Goal: Task Accomplishment & Management: Complete application form

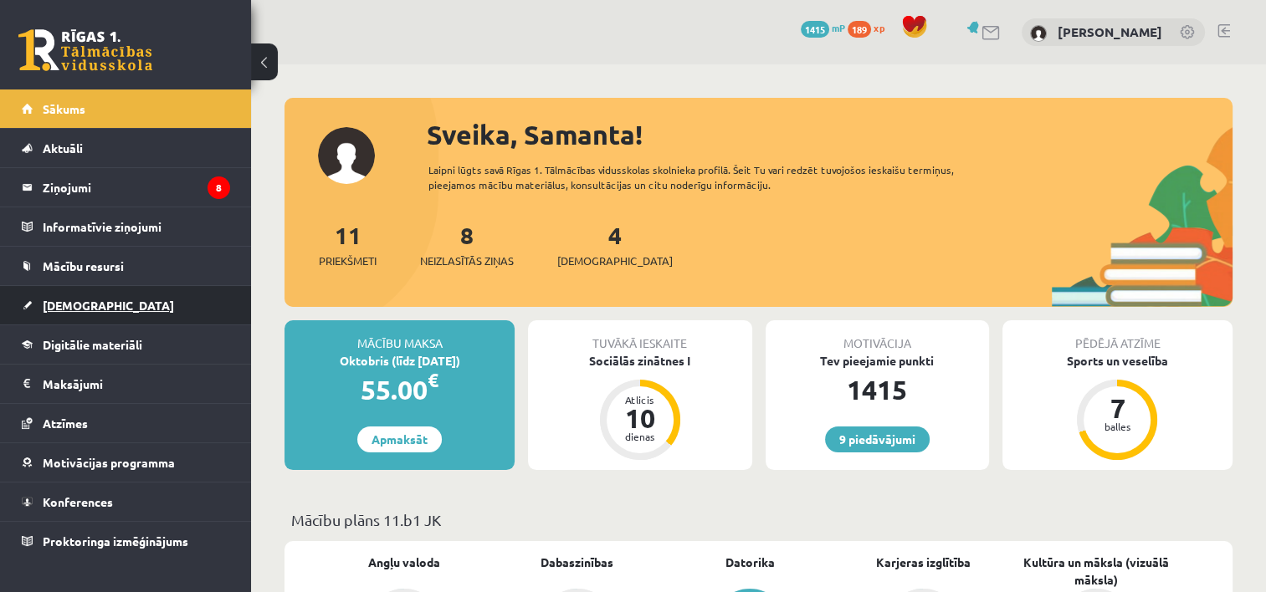
click at [73, 321] on link "[DEMOGRAPHIC_DATA]" at bounding box center [126, 305] width 208 height 38
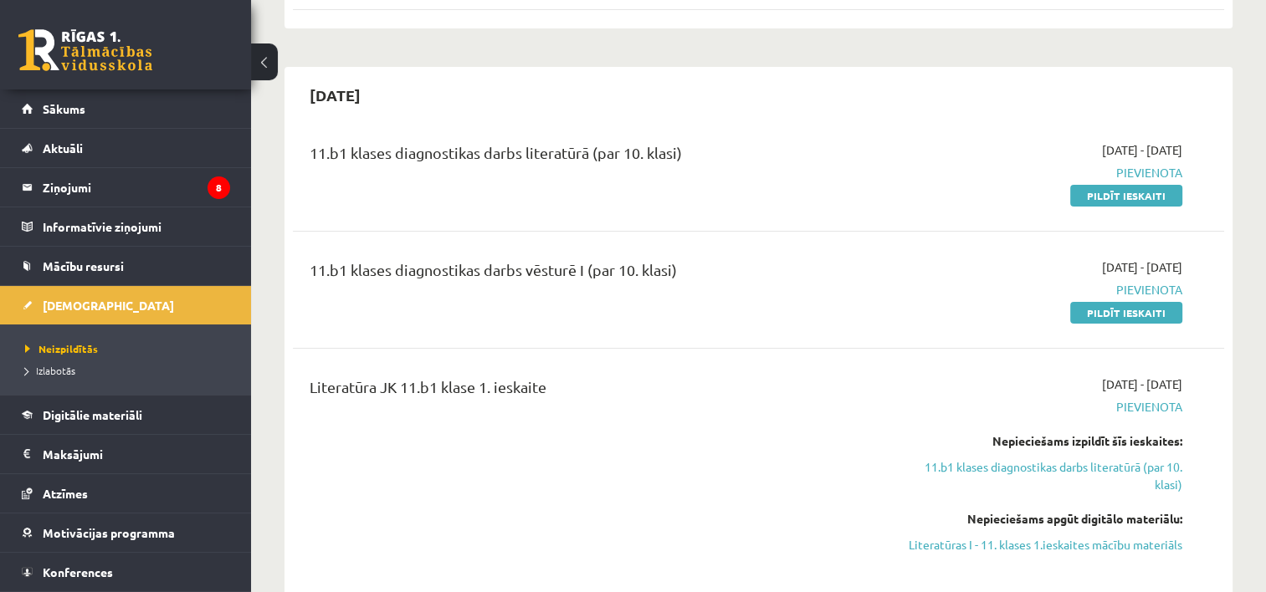
scroll to position [291, 0]
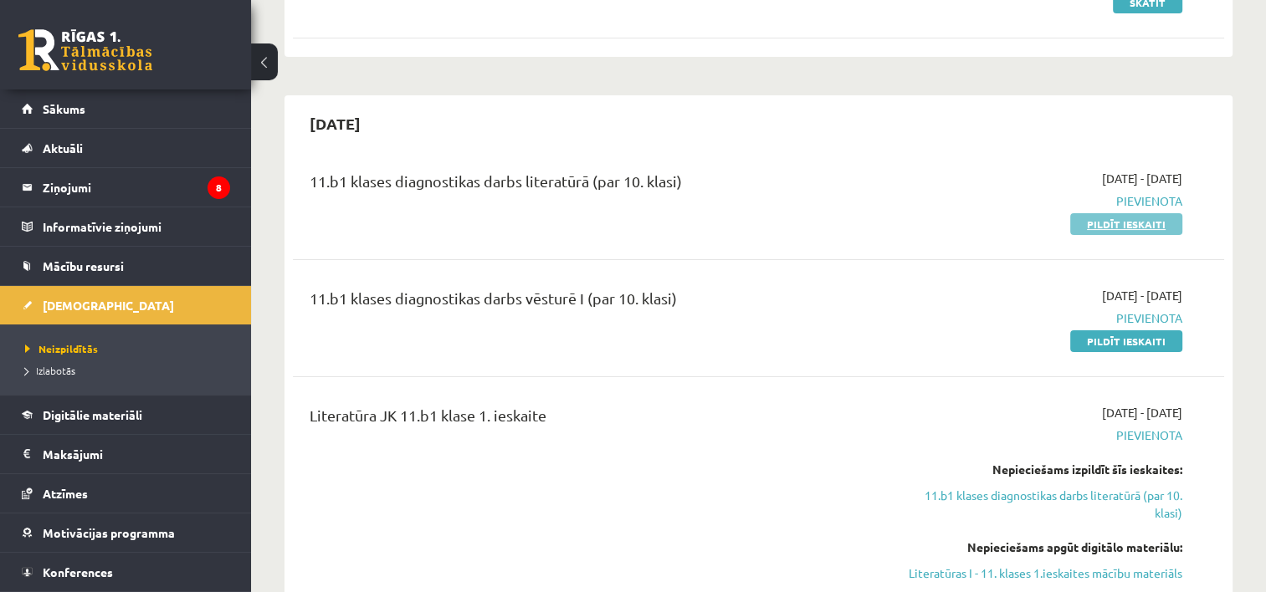
click at [1100, 232] on link "Pildīt ieskaiti" at bounding box center [1126, 224] width 112 height 22
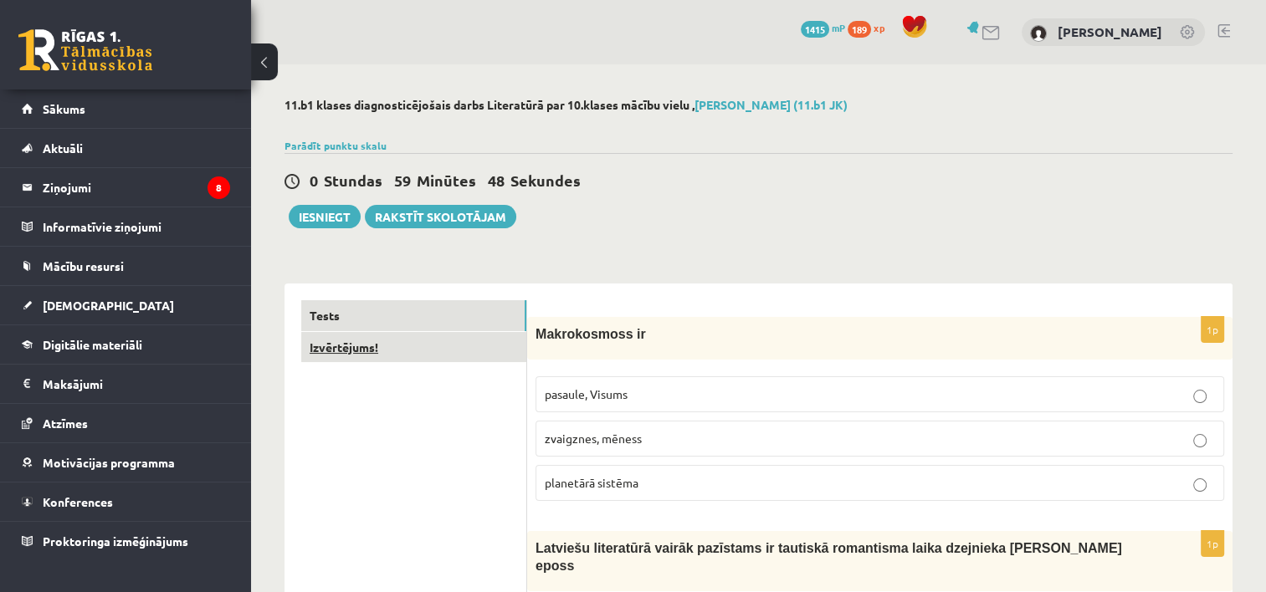
click at [361, 356] on link "Izvērtējums!" at bounding box center [413, 347] width 225 height 31
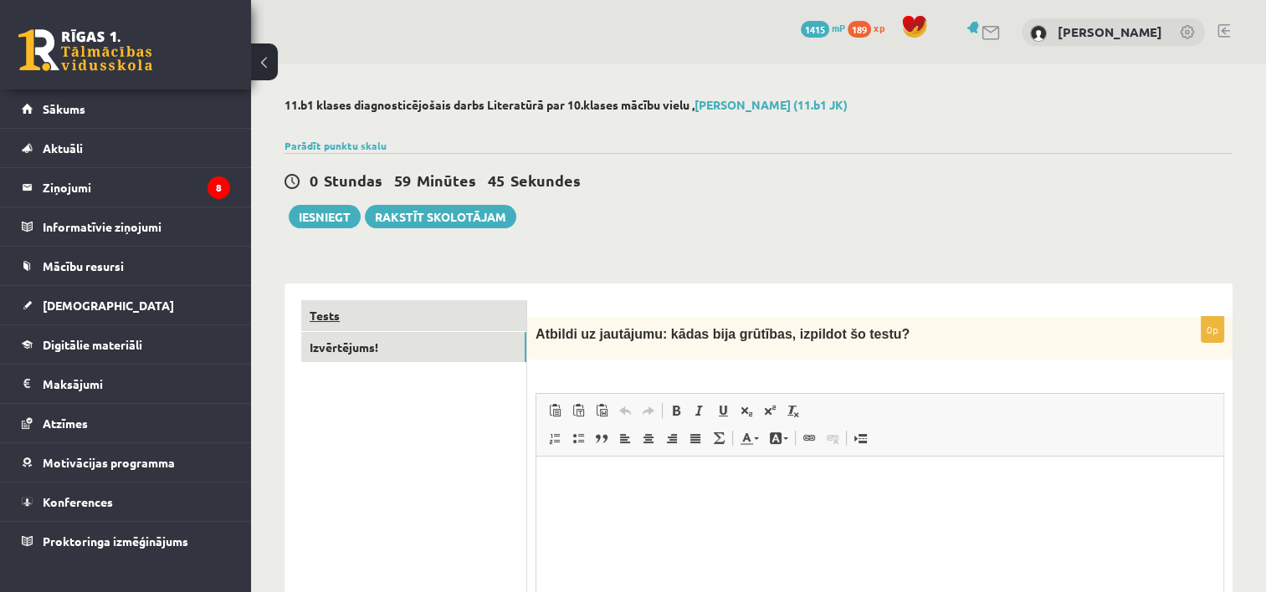
click at [333, 306] on link "Tests" at bounding box center [413, 315] width 225 height 31
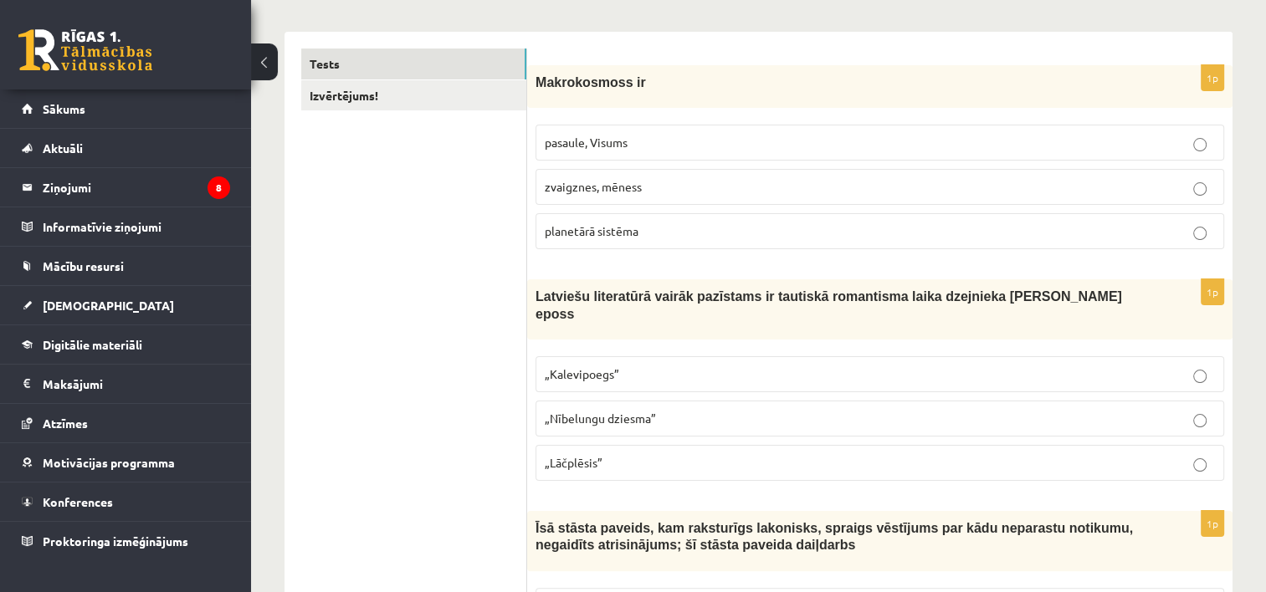
scroll to position [278, 0]
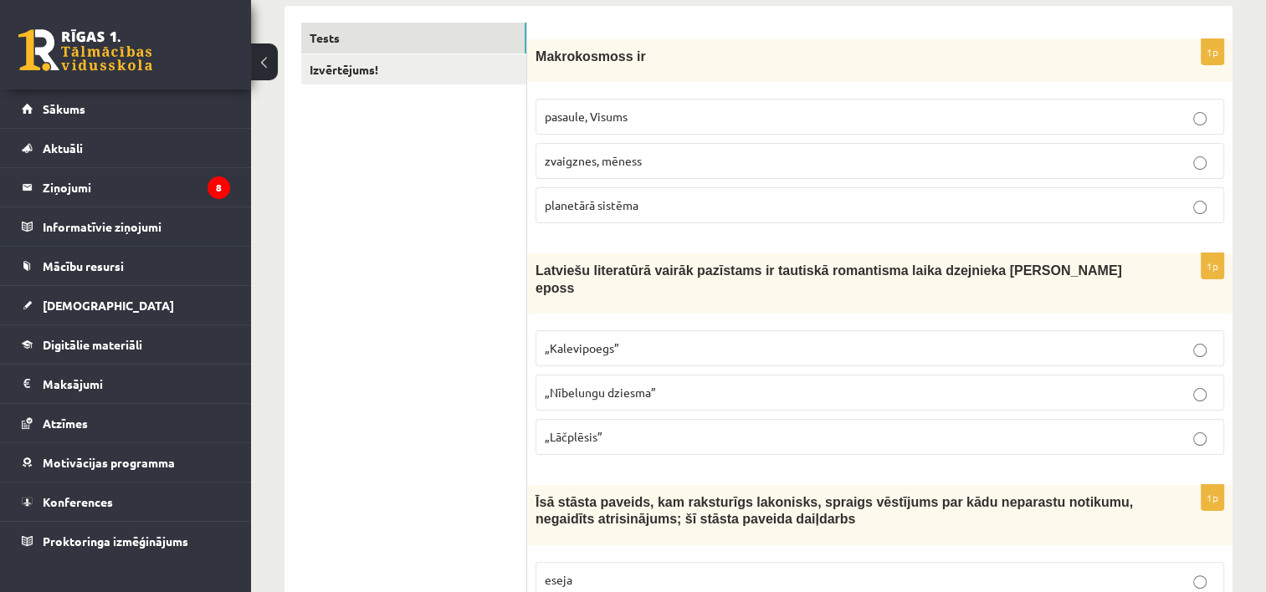
click at [618, 115] on span "pasaule, Visums" at bounding box center [586, 116] width 83 height 15
click at [654, 340] on p "„Kalevipoegs”" at bounding box center [880, 349] width 670 height 18
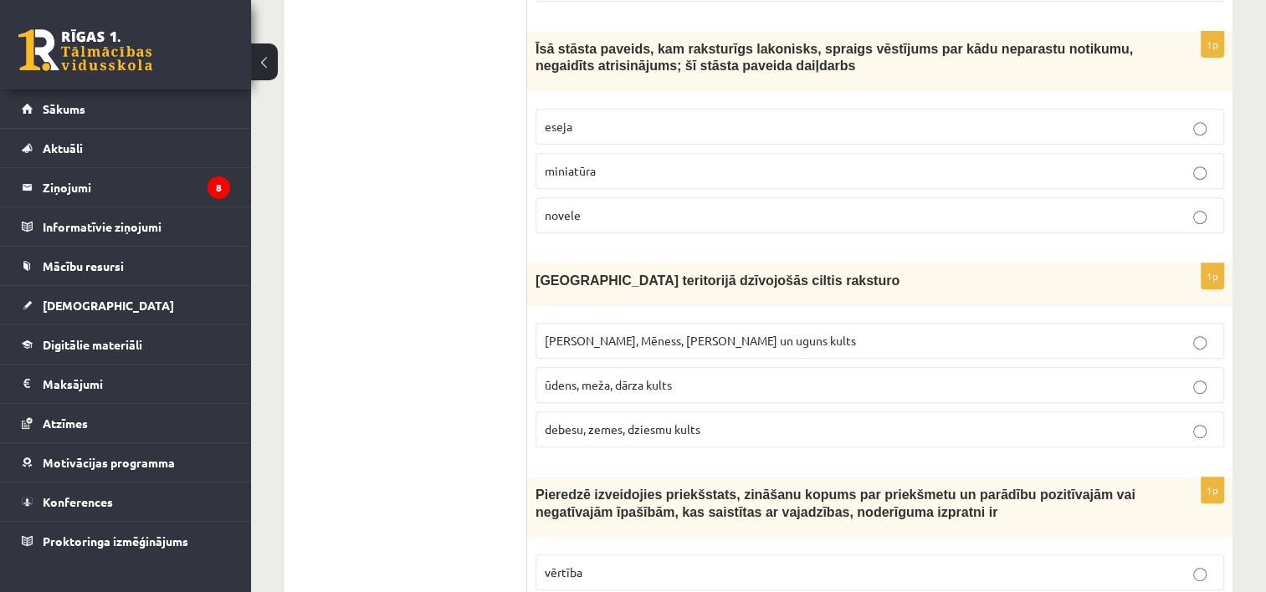
scroll to position [690, 0]
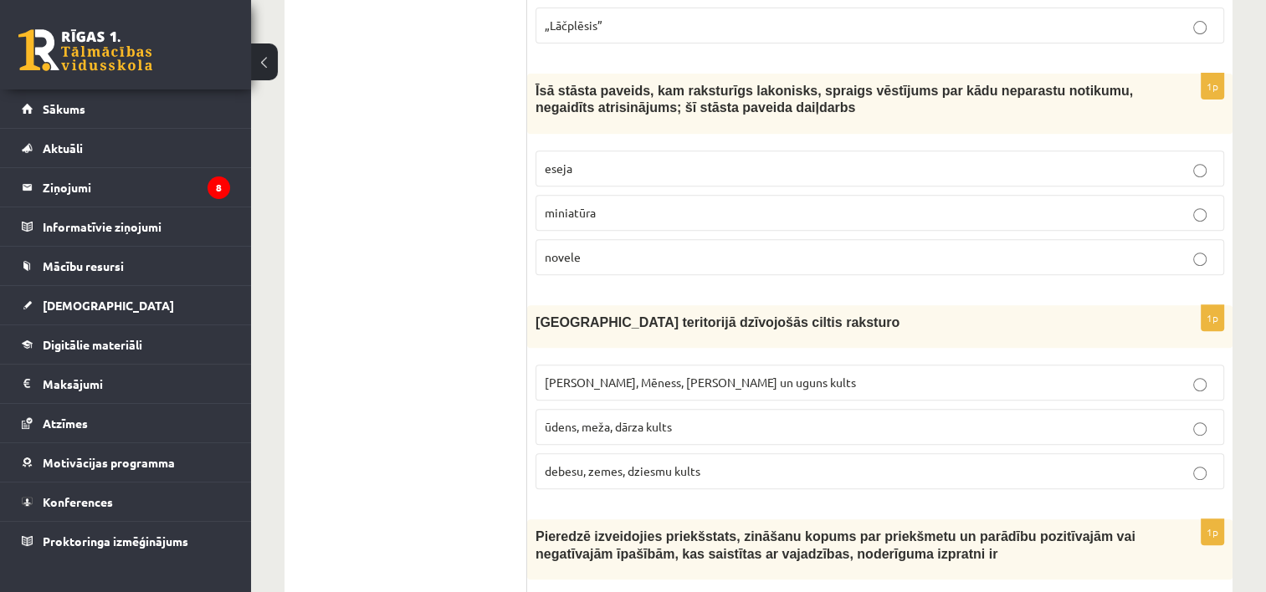
click at [892, 249] on p "novele" at bounding box center [880, 258] width 670 height 18
click at [681, 375] on span "Saules, Mēness, Pērkona un uguns kults" at bounding box center [700, 382] width 311 height 15
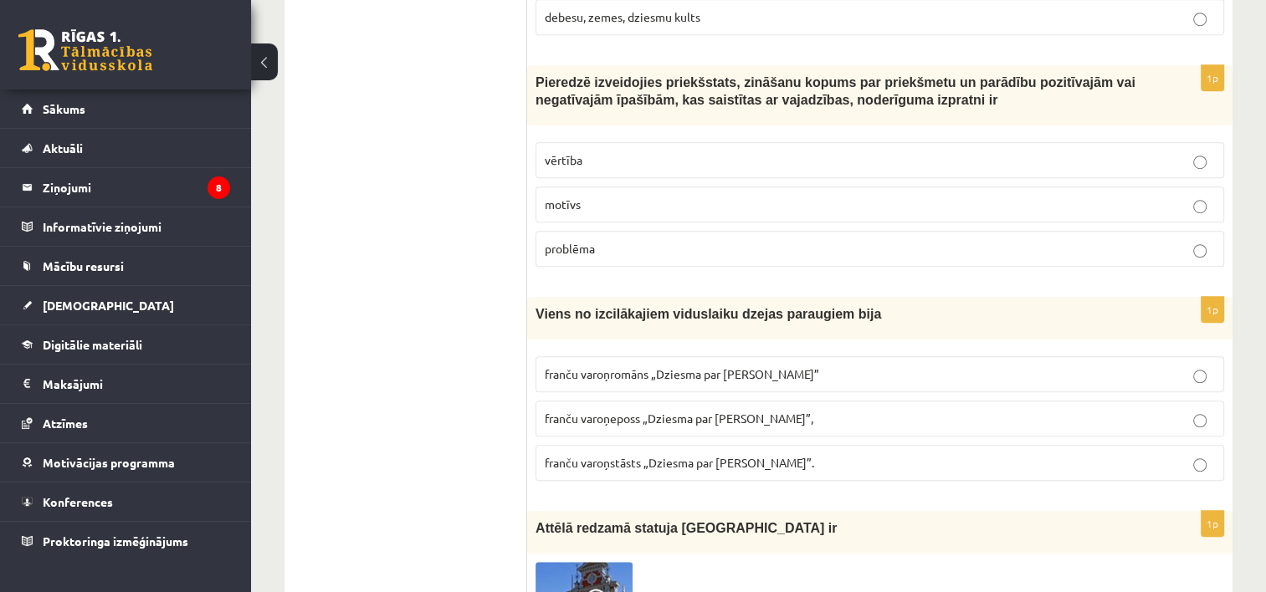
scroll to position [1161, 0]
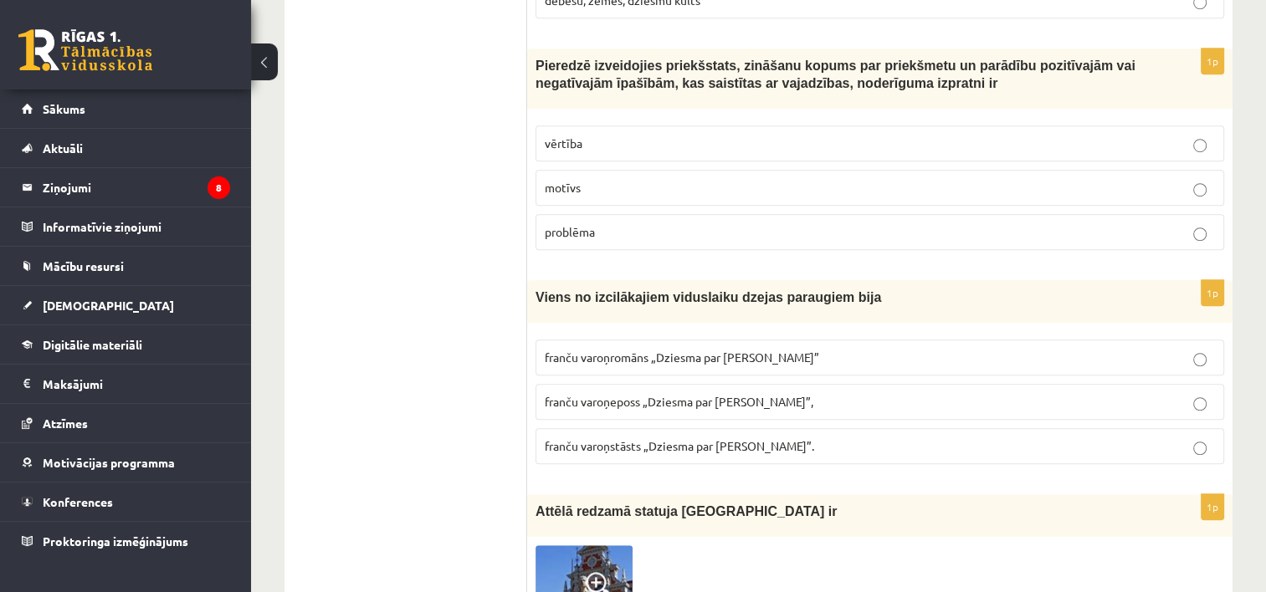
click at [660, 340] on label "franču varoņromāns „Dziesma par Rolandu”" at bounding box center [880, 358] width 689 height 36
click at [603, 135] on p "vērtība" at bounding box center [880, 144] width 670 height 18
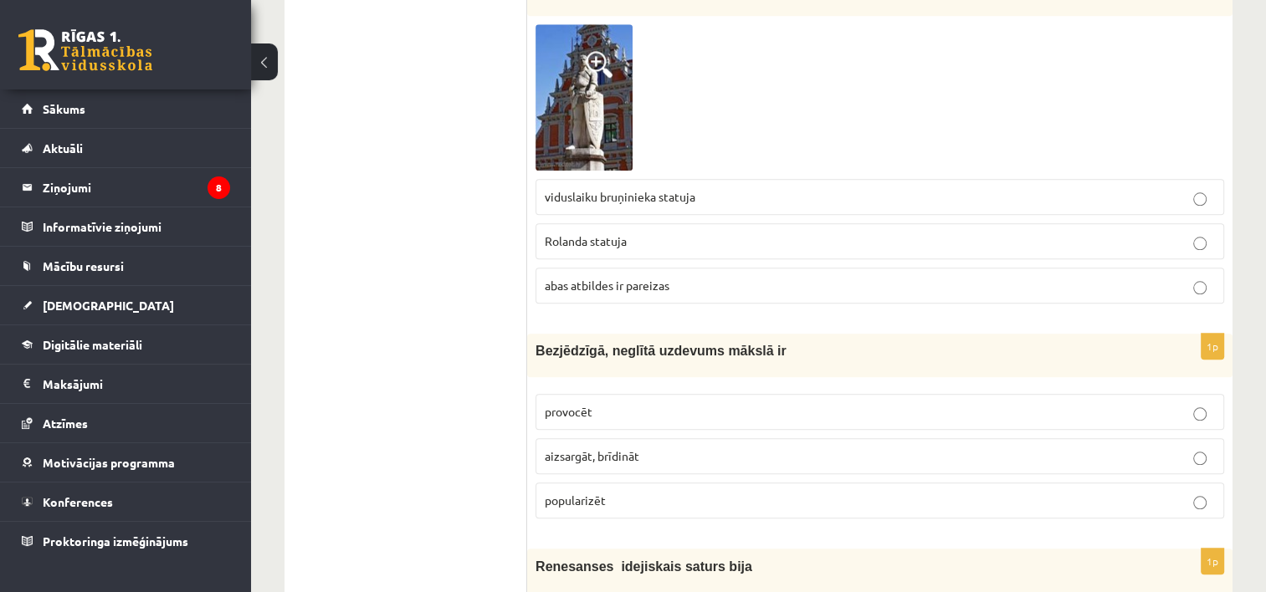
scroll to position [1732, 0]
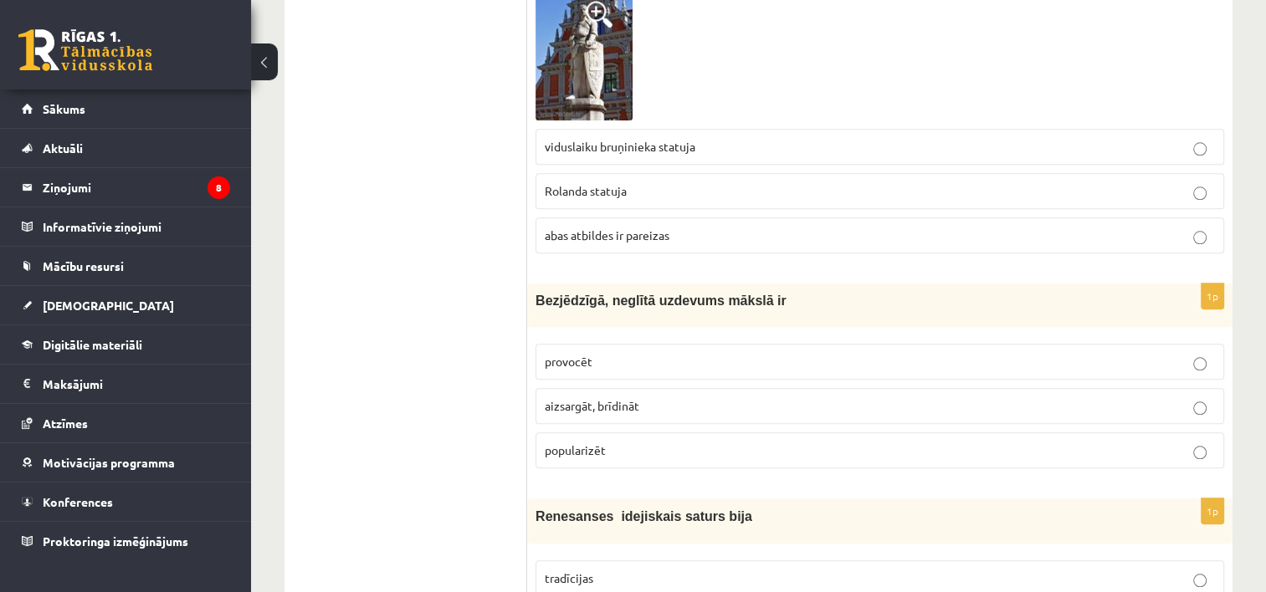
click at [669, 353] on p "provocēt" at bounding box center [880, 362] width 670 height 18
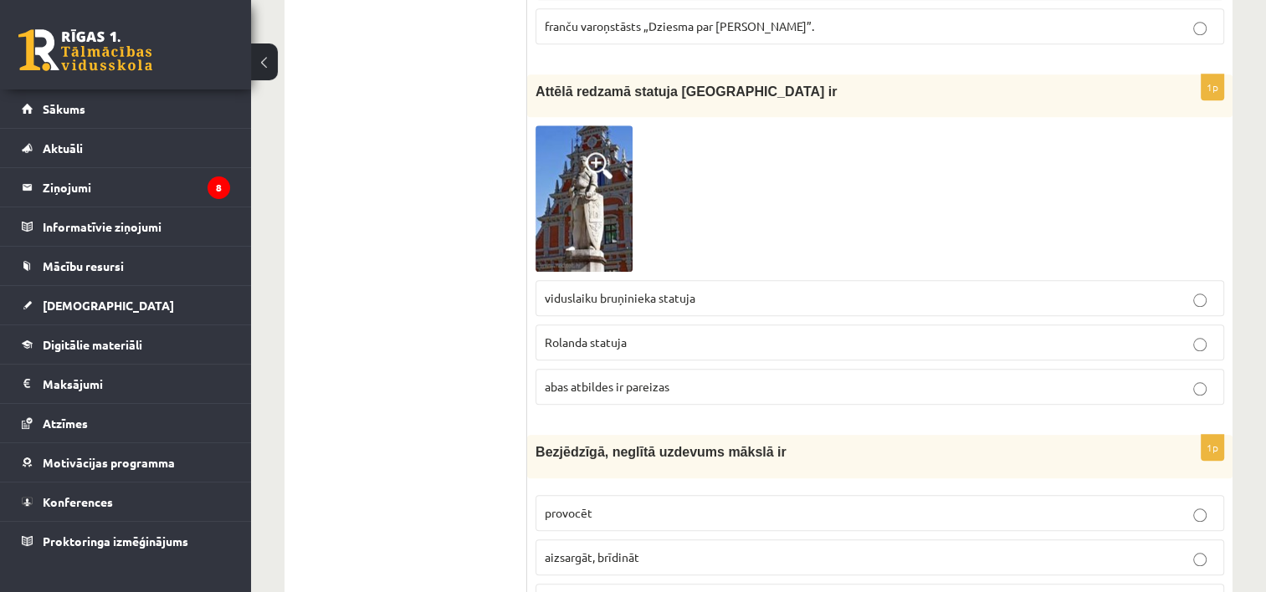
scroll to position [1564, 0]
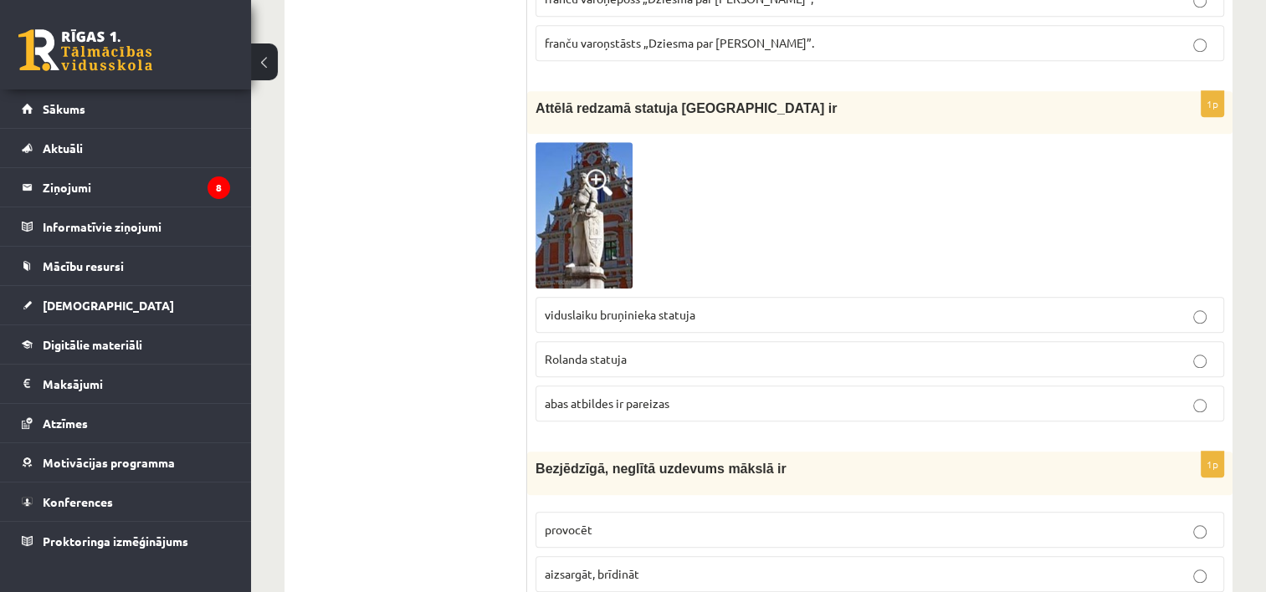
click at [582, 211] on img at bounding box center [584, 215] width 97 height 146
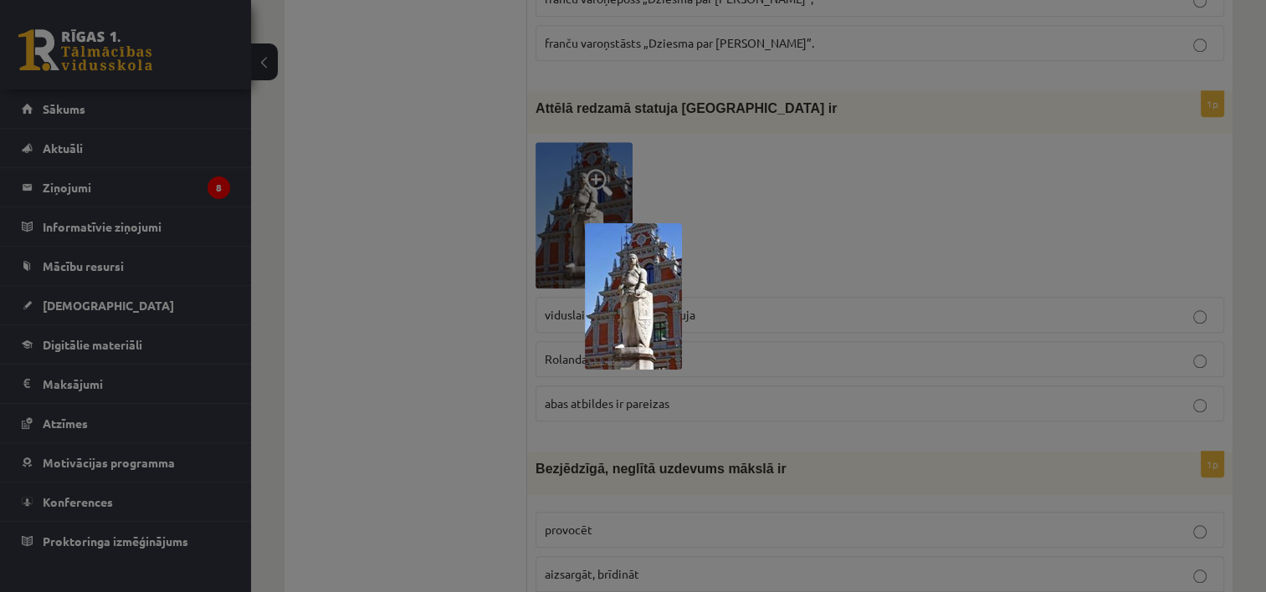
click at [816, 224] on div at bounding box center [633, 296] width 1266 height 592
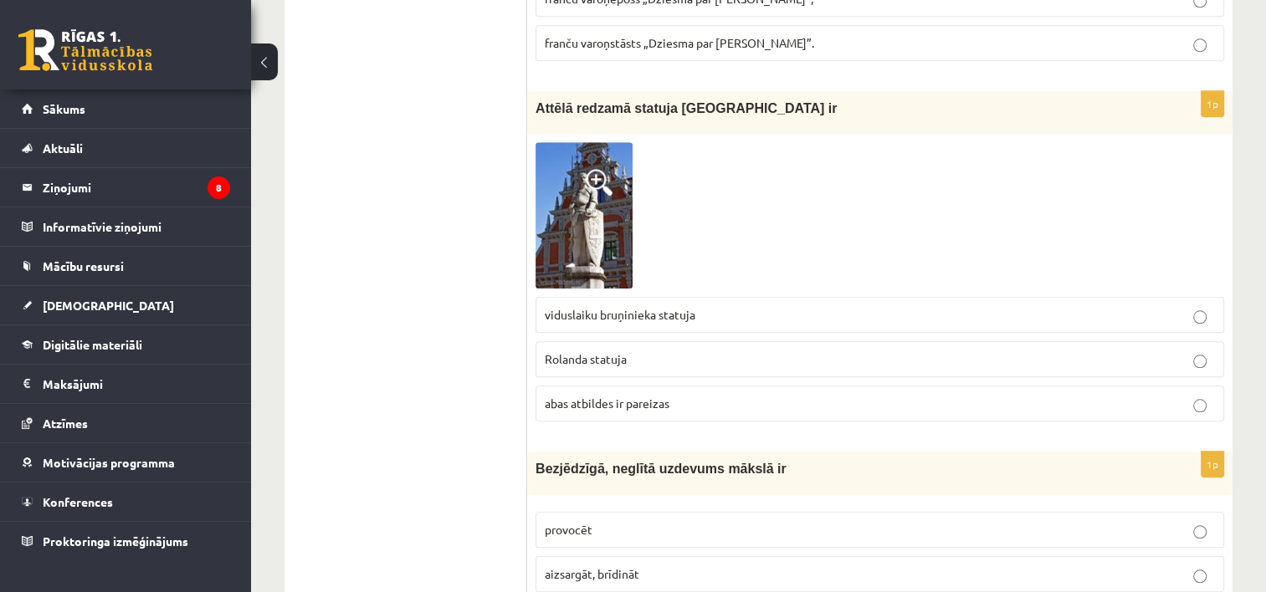
click at [818, 306] on p "viduslaiku bruņinieka statuja" at bounding box center [880, 315] width 670 height 18
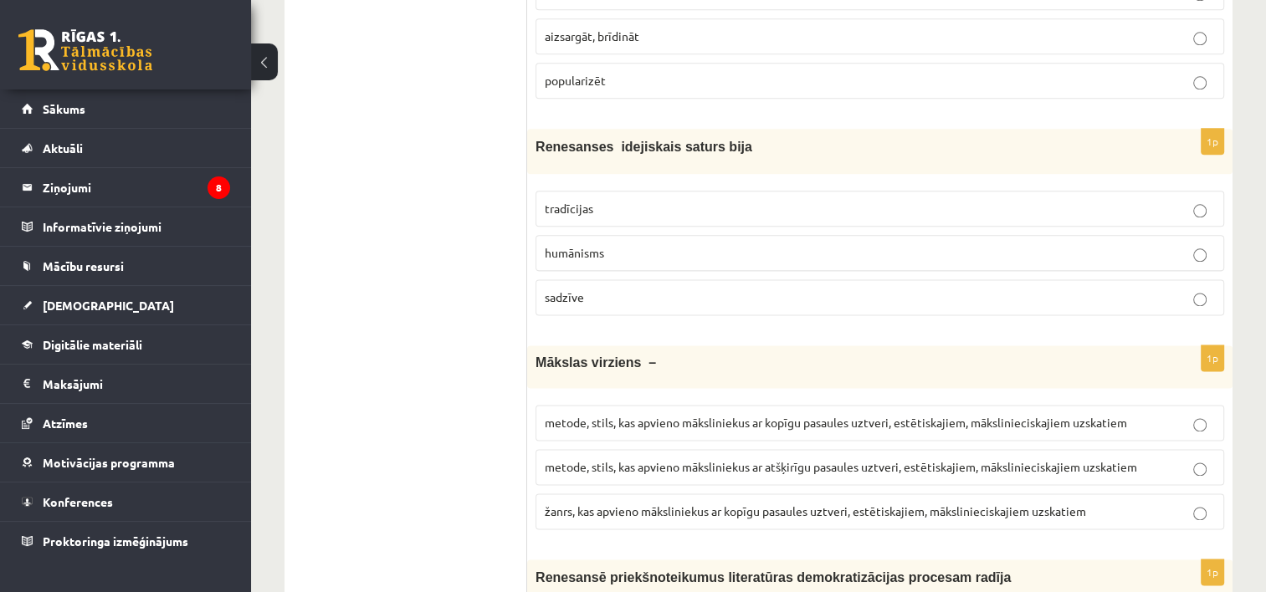
scroll to position [2110, 0]
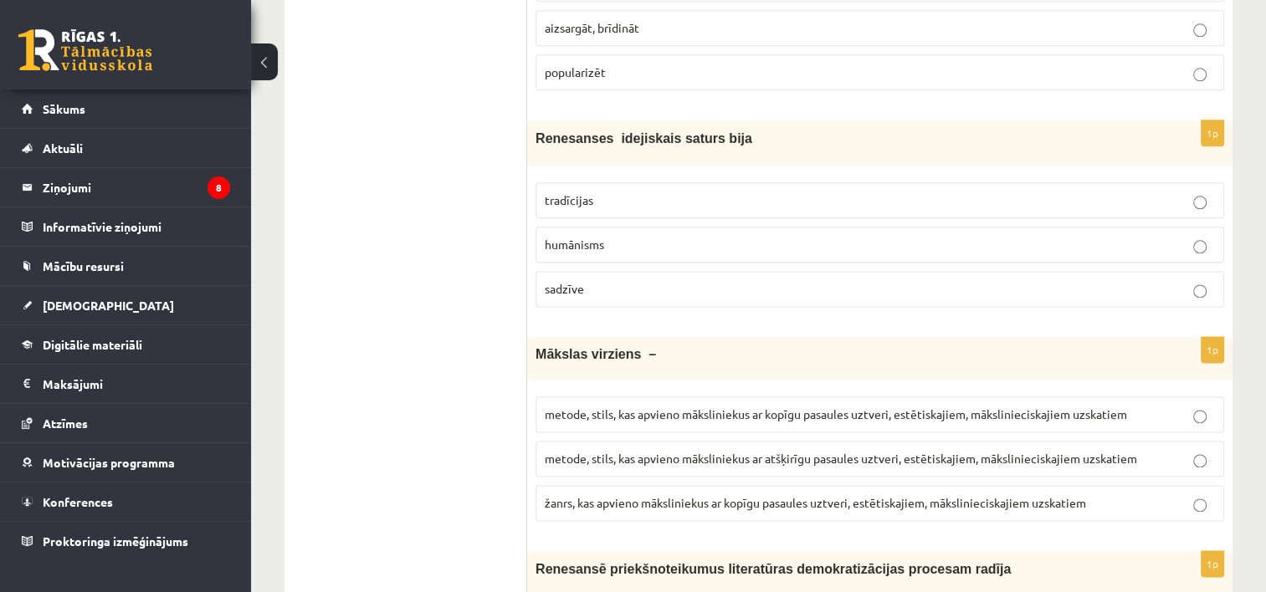
click at [801, 236] on p "humānisms" at bounding box center [880, 245] width 670 height 18
click at [850, 407] on span "metode, stils, kas apvieno māksliniekus ar kopīgu pasaules uztveri, estētiskaji…" at bounding box center [836, 414] width 582 height 15
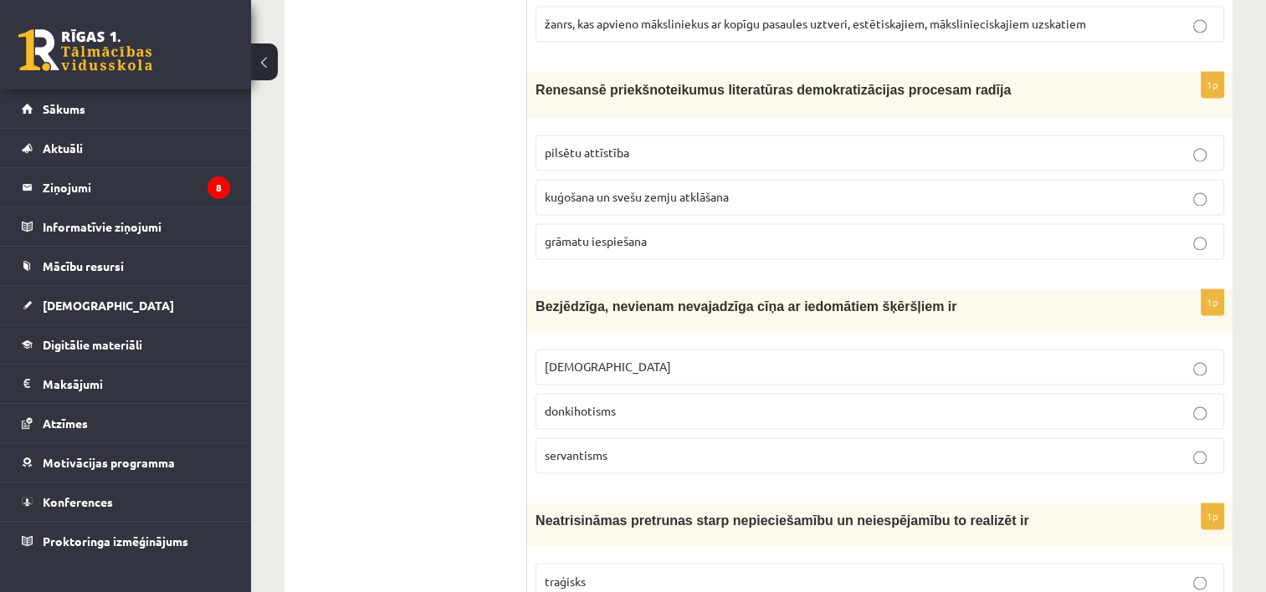
scroll to position [2556, 0]
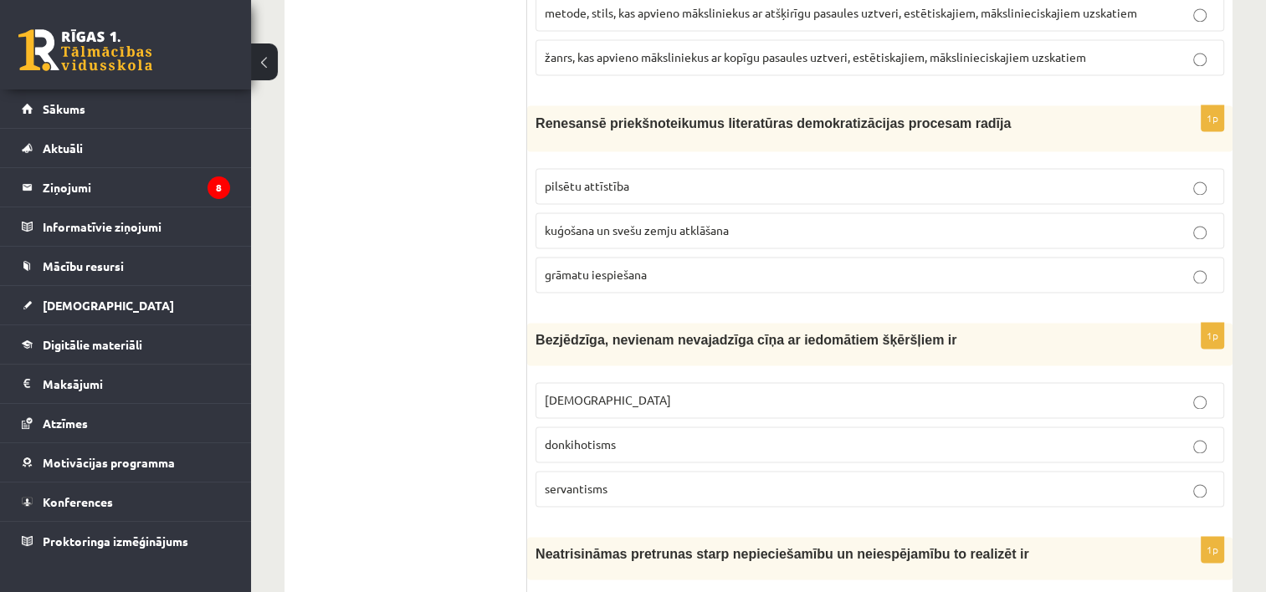
click at [700, 436] on p "donkihotisms" at bounding box center [880, 445] width 670 height 18
click at [645, 177] on p "pilsētu attīstība" at bounding box center [880, 186] width 670 height 18
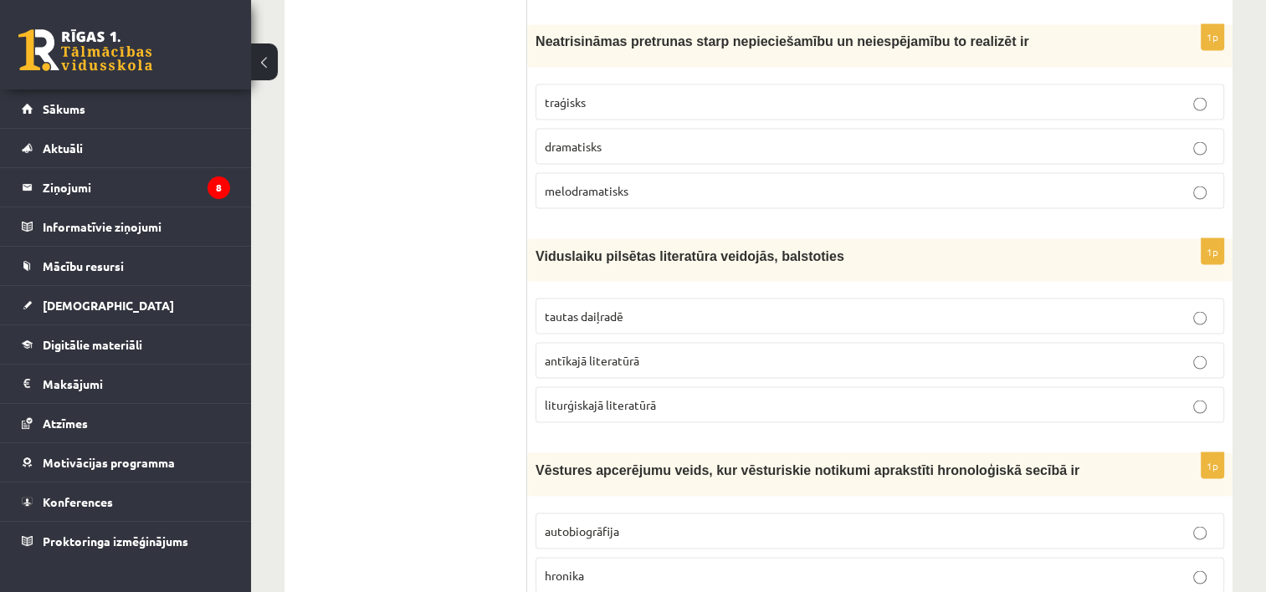
scroll to position [2993, 0]
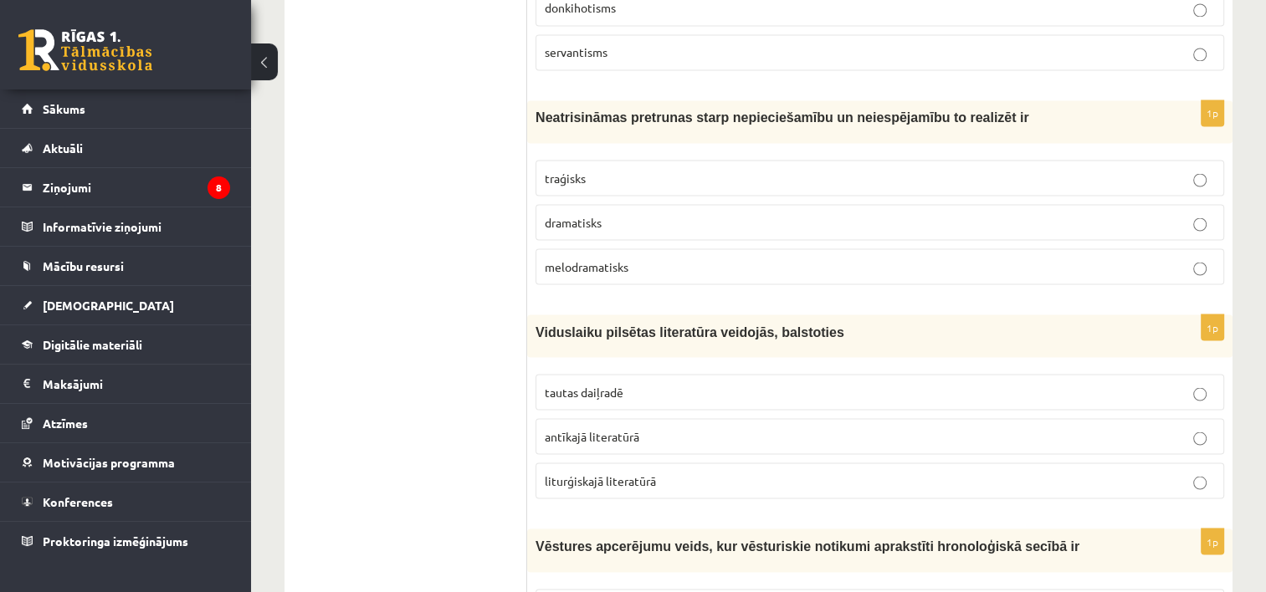
click at [894, 169] on p "traģisks" at bounding box center [880, 178] width 670 height 18
click at [623, 384] on span "tautas daiļradē" at bounding box center [584, 391] width 79 height 15
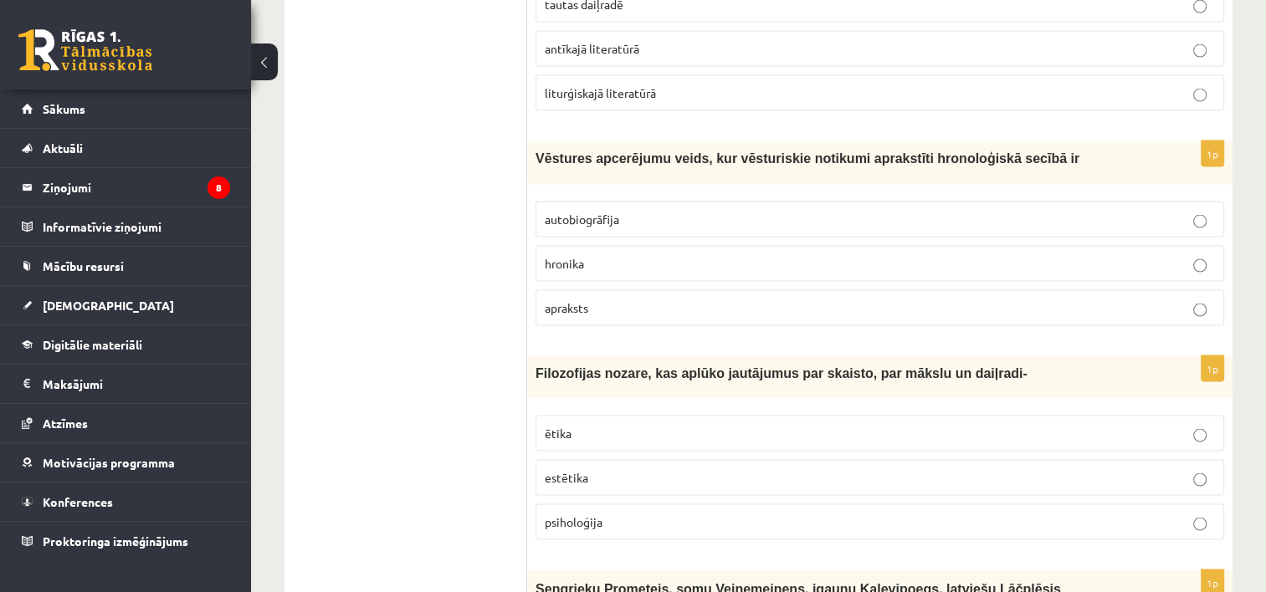
scroll to position [3389, 0]
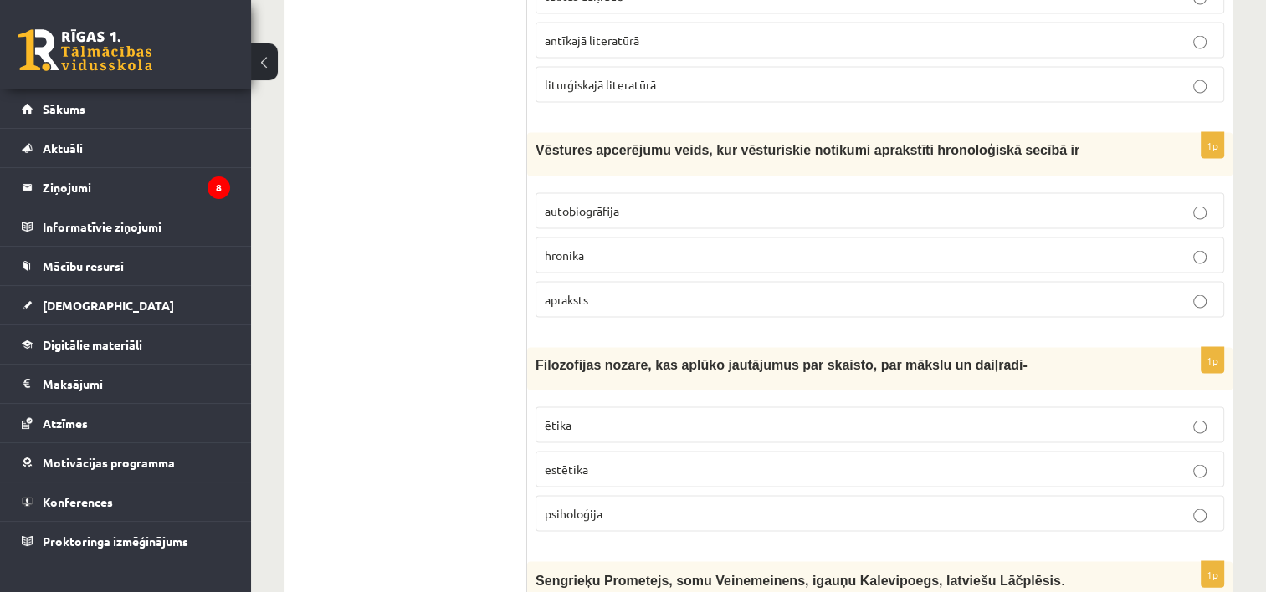
click at [793, 247] on p "hronika" at bounding box center [880, 256] width 670 height 18
click at [610, 461] on p "estētika" at bounding box center [880, 470] width 670 height 18
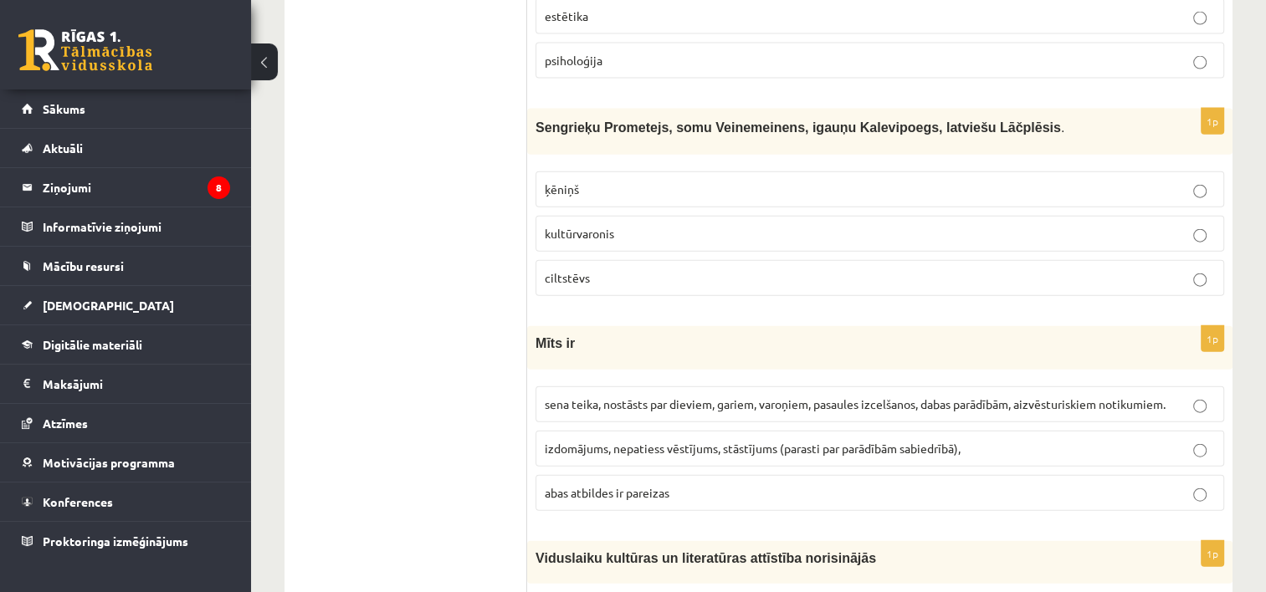
scroll to position [3852, 0]
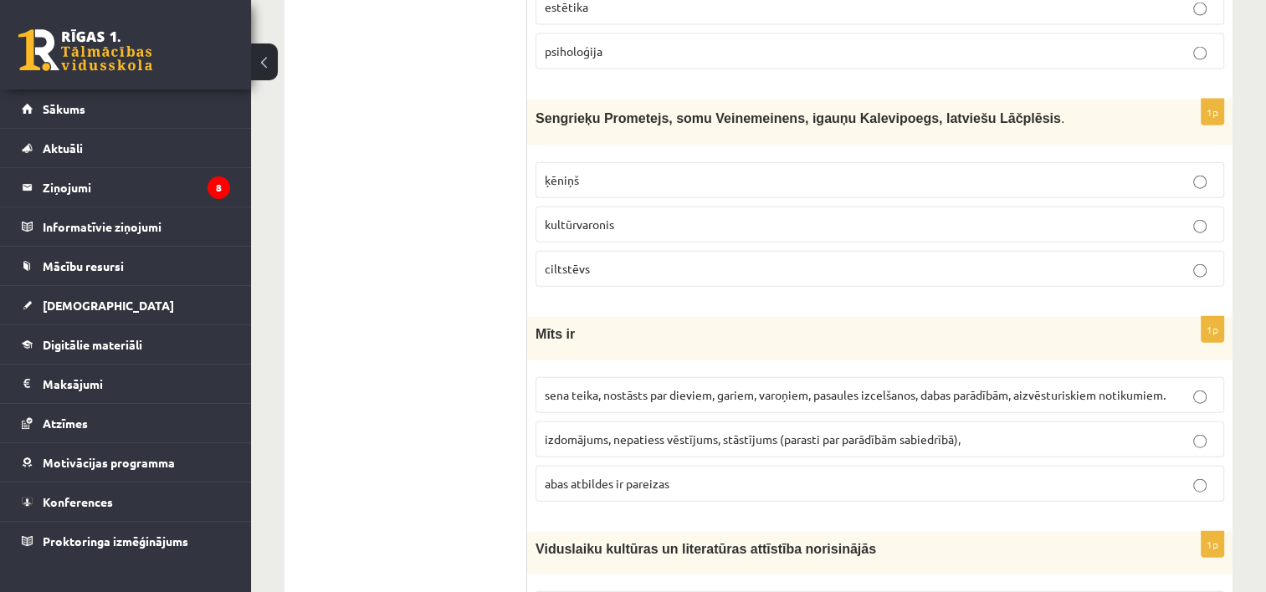
click at [895, 387] on p "sena teika, nostāsts par dieviem, gariem, varoņiem, pasaules izcelšanos, dabas …" at bounding box center [880, 396] width 670 height 18
click at [630, 216] on p "kultūrvaronis" at bounding box center [880, 225] width 670 height 18
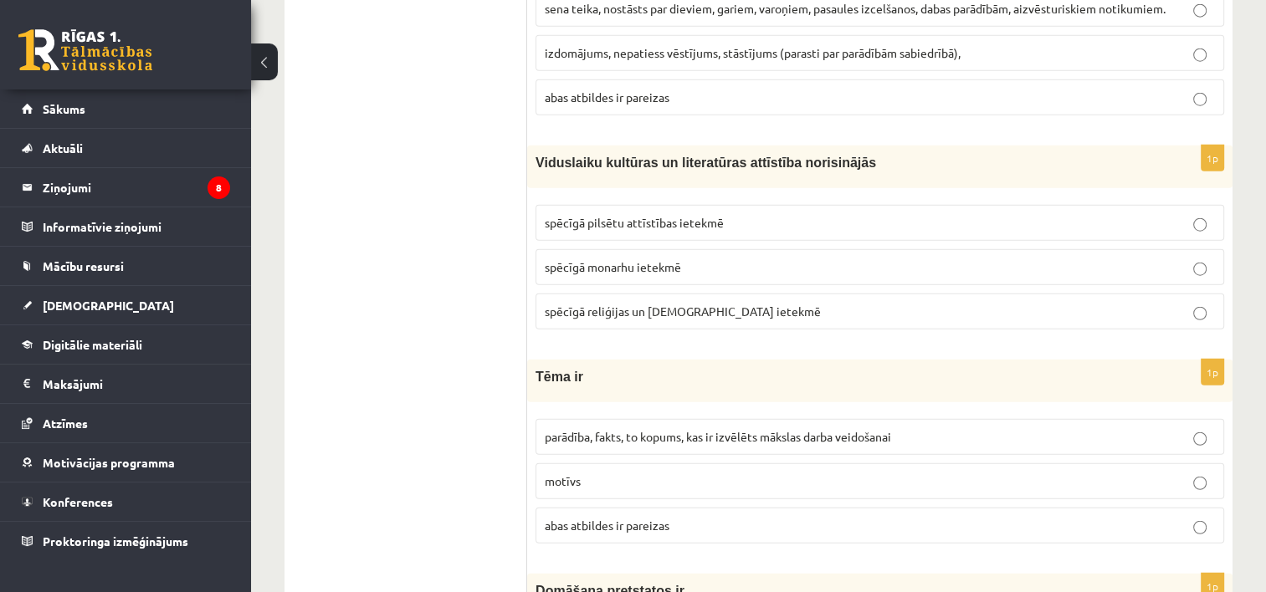
scroll to position [4247, 0]
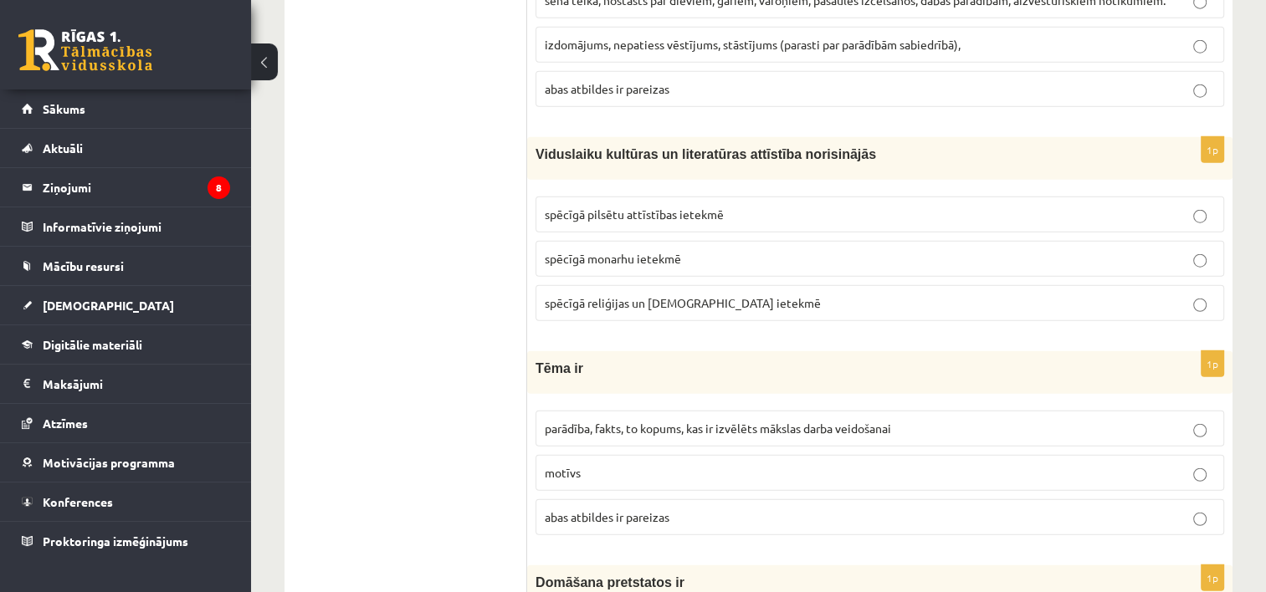
click at [690, 295] on span "spēcīgā reliģijas un baznīcas ietekmē" at bounding box center [683, 302] width 276 height 15
click at [698, 421] on span "parādība, fakts, to kopums, kas ir izvēlēts mākslas darba veidošanai" at bounding box center [718, 428] width 346 height 15
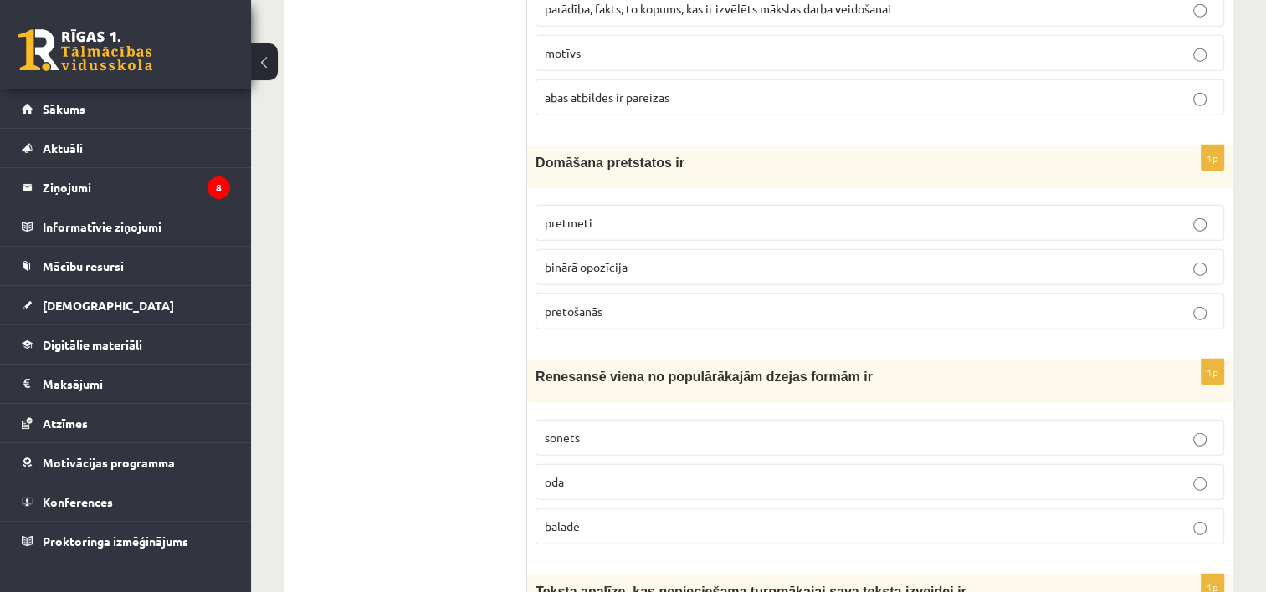
scroll to position [4684, 0]
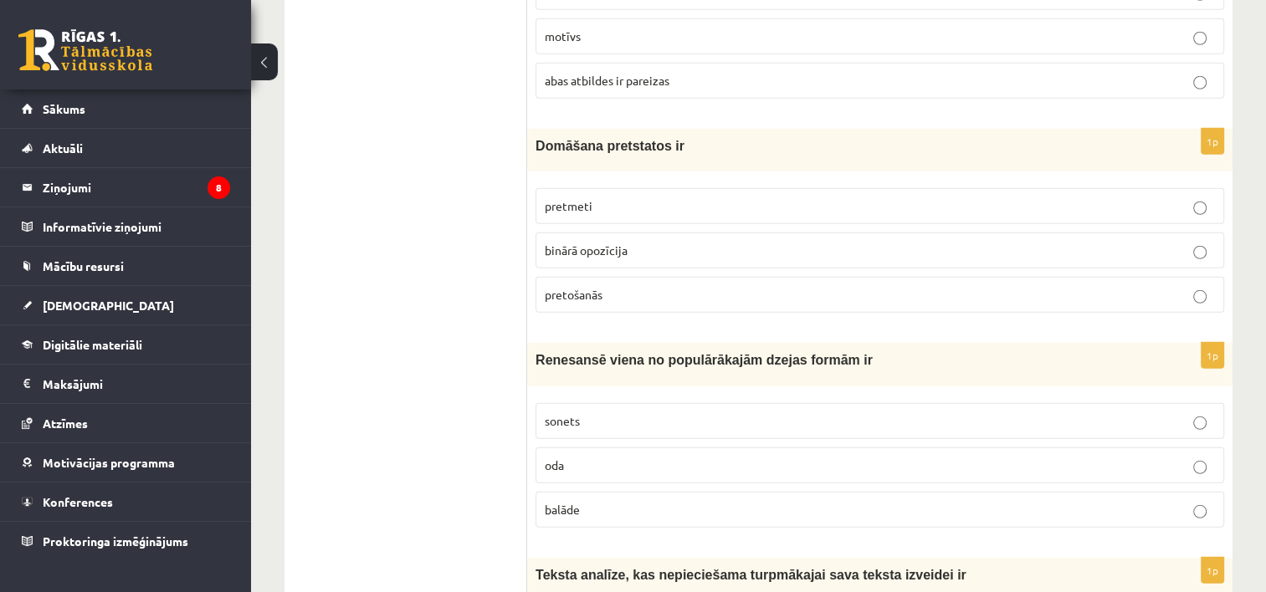
click at [725, 242] on p "binārā opozīcija" at bounding box center [880, 251] width 670 height 18
click at [643, 413] on p "sonets" at bounding box center [880, 422] width 670 height 18
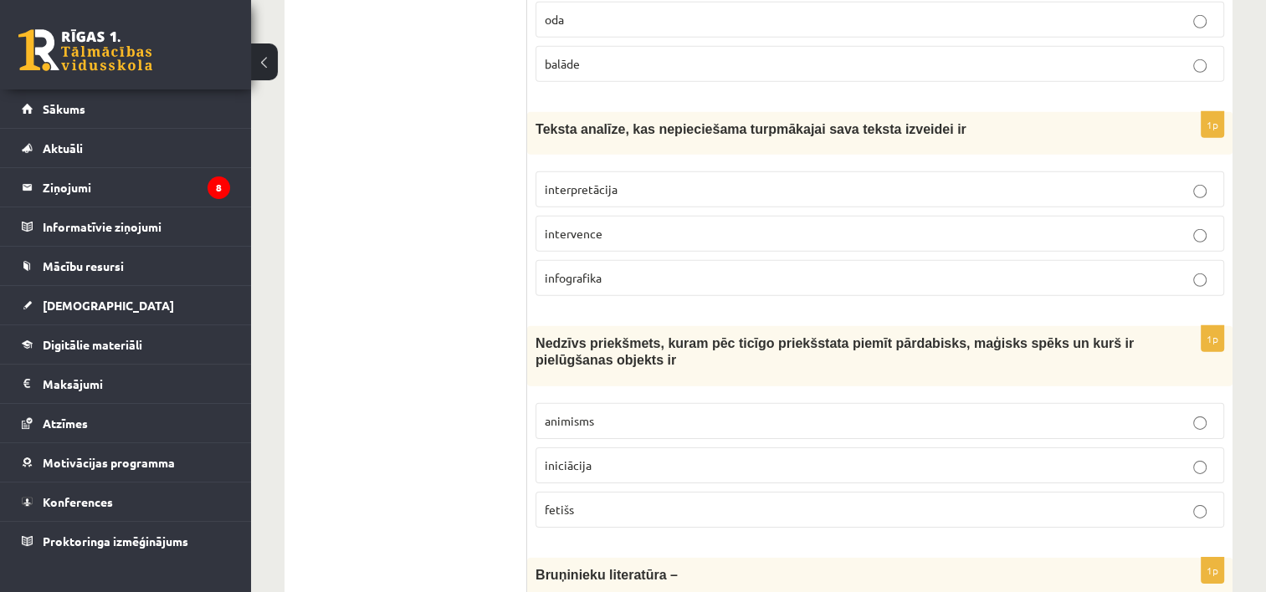
scroll to position [5121, 0]
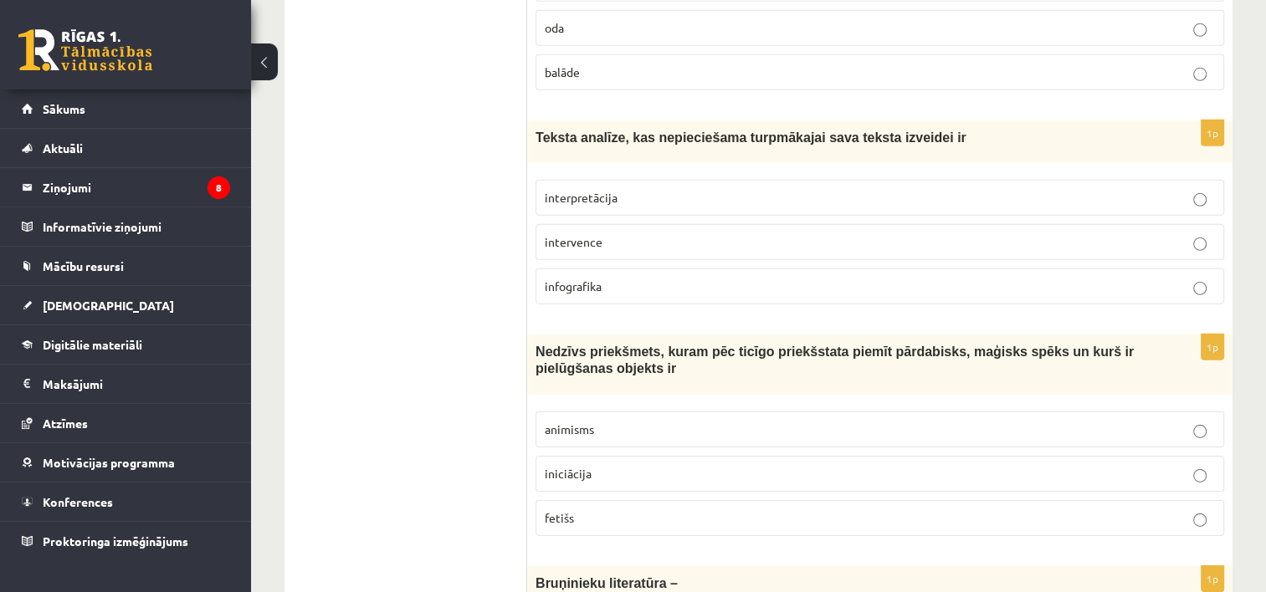
click at [582, 180] on label "interpretācija" at bounding box center [880, 198] width 689 height 36
click at [602, 500] on label "fetišs" at bounding box center [880, 518] width 689 height 36
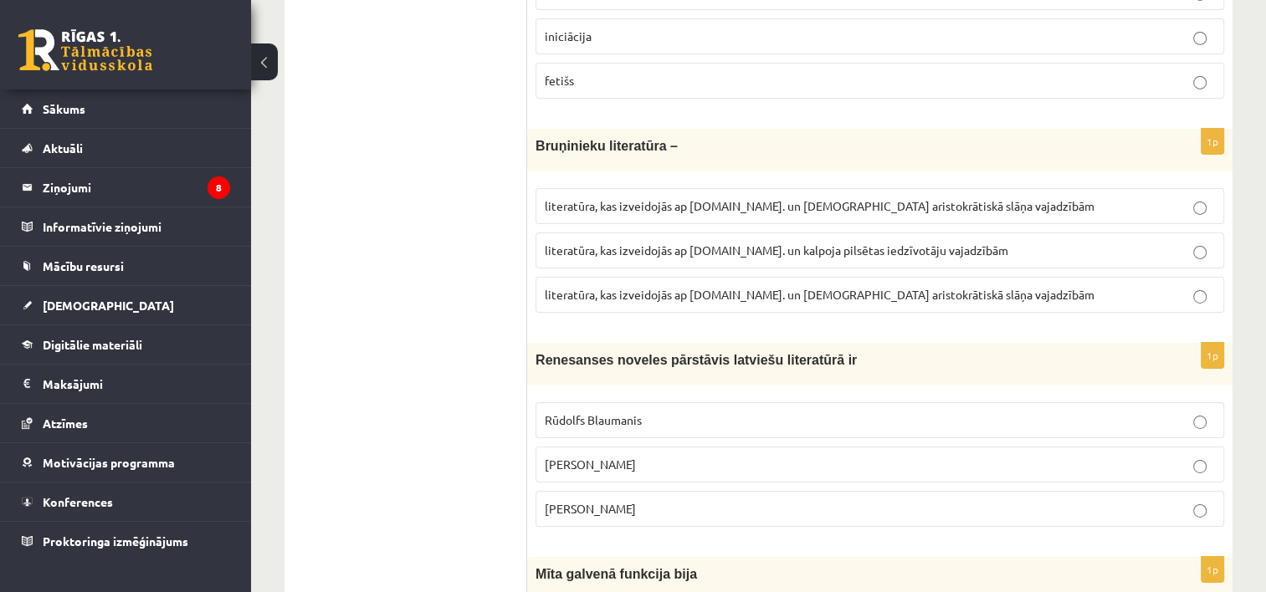
scroll to position [5533, 0]
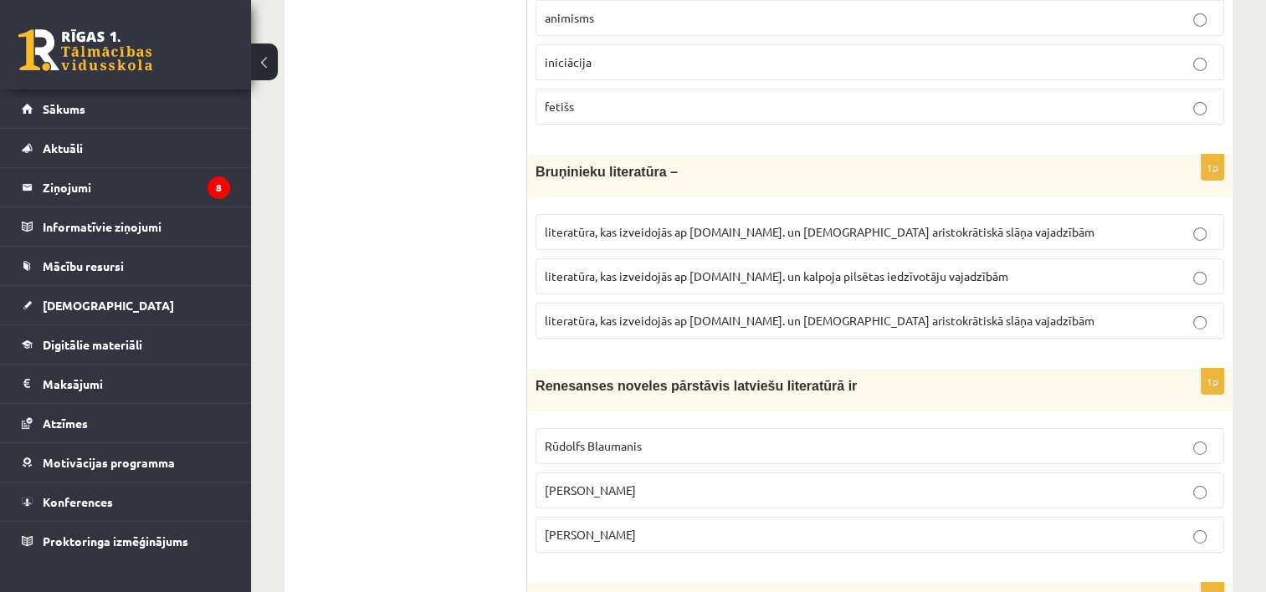
click at [859, 303] on label "literatūra, kas izveidojās ap 12.gs. un kalpoja aristokrātiskā slāņa vajadzībām" at bounding box center [880, 321] width 689 height 36
click at [669, 438] on p "Rūdolfs Blaumanis" at bounding box center [880, 447] width 670 height 18
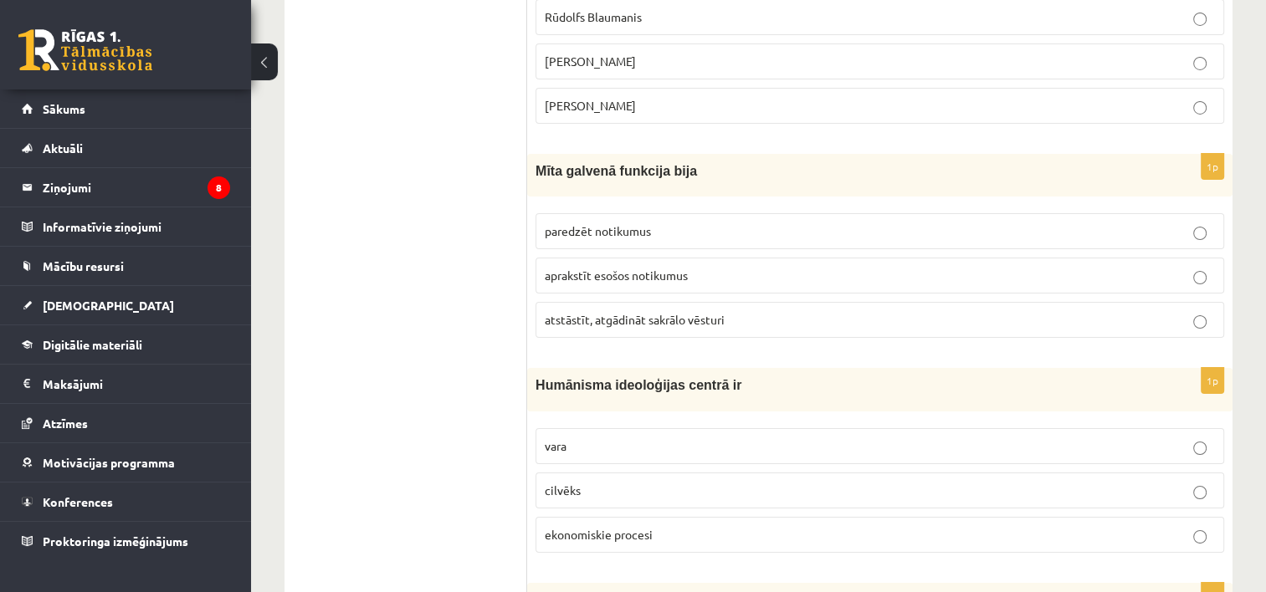
scroll to position [5979, 0]
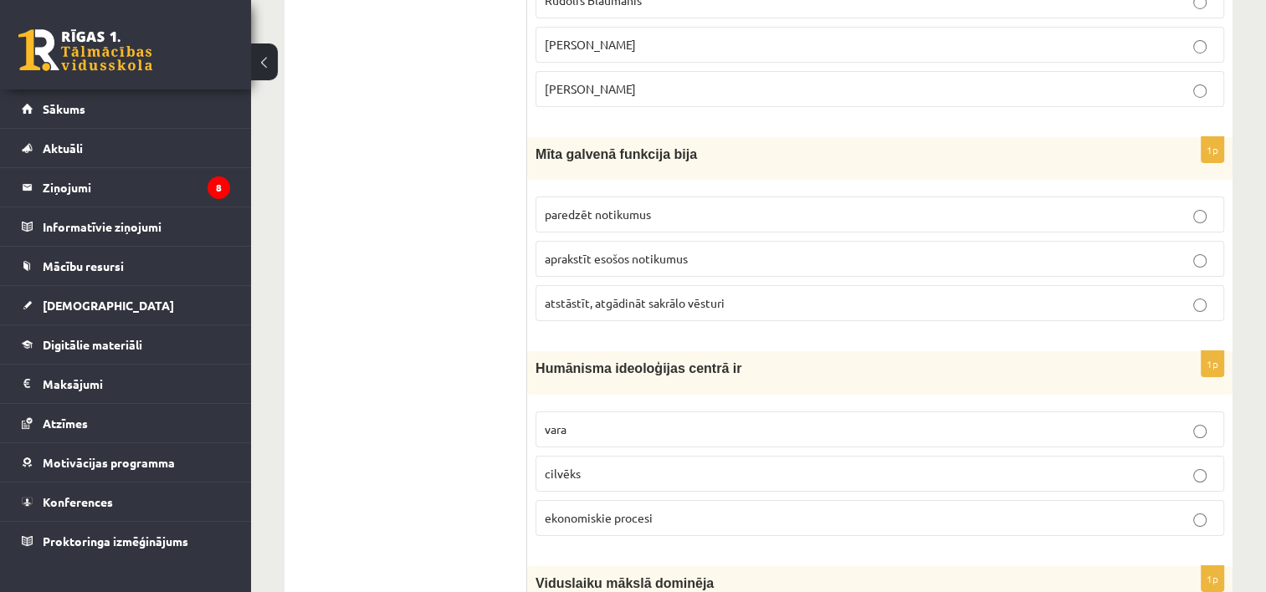
click at [660, 465] on p "cilvēks" at bounding box center [880, 474] width 670 height 18
click at [606, 295] on span "atstāstīt, atgādināt sakrālo vēsturi" at bounding box center [635, 302] width 180 height 15
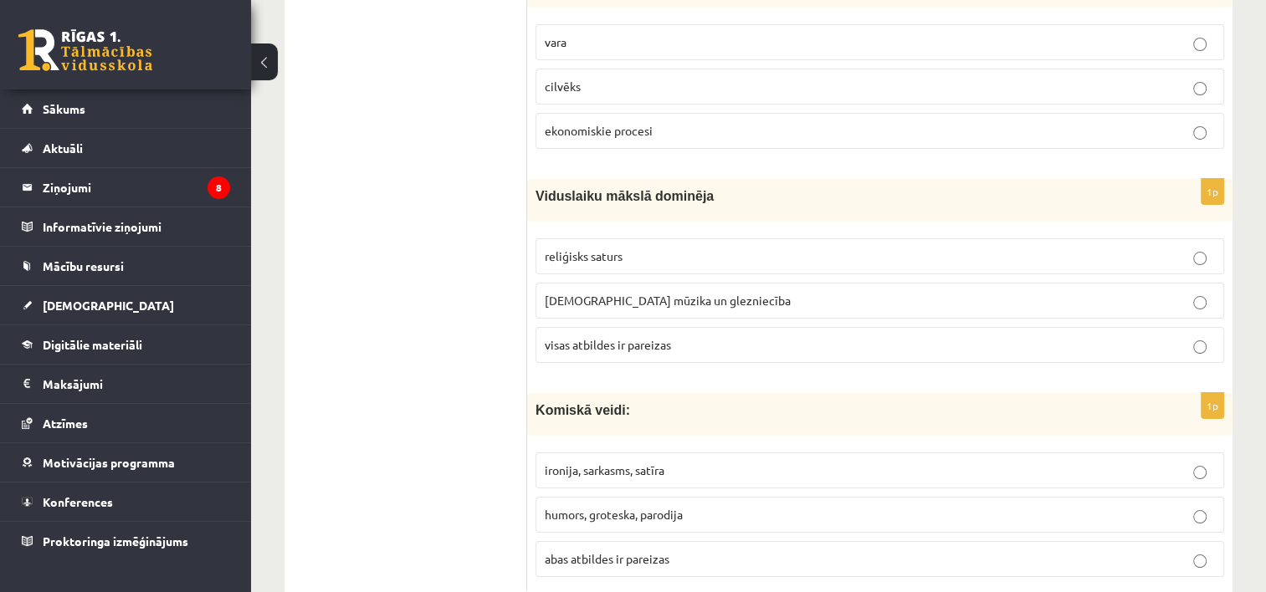
click at [673, 551] on p "abas atbildes ir pareizas" at bounding box center [880, 560] width 670 height 18
click at [659, 337] on span "visas atbildes ir pareizas" at bounding box center [608, 344] width 126 height 15
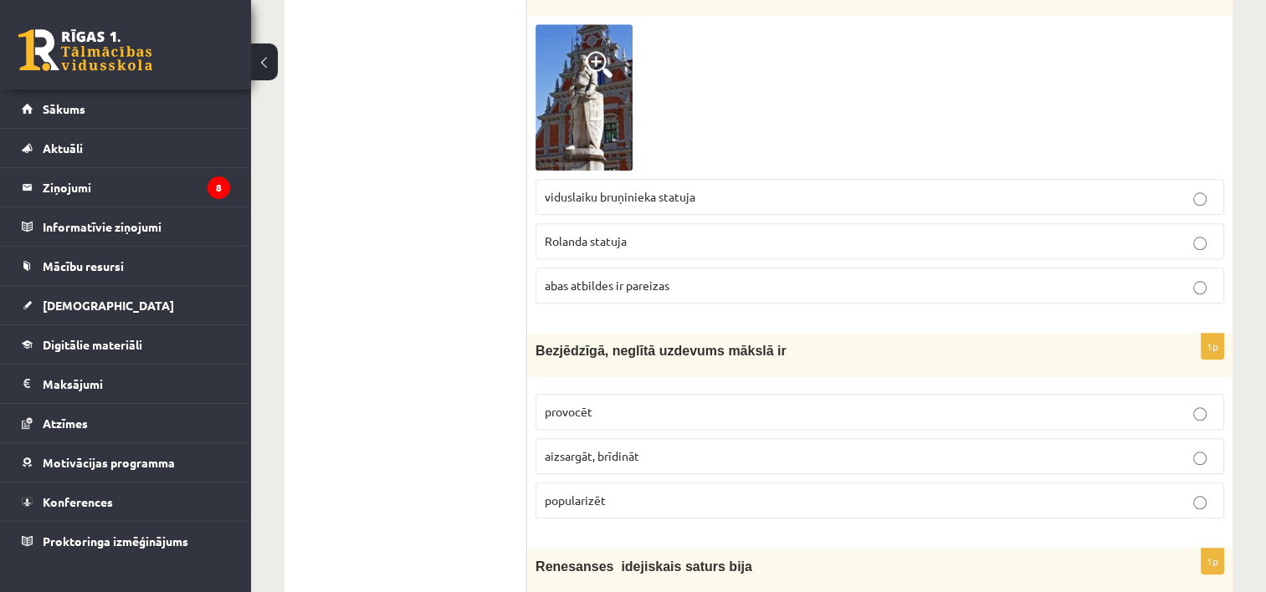
scroll to position [1690, 0]
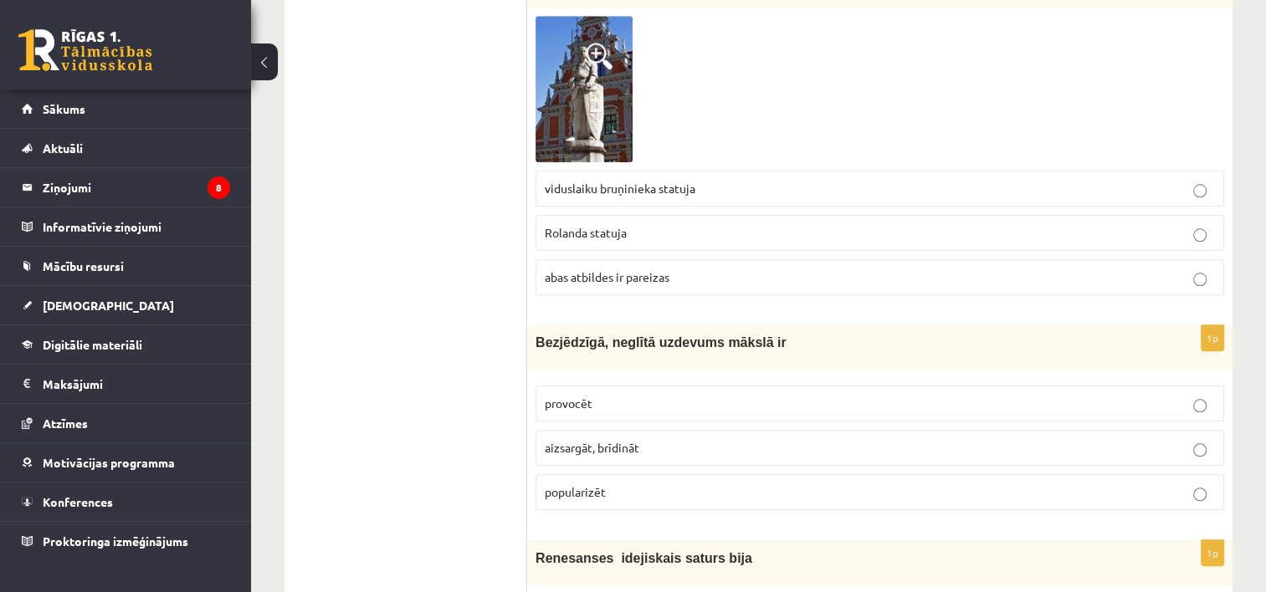
click at [1105, 269] on p "abas atbildes ir pareizas" at bounding box center [880, 278] width 670 height 18
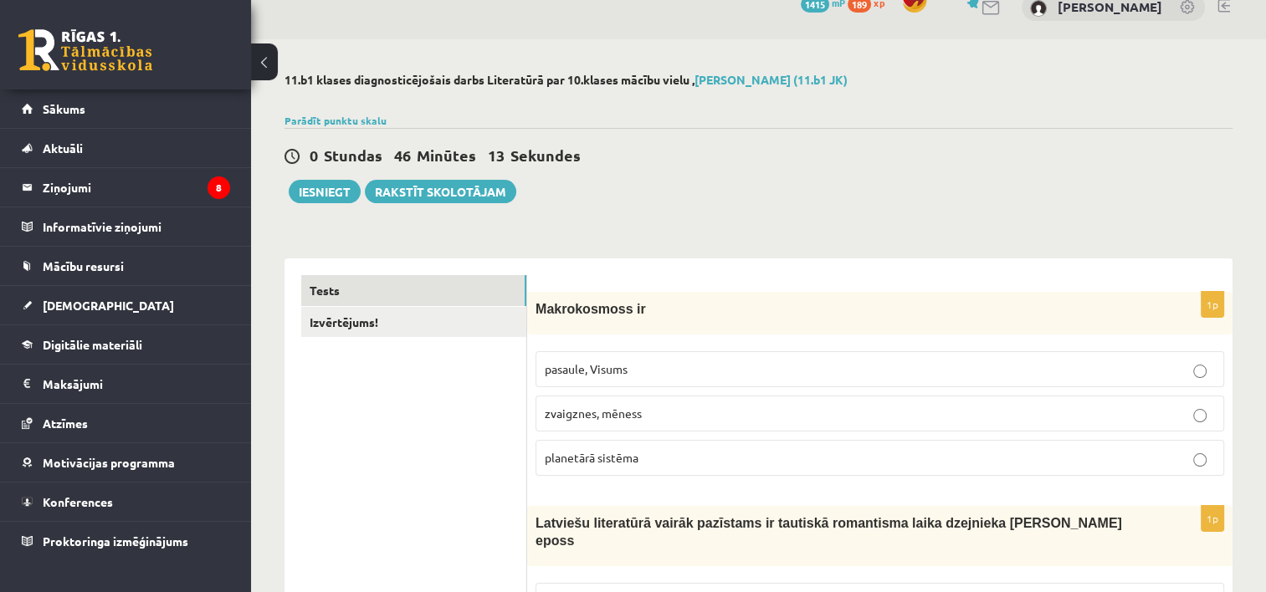
scroll to position [0, 0]
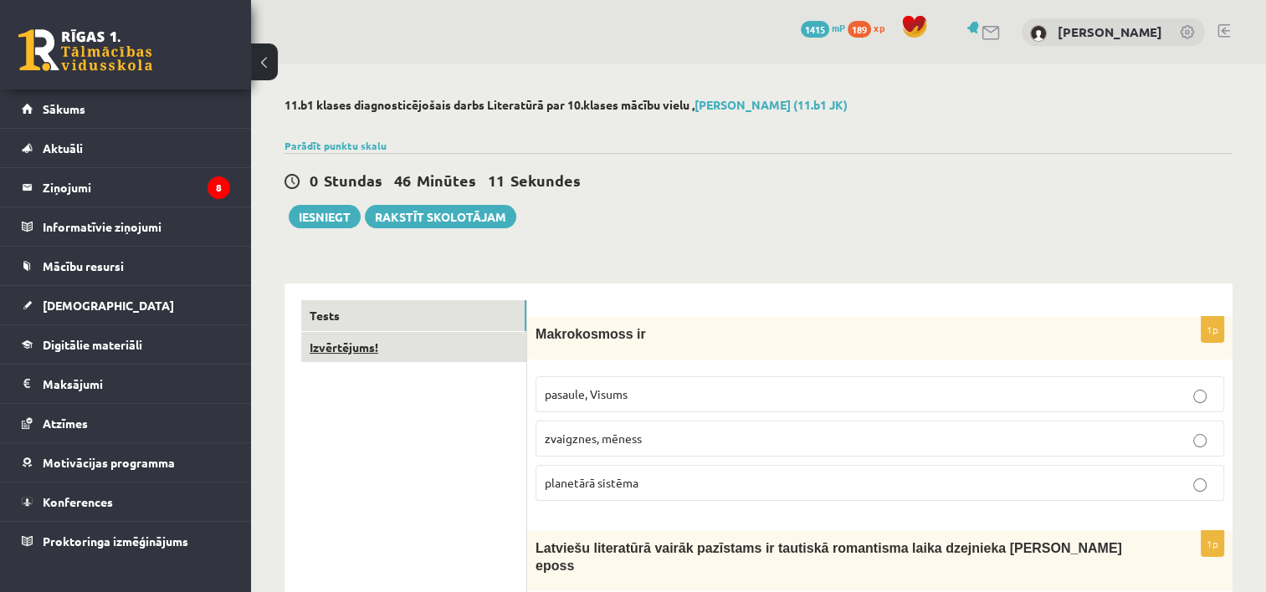
click at [319, 345] on link "Izvērtējums!" at bounding box center [413, 347] width 225 height 31
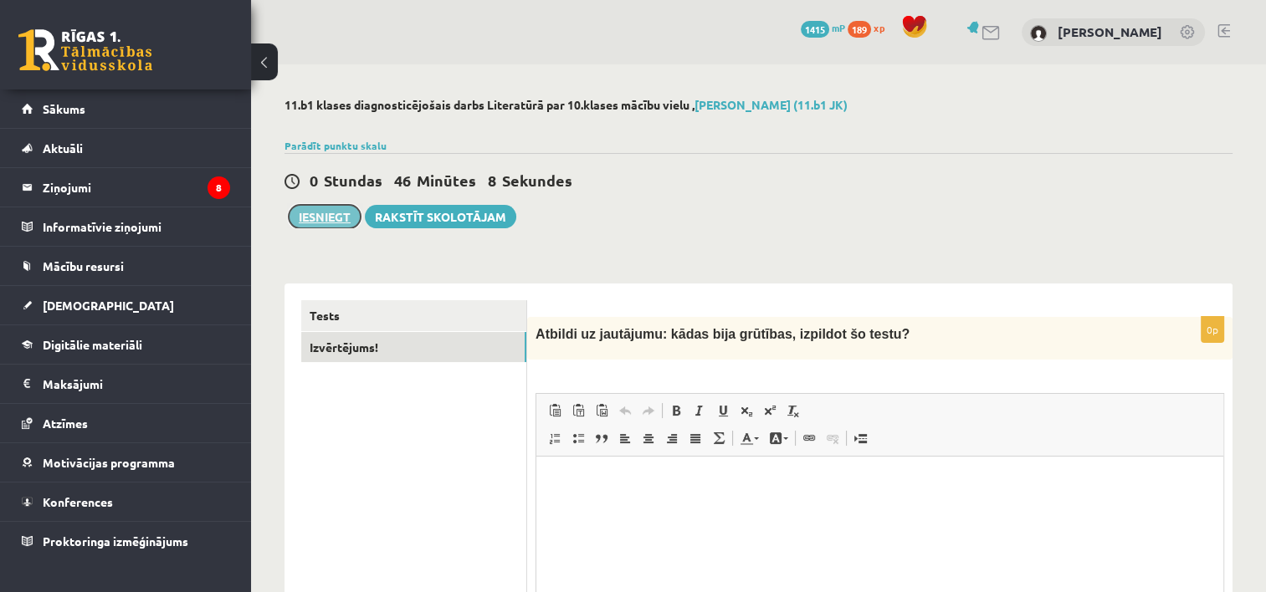
click at [327, 220] on button "Iesniegt" at bounding box center [325, 216] width 72 height 23
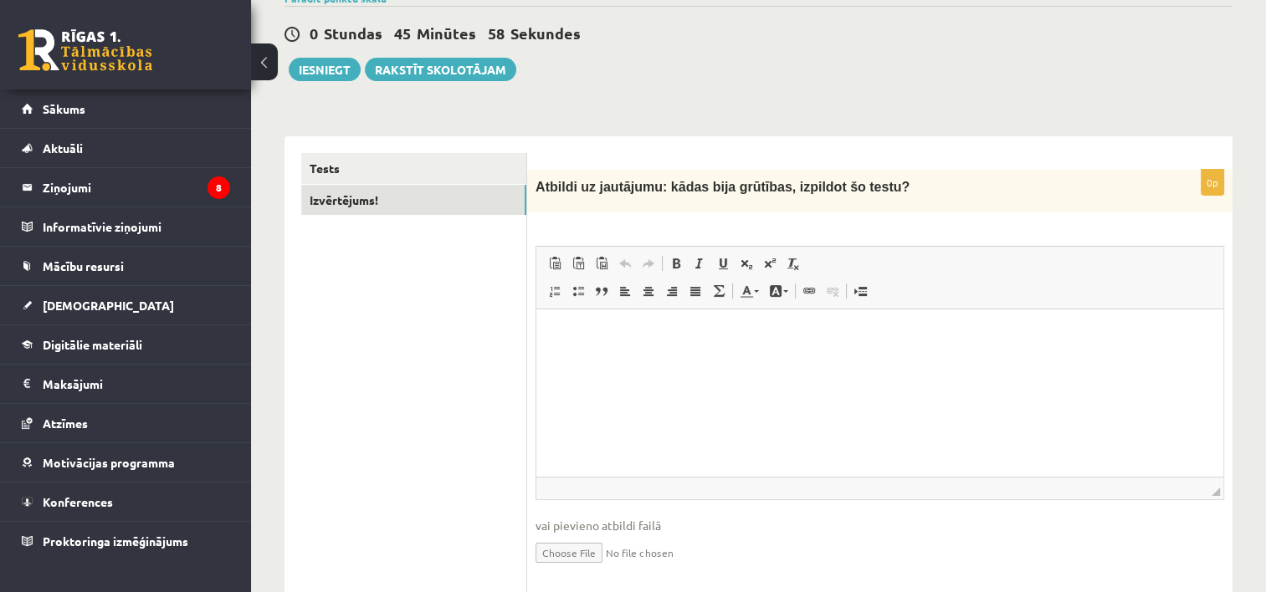
scroll to position [151, 0]
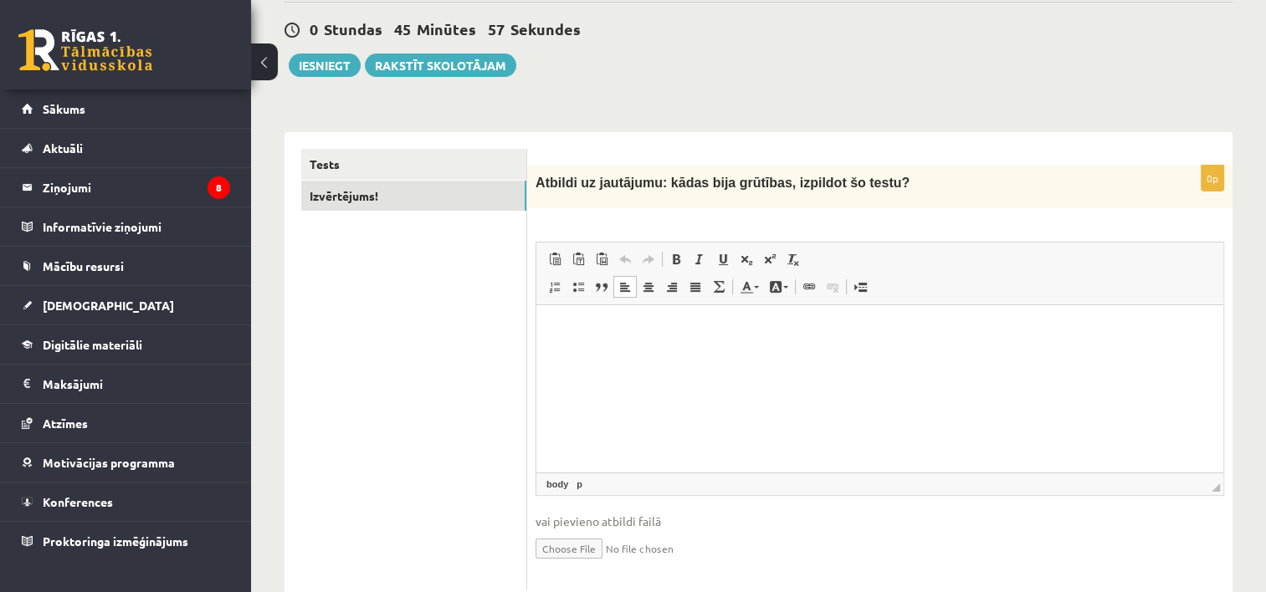
click at [956, 356] on html at bounding box center [879, 330] width 687 height 51
click at [620, 331] on p "**********" at bounding box center [880, 331] width 654 height 18
click at [773, 356] on html "**********" at bounding box center [879, 330] width 687 height 51
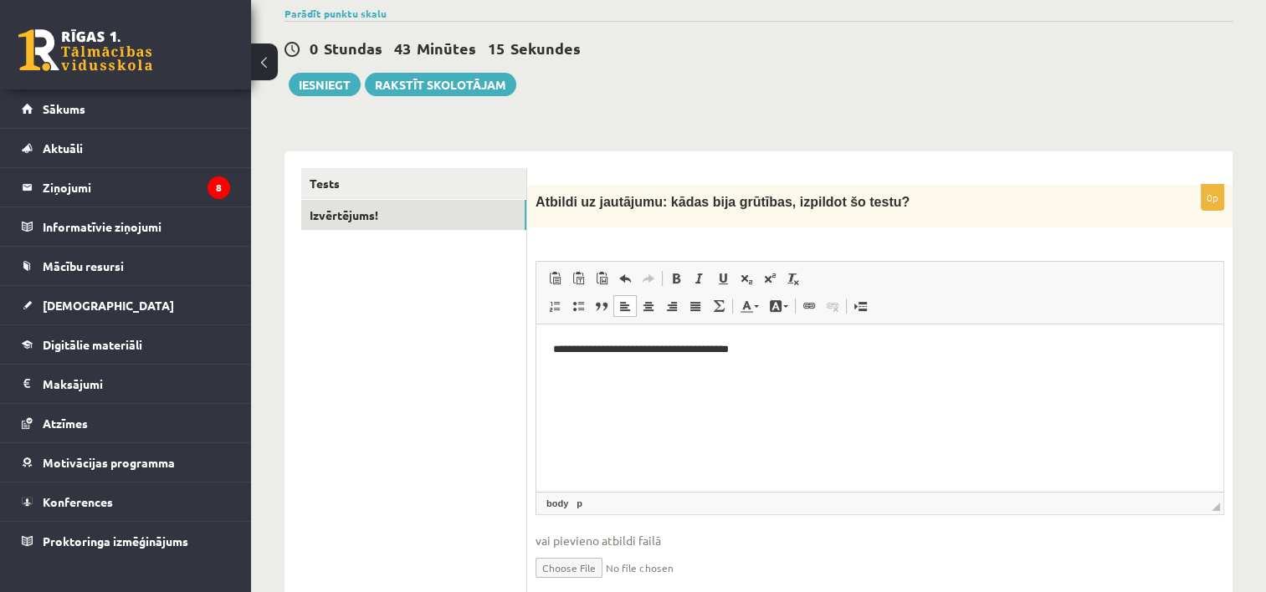
scroll to position [130, 0]
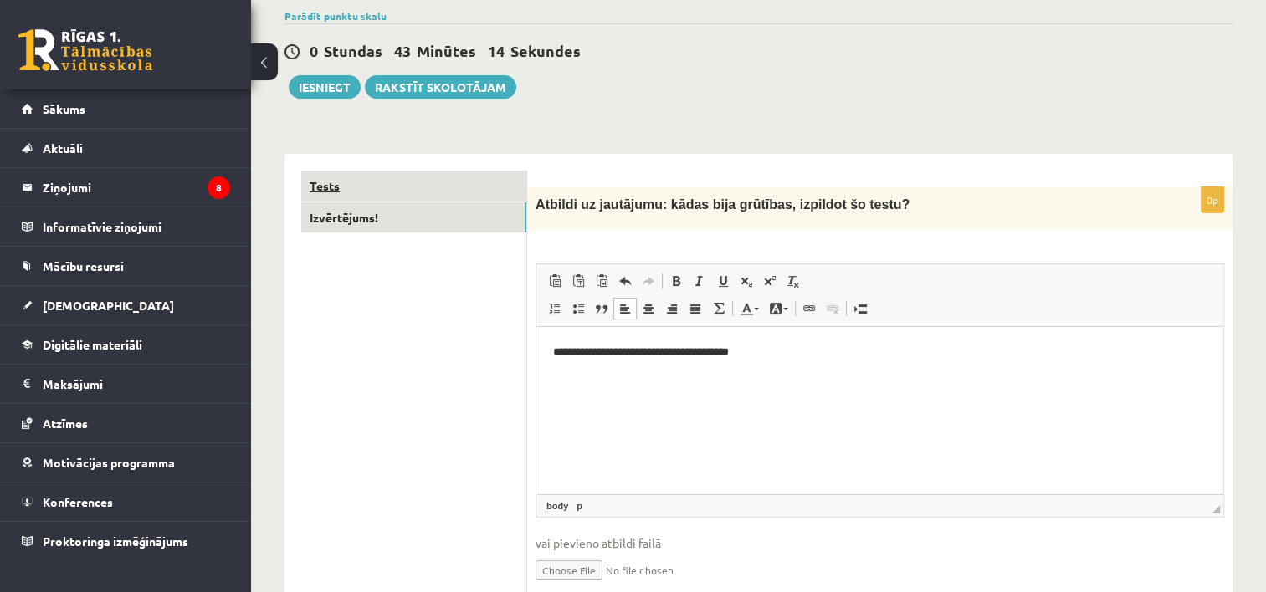
click at [321, 187] on link "Tests" at bounding box center [413, 186] width 225 height 31
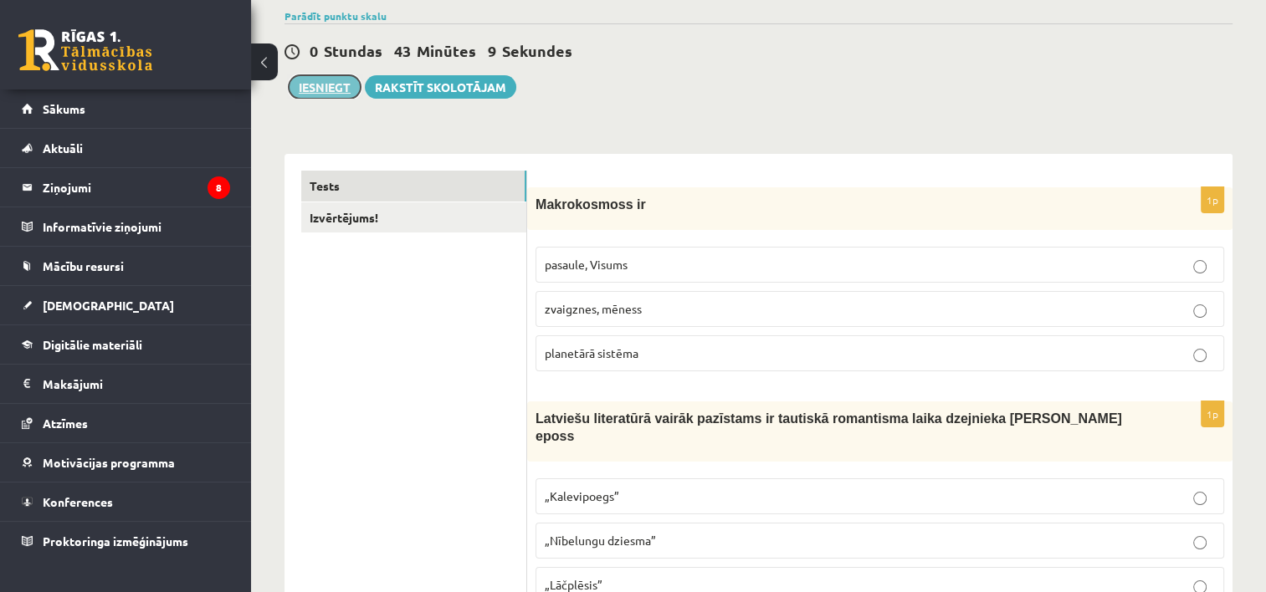
click at [306, 79] on button "Iesniegt" at bounding box center [325, 86] width 72 height 23
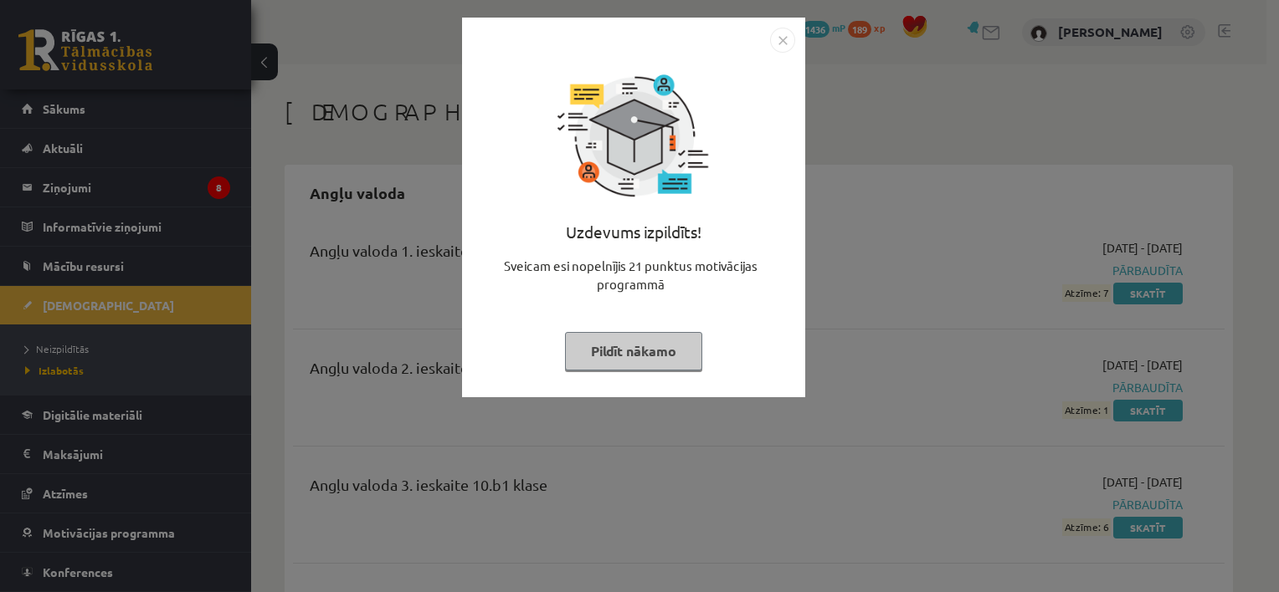
click at [629, 352] on button "Pildīt nākamo" at bounding box center [633, 351] width 137 height 38
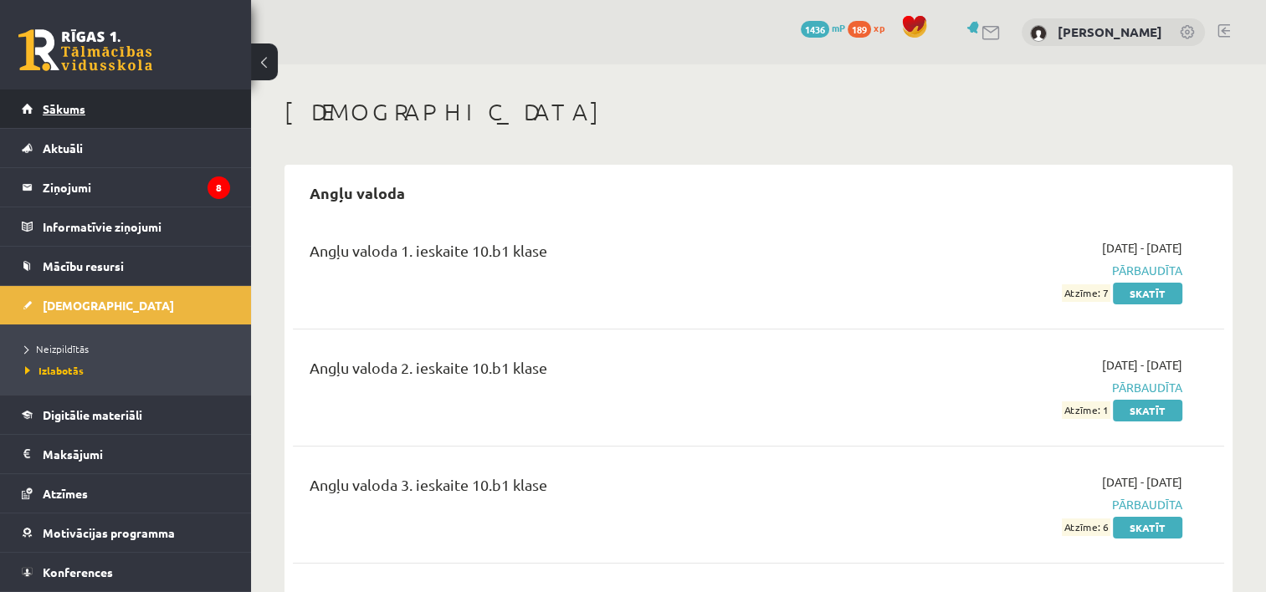
click at [87, 122] on link "Sākums" at bounding box center [126, 109] width 208 height 38
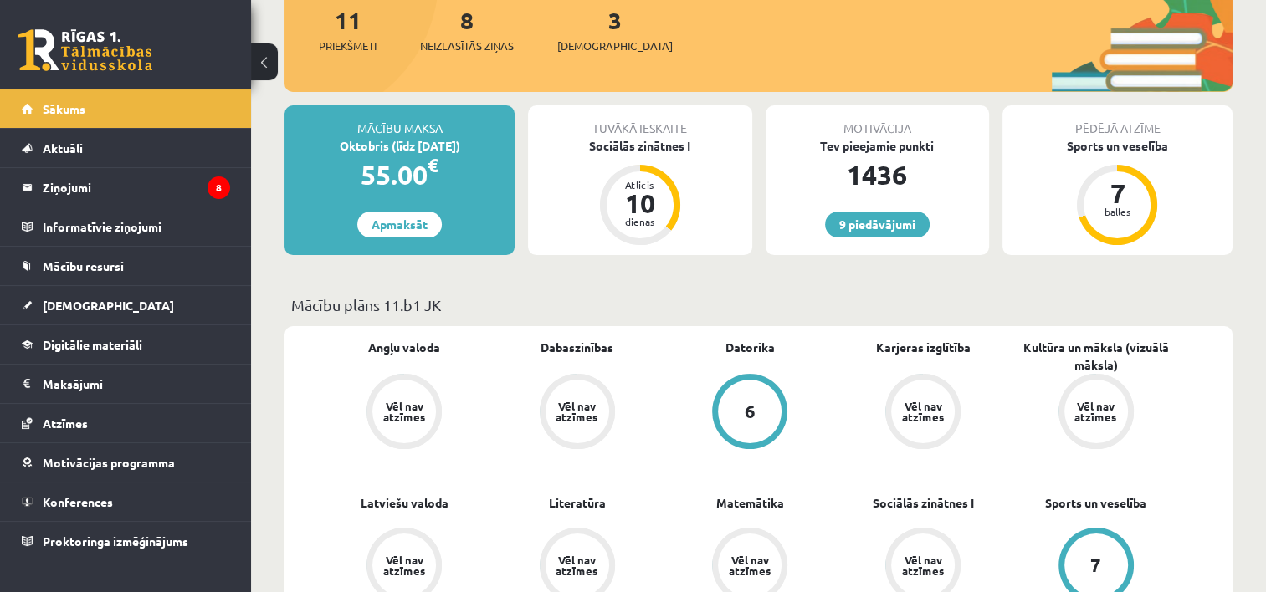
scroll to position [223, 0]
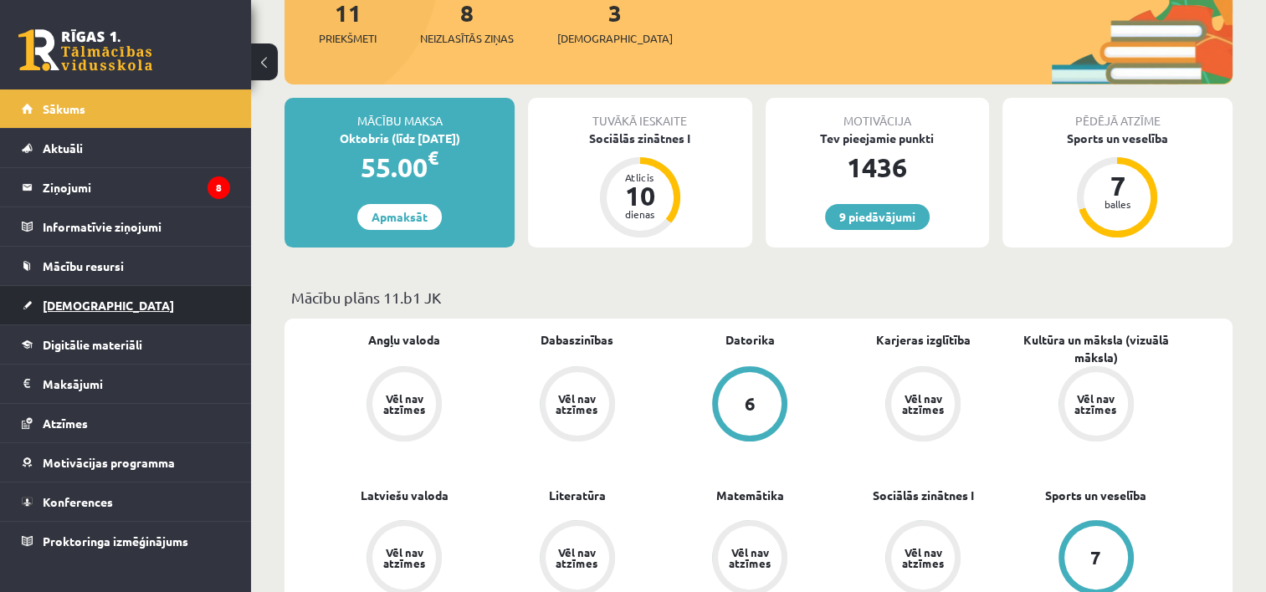
click at [88, 306] on span "[DEMOGRAPHIC_DATA]" at bounding box center [108, 305] width 131 height 15
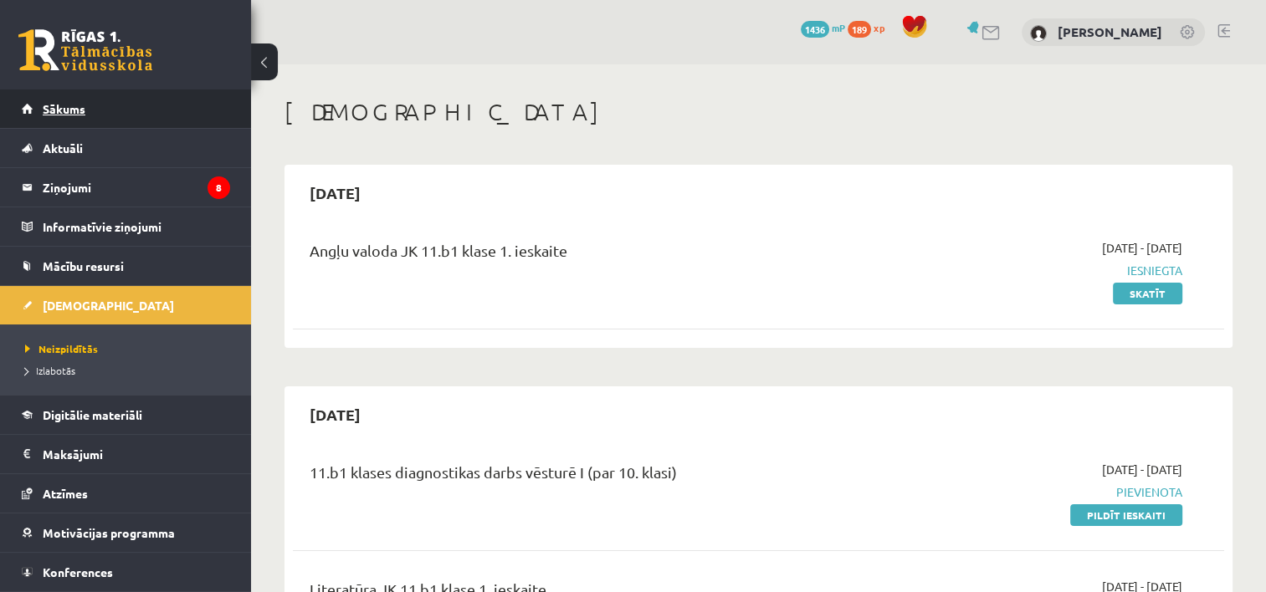
click at [64, 114] on span "Sākums" at bounding box center [64, 108] width 43 height 15
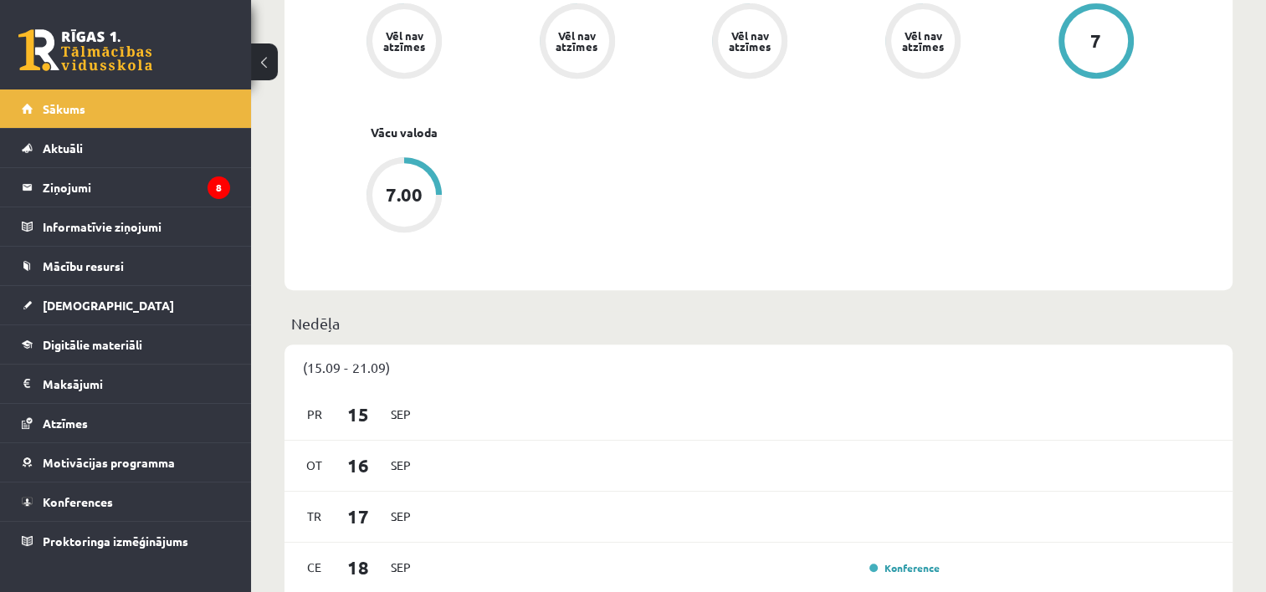
scroll to position [766, 0]
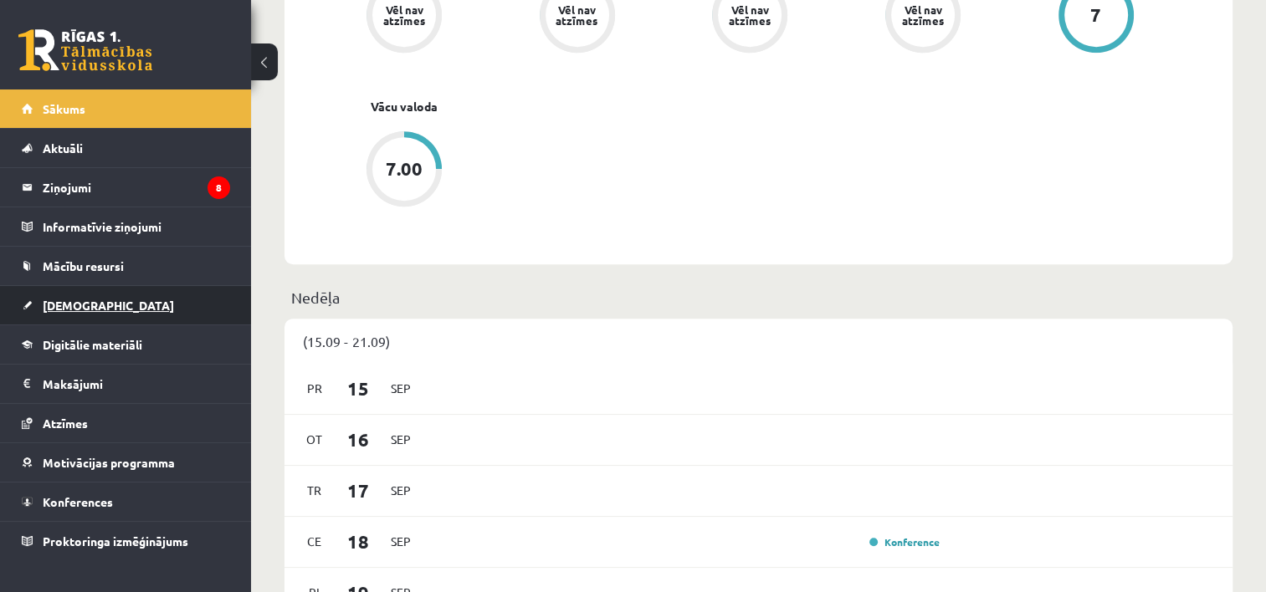
click at [54, 299] on span "[DEMOGRAPHIC_DATA]" at bounding box center [108, 305] width 131 height 15
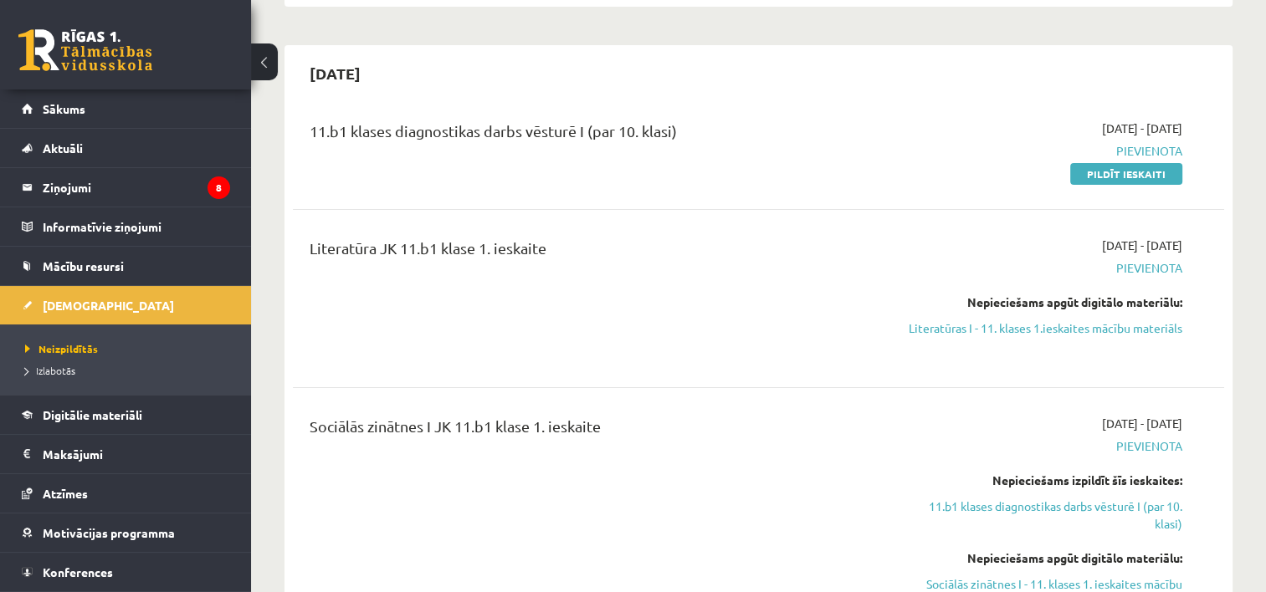
scroll to position [369, 0]
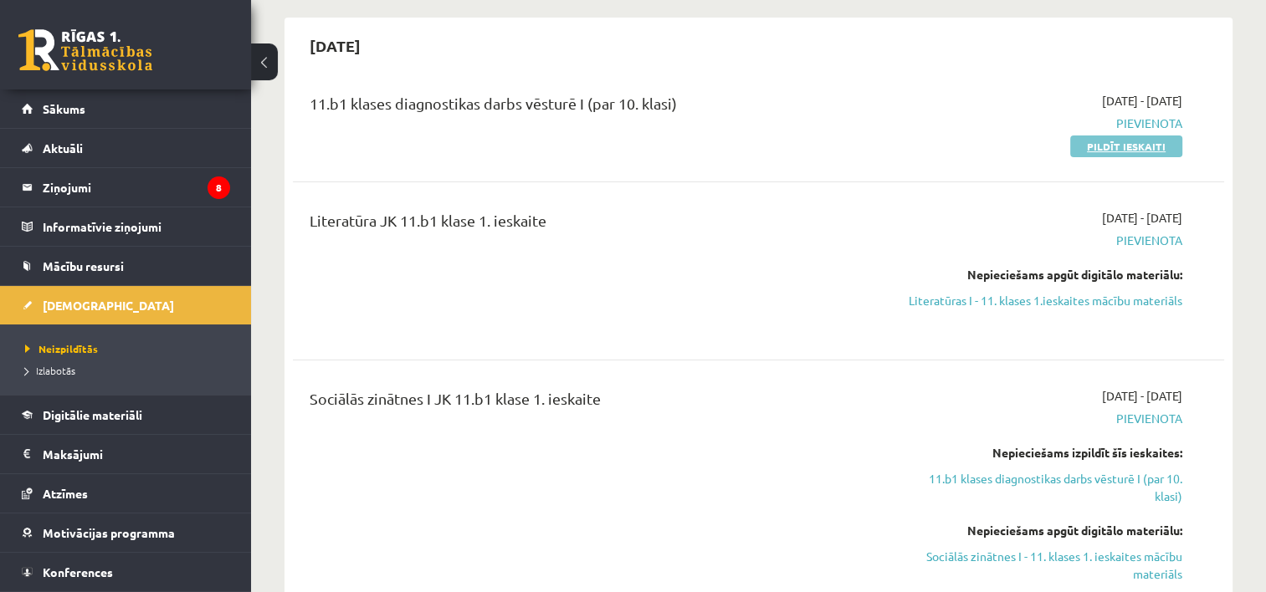
click at [1158, 144] on link "Pildīt ieskaiti" at bounding box center [1126, 147] width 112 height 22
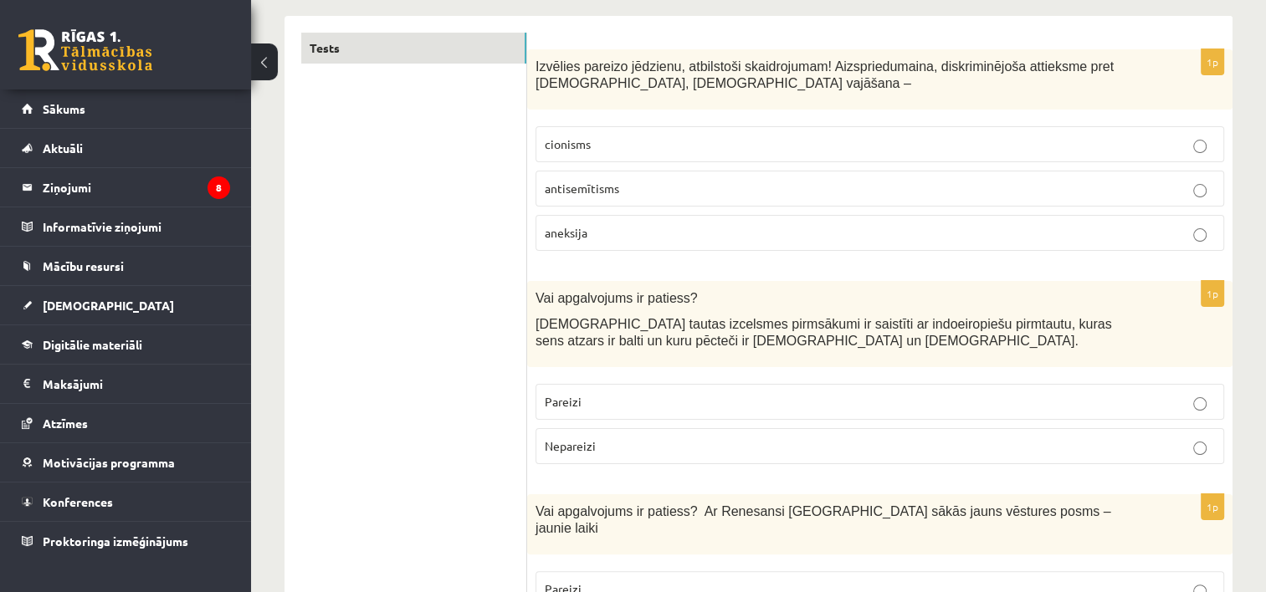
scroll to position [244, 0]
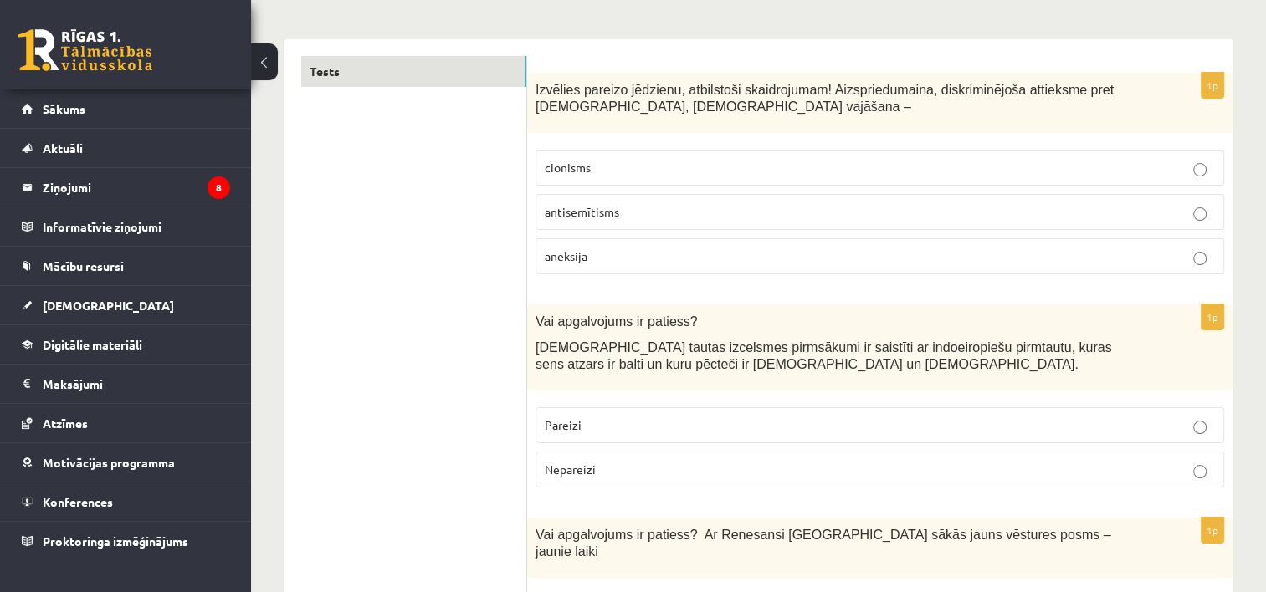
click at [991, 206] on p "antisemītisms" at bounding box center [880, 212] width 670 height 18
click at [664, 417] on p "Pareizi" at bounding box center [880, 426] width 670 height 18
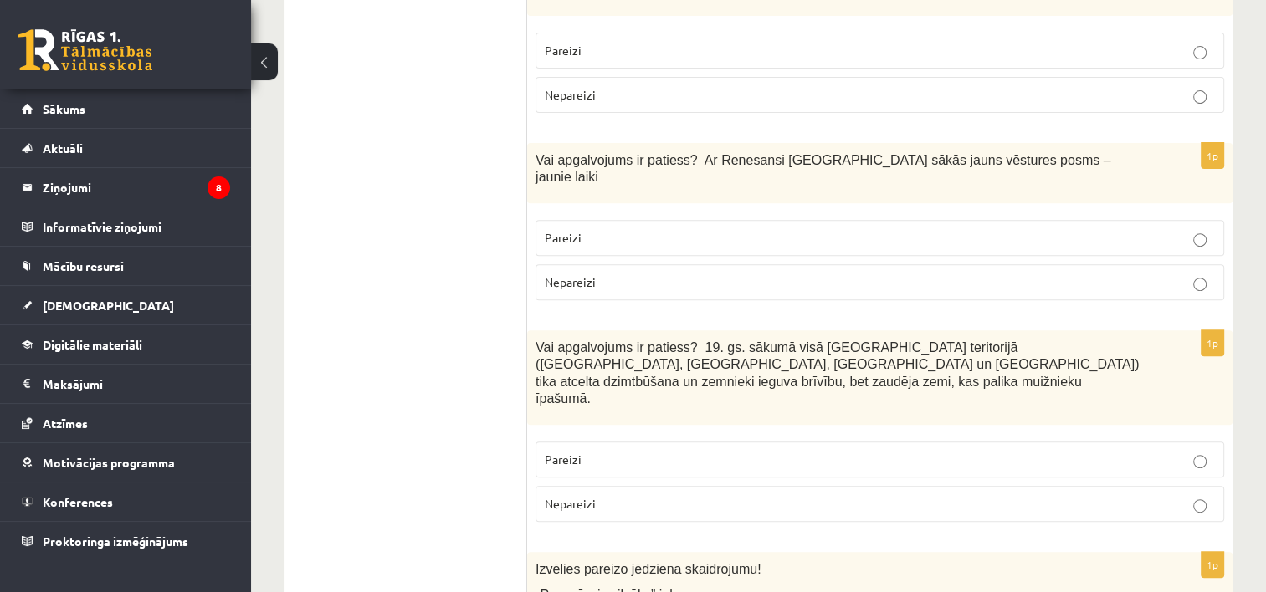
scroll to position [613, 0]
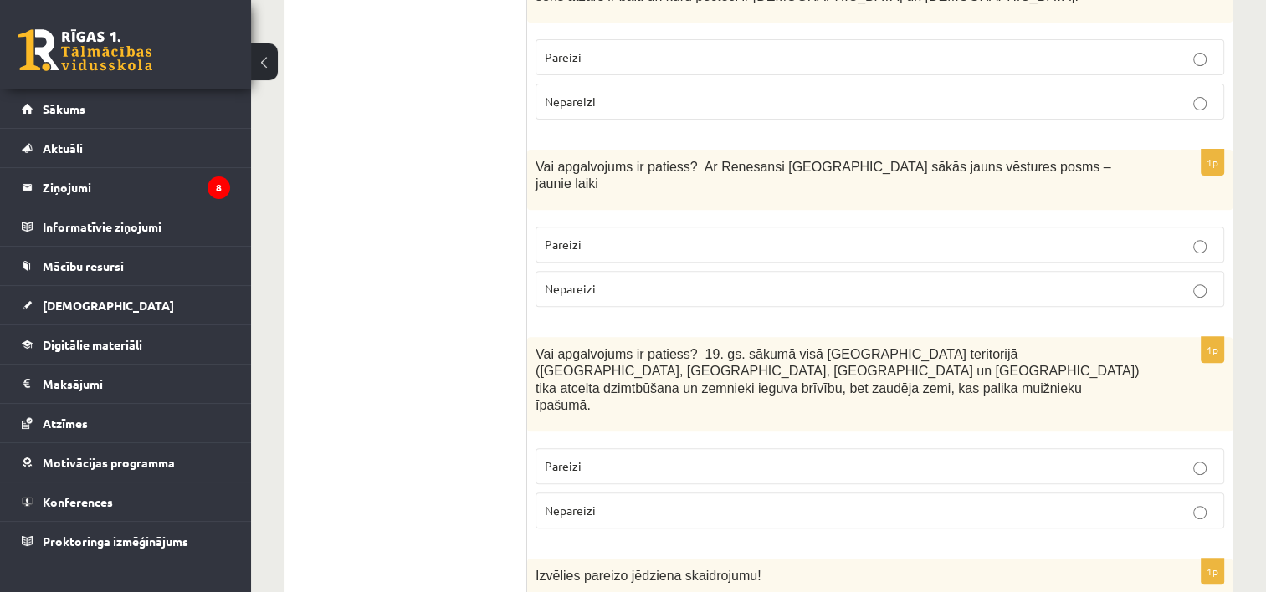
click at [770, 236] on p "Pareizi" at bounding box center [880, 245] width 670 height 18
click at [633, 502] on p "Nepareizi" at bounding box center [880, 511] width 670 height 18
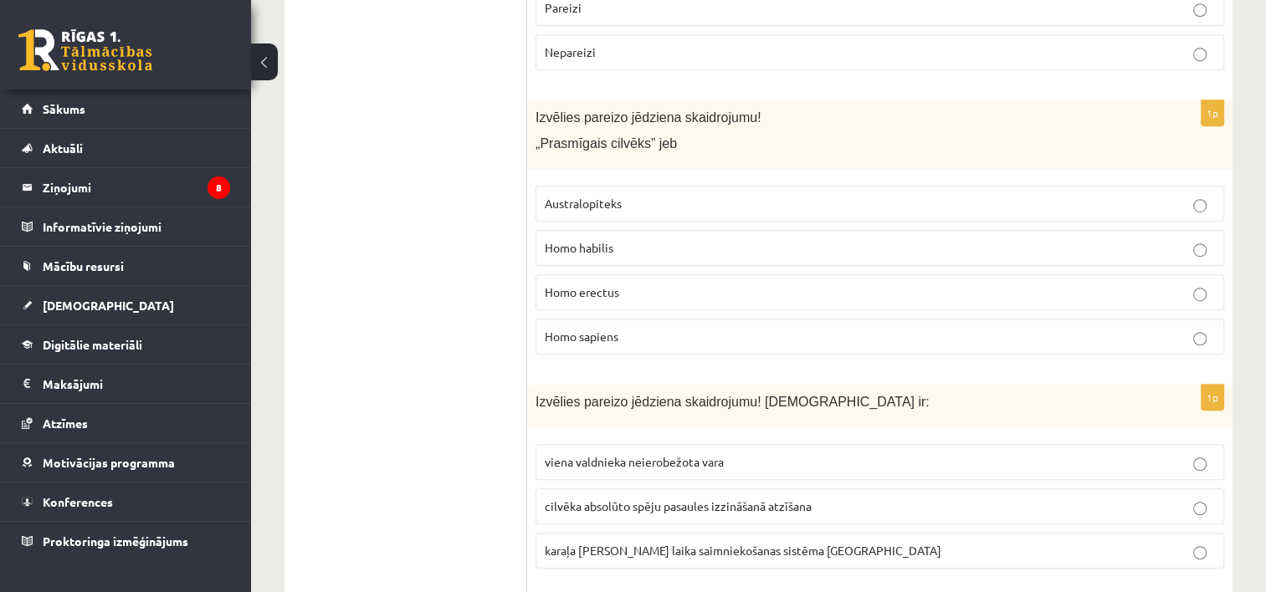
scroll to position [1095, 0]
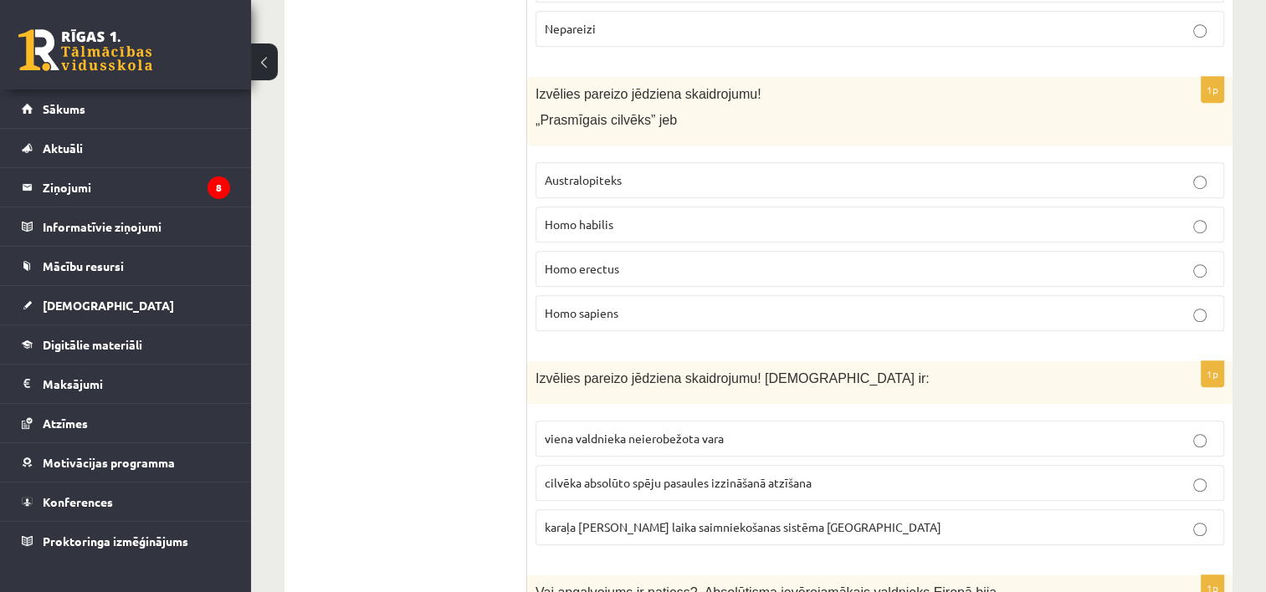
click at [633, 216] on p "Homo habilis" at bounding box center [880, 225] width 670 height 18
click at [621, 431] on span "viena valdnieka neierobežota vara" at bounding box center [634, 438] width 179 height 15
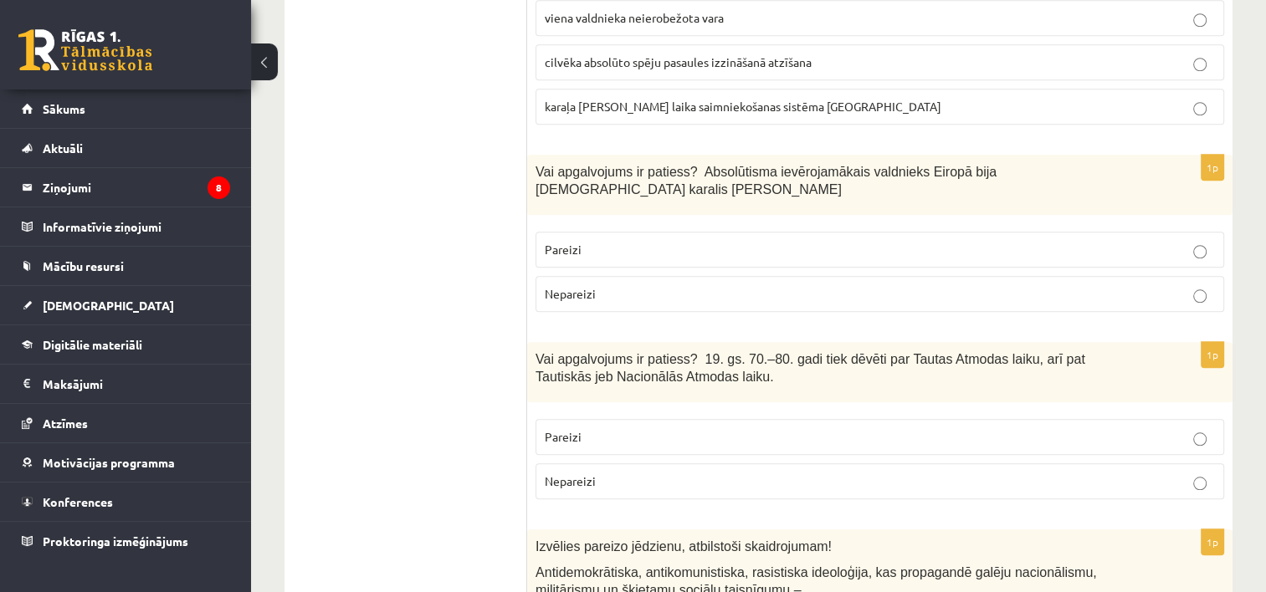
scroll to position [1546, 0]
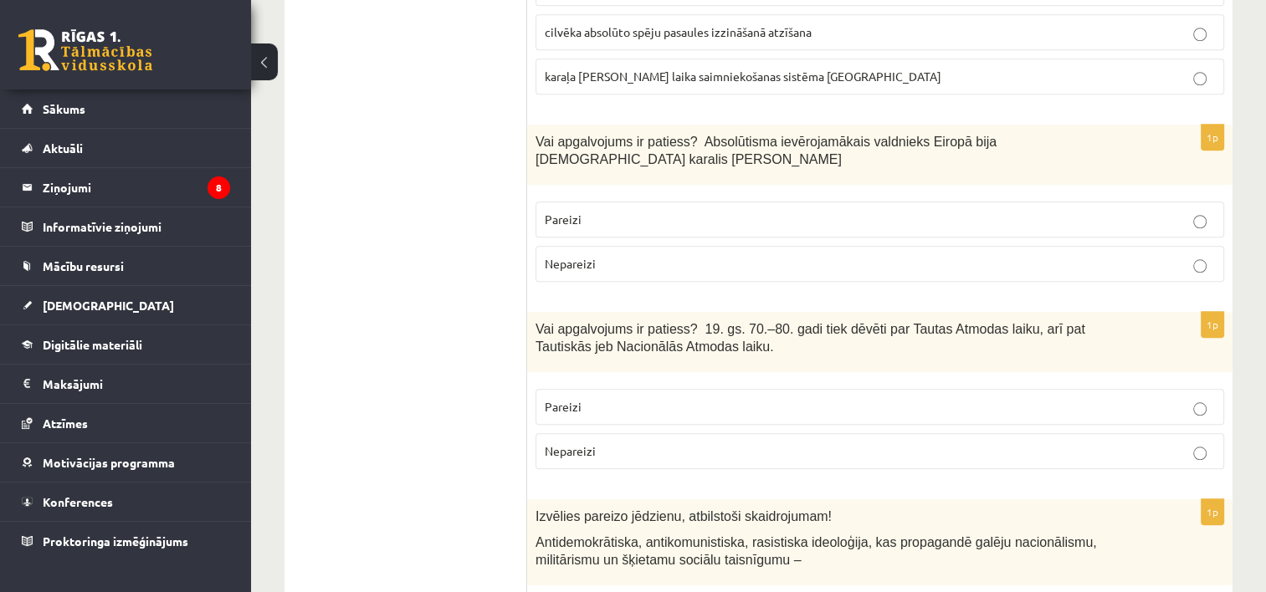
click at [840, 211] on p "Pareizi" at bounding box center [880, 220] width 670 height 18
click at [847, 398] on p "Pareizi" at bounding box center [880, 407] width 670 height 18
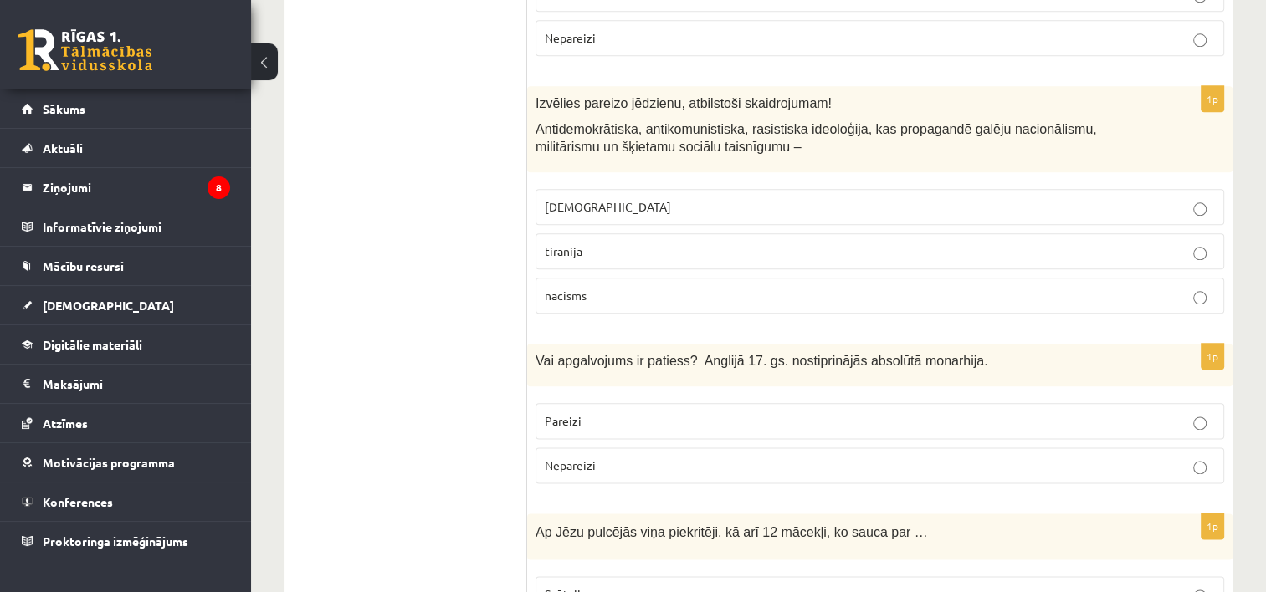
scroll to position [1944, 0]
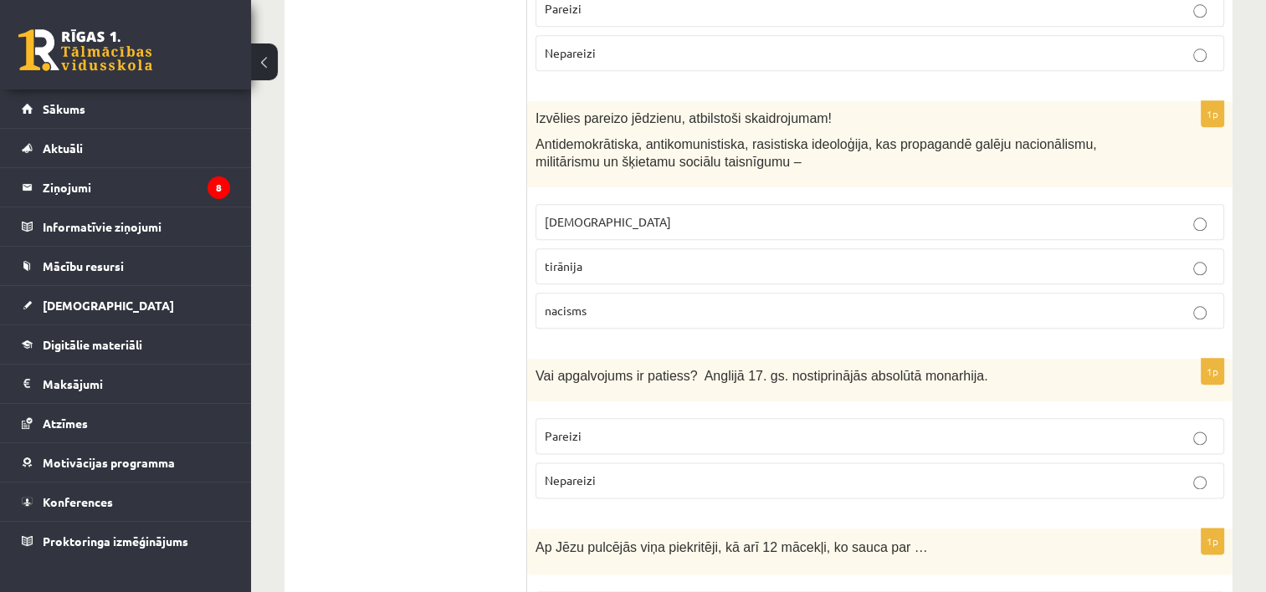
click at [700, 472] on p "Nepareizi" at bounding box center [880, 481] width 670 height 18
click at [629, 302] on p "nacisms" at bounding box center [880, 311] width 670 height 18
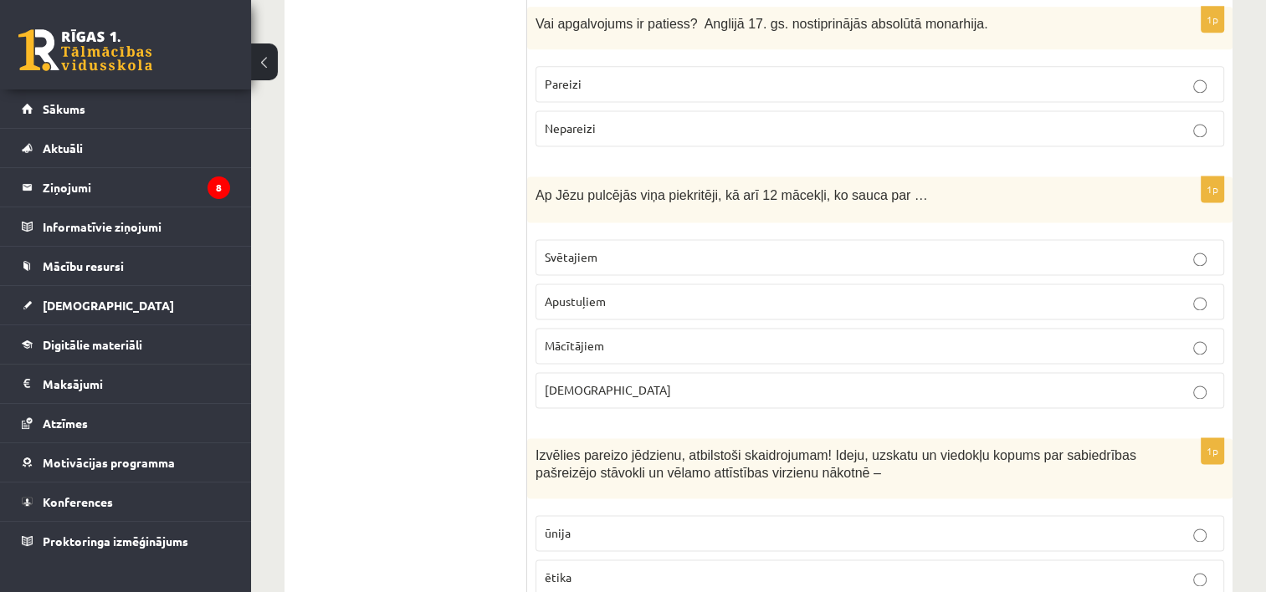
scroll to position [2303, 0]
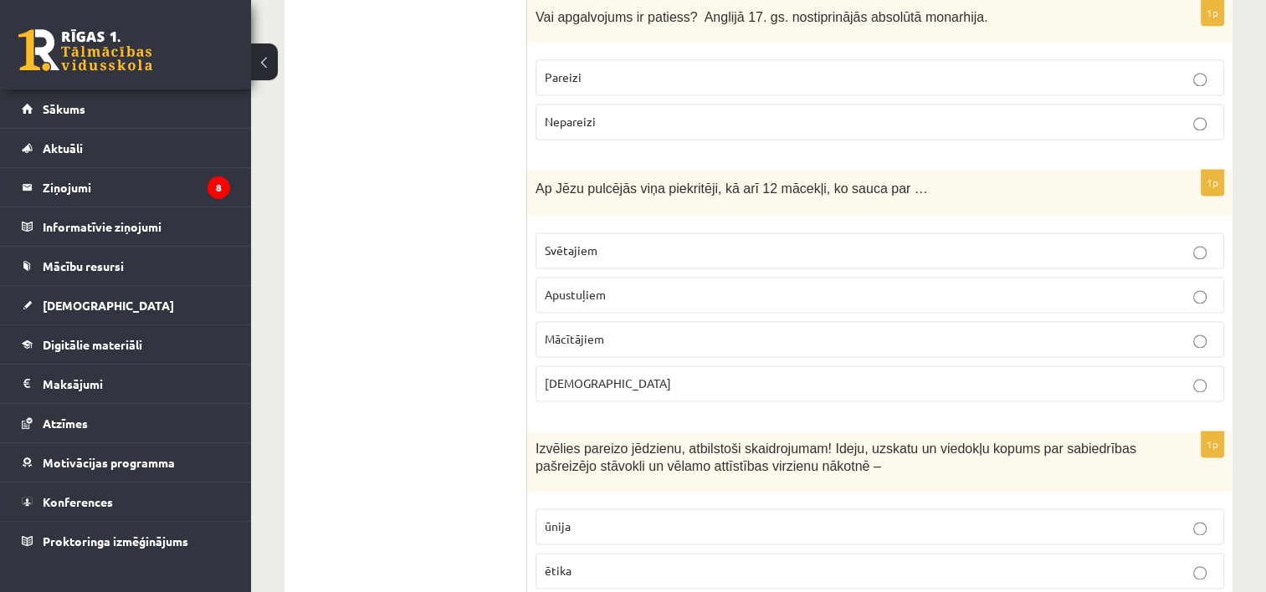
click at [616, 286] on p "Apustuļiem" at bounding box center [880, 295] width 670 height 18
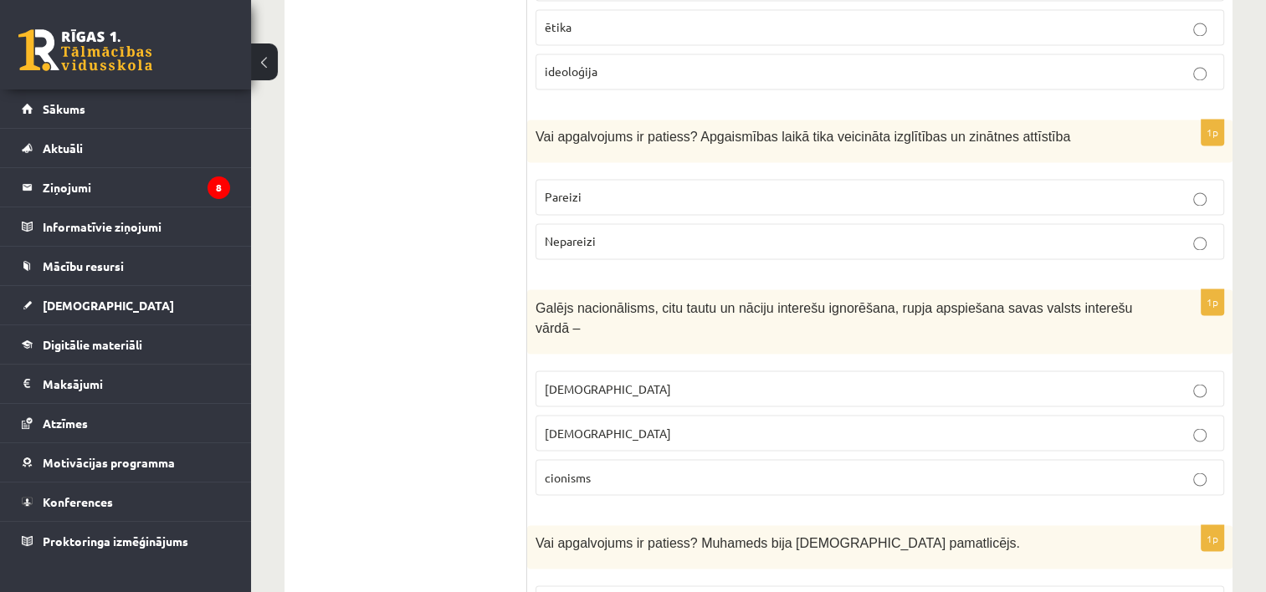
scroll to position [2838, 0]
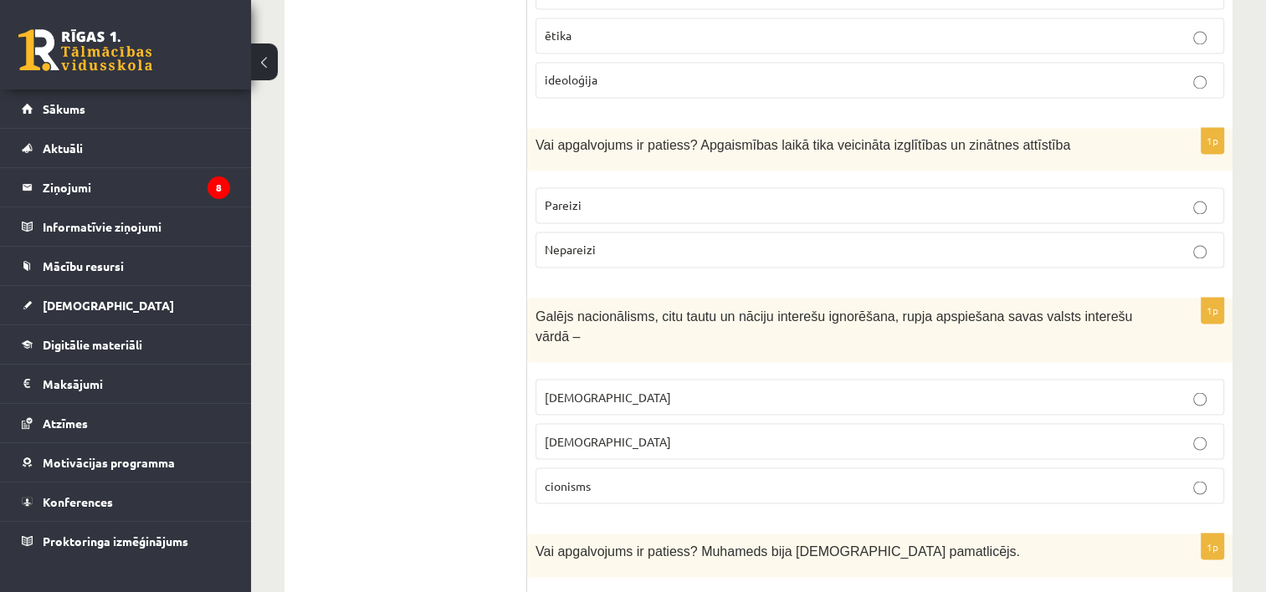
click at [718, 197] on p "Pareizi" at bounding box center [880, 206] width 670 height 18
click at [652, 388] on p "šovinisms" at bounding box center [880, 397] width 670 height 18
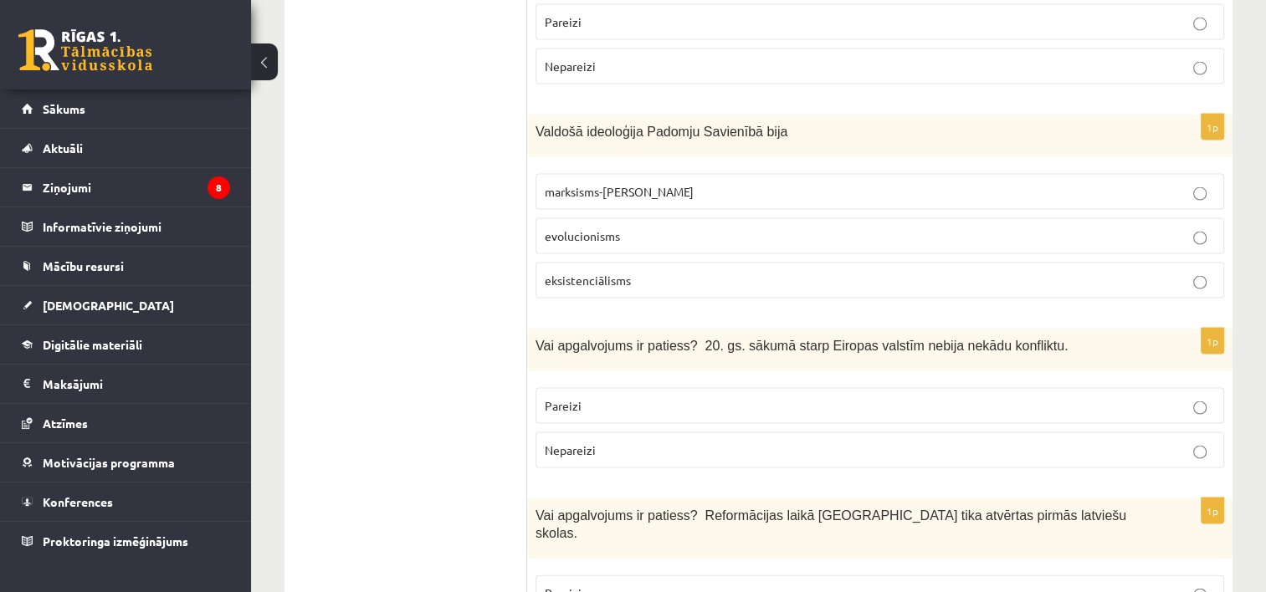
scroll to position [3405, 0]
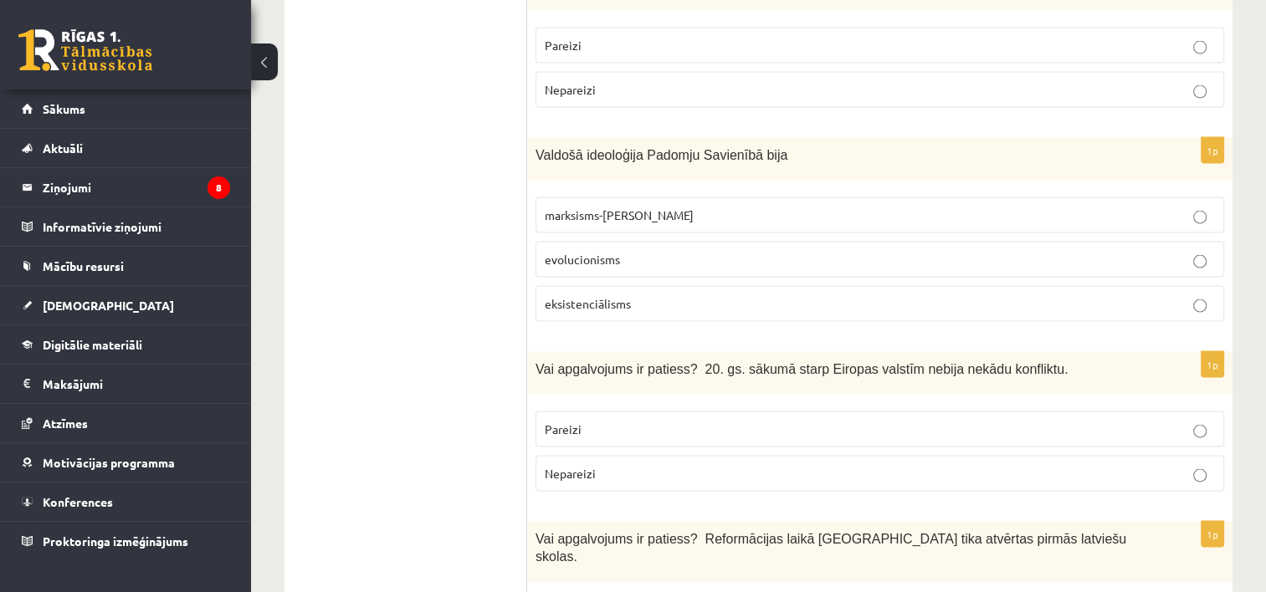
click at [668, 207] on p "marksisms-ļeņinisms" at bounding box center [880, 216] width 670 height 18
click at [632, 465] on p "Nepareizi" at bounding box center [880, 474] width 670 height 18
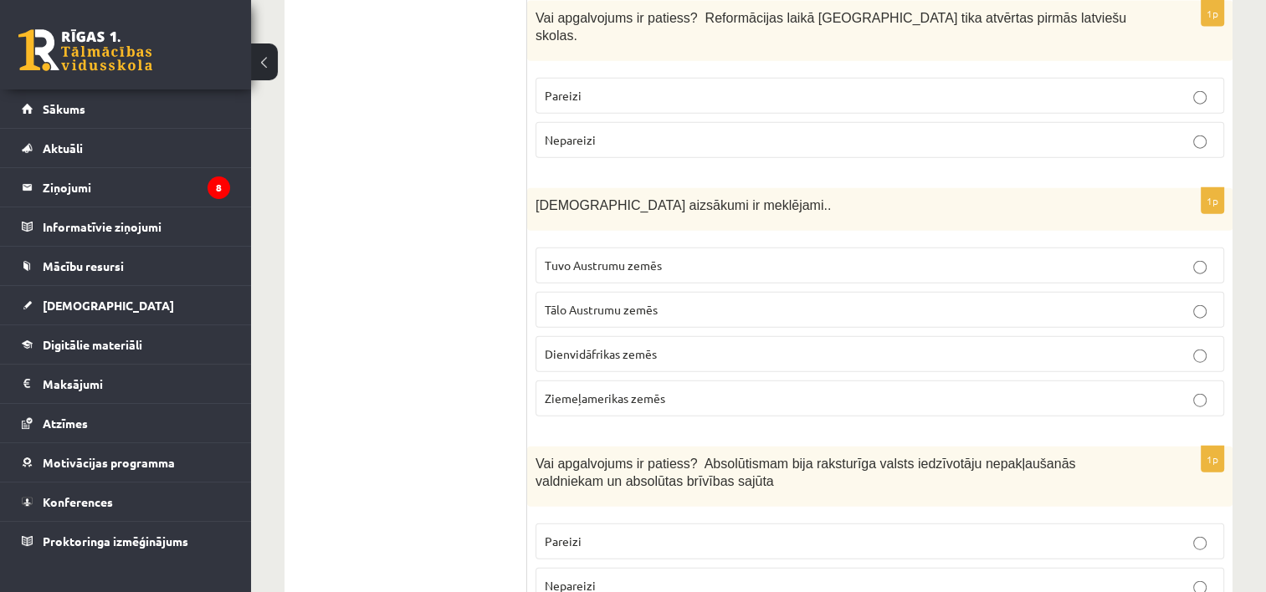
scroll to position [3903, 0]
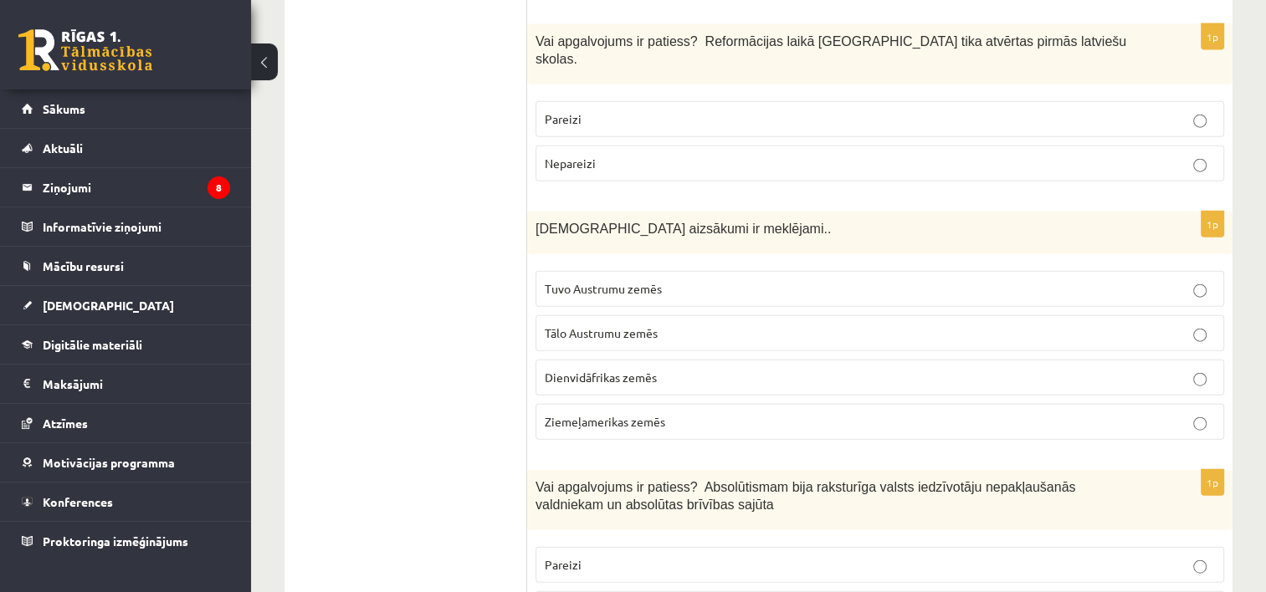
click at [649, 281] on span "Tuvo Austrumu zemēs" at bounding box center [603, 288] width 117 height 15
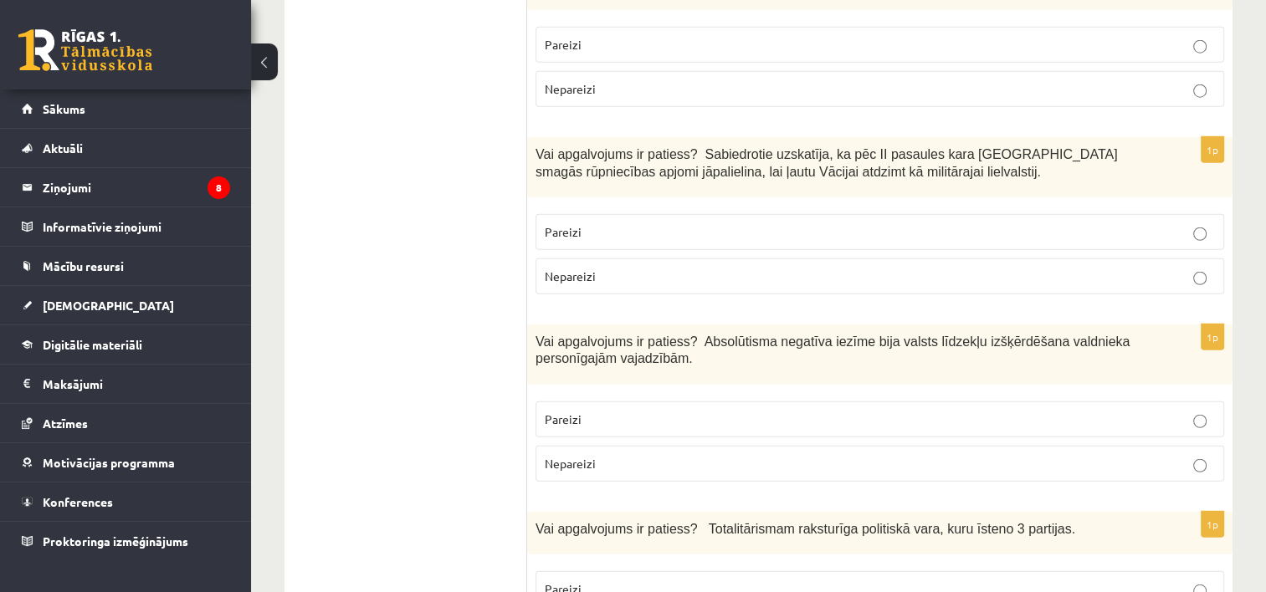
scroll to position [4415, 0]
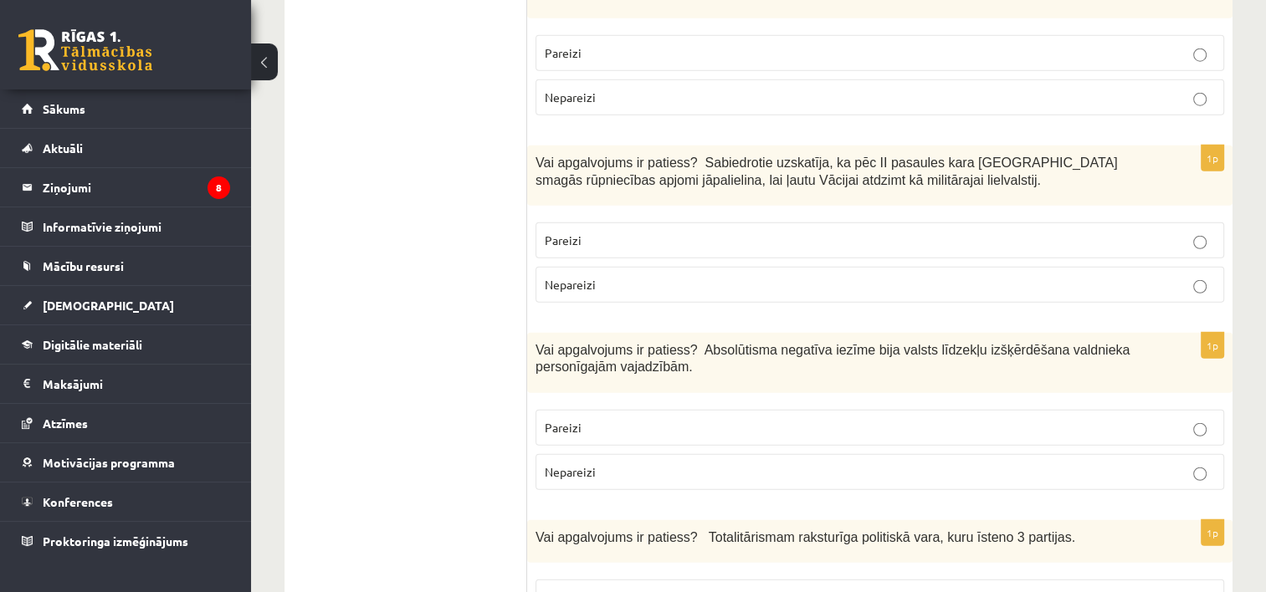
click at [579, 420] on span "Pareizi" at bounding box center [563, 427] width 37 height 15
click at [647, 276] on p "Nepareizi" at bounding box center [880, 285] width 670 height 18
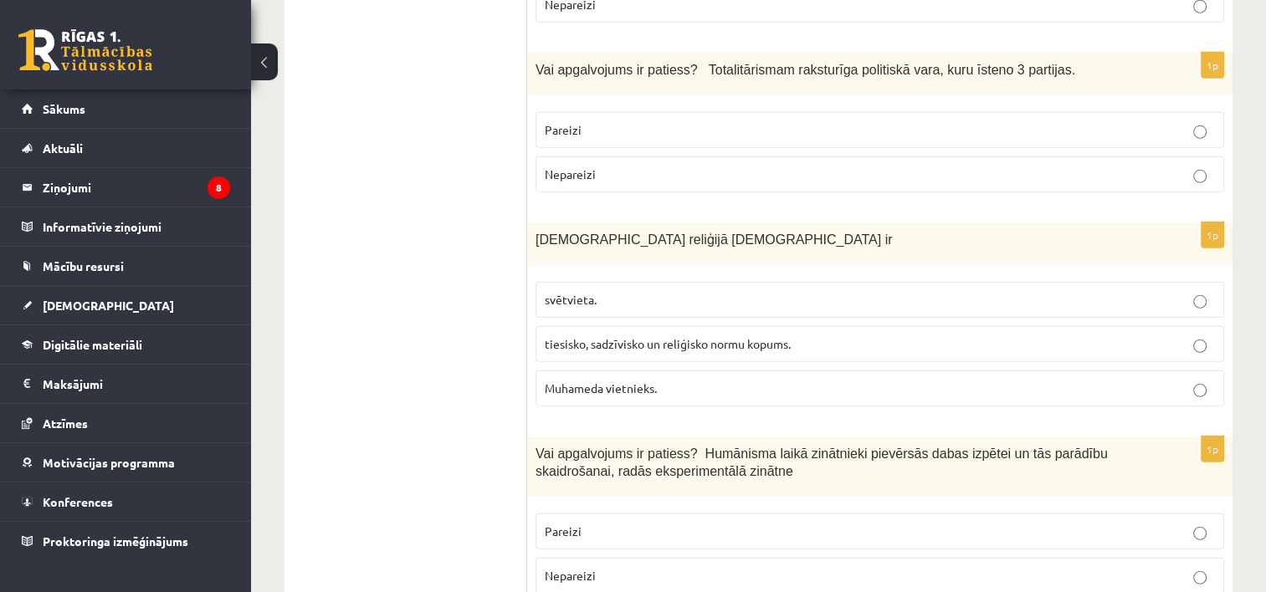
scroll to position [4921, 0]
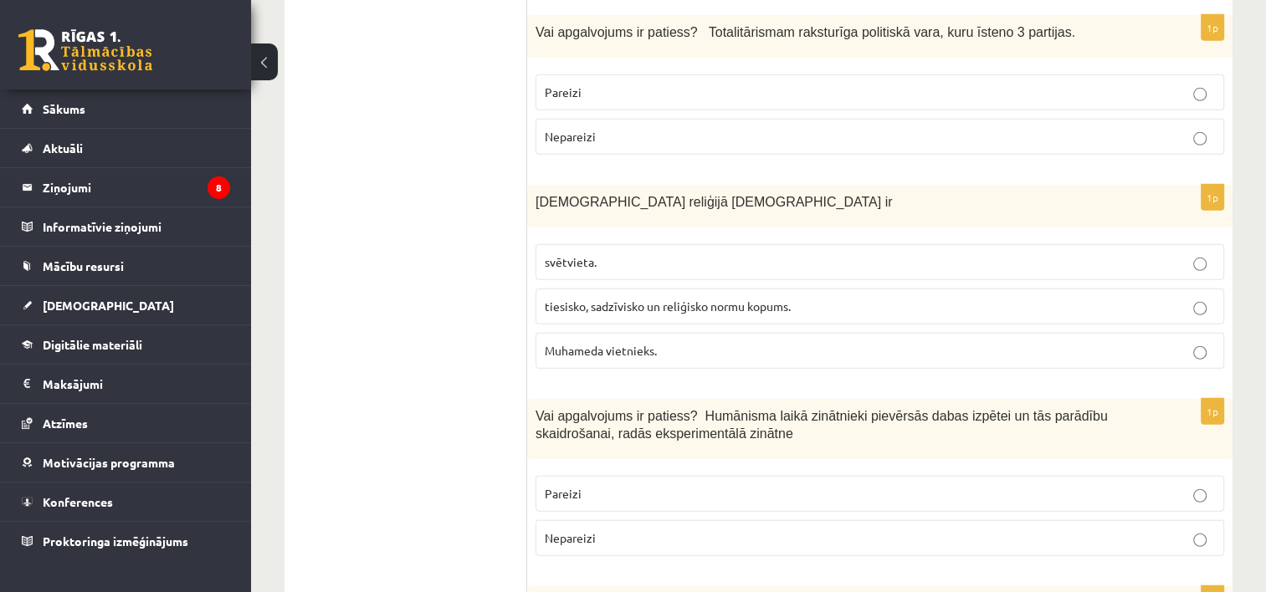
click at [813, 298] on p "tiesisko, sadzīvisko un reliģisko normu kopums." at bounding box center [880, 307] width 670 height 18
click at [739, 485] on p "Pareizi" at bounding box center [880, 494] width 670 height 18
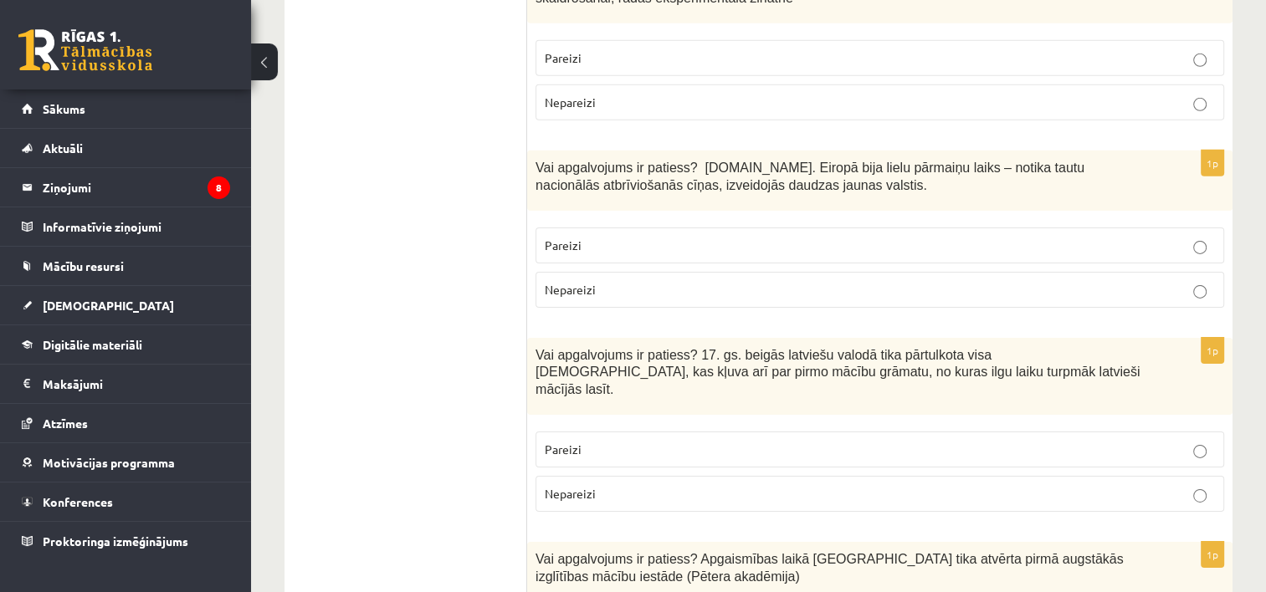
scroll to position [5342, 0]
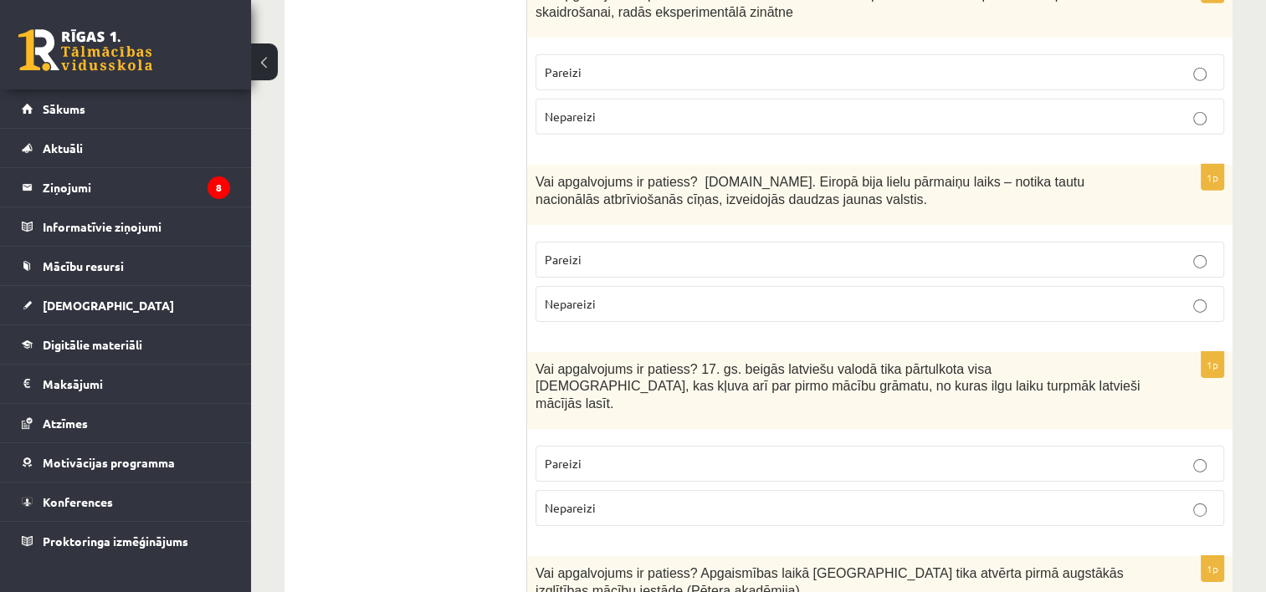
click at [783, 242] on label "Pareizi" at bounding box center [880, 260] width 689 height 36
click at [695, 455] on p "Pareizi" at bounding box center [880, 464] width 670 height 18
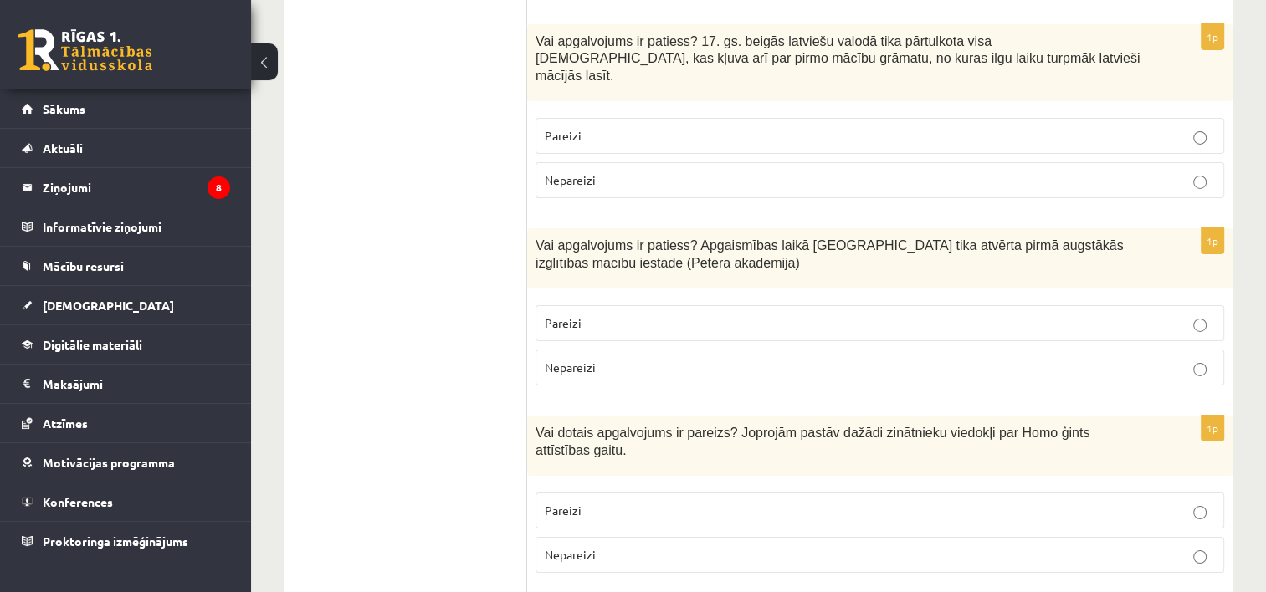
scroll to position [5740, 0]
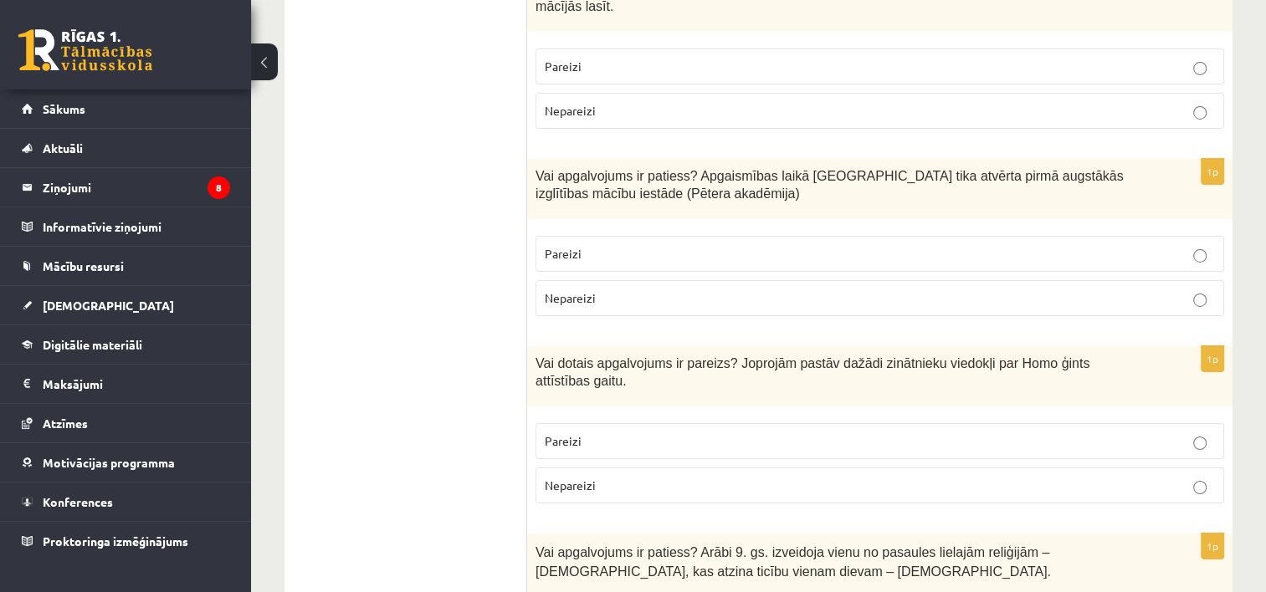
click at [970, 433] on p "Pareizi" at bounding box center [880, 442] width 670 height 18
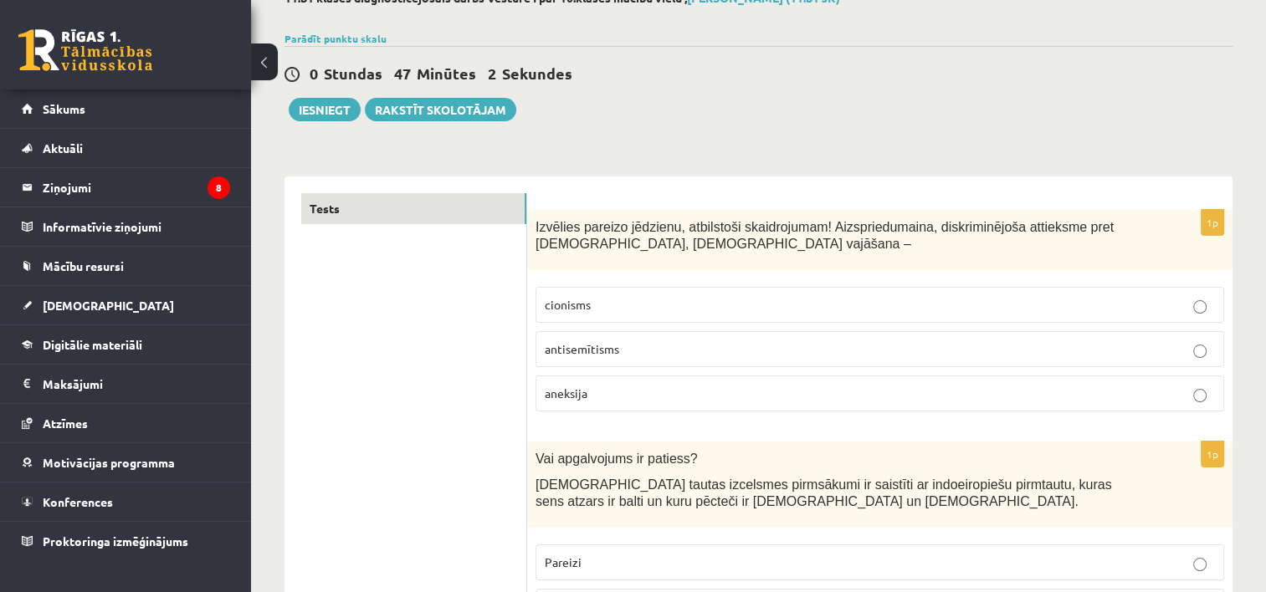
scroll to position [0, 0]
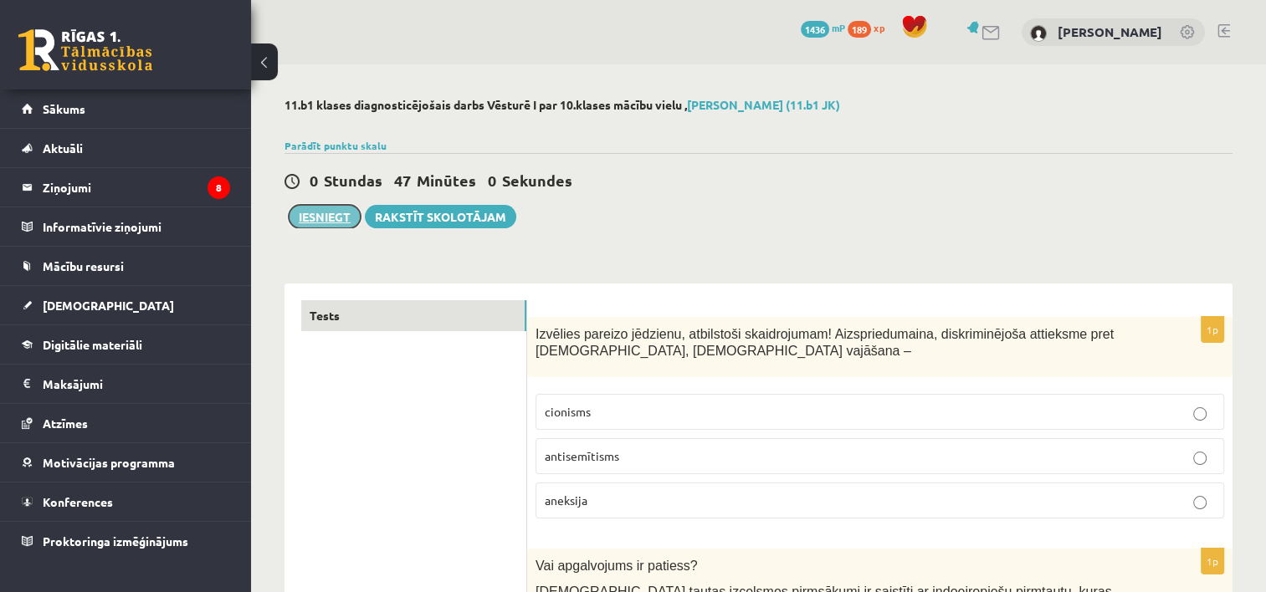
click at [325, 214] on button "Iesniegt" at bounding box center [325, 216] width 72 height 23
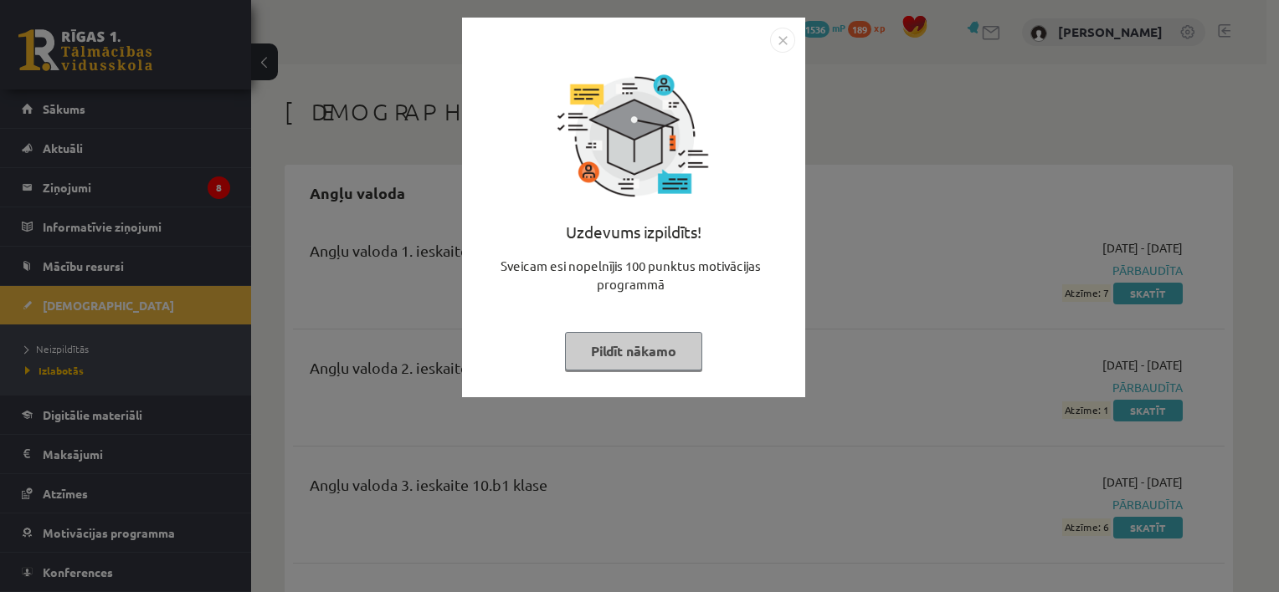
click at [617, 352] on button "Pildīt nākamo" at bounding box center [633, 351] width 137 height 38
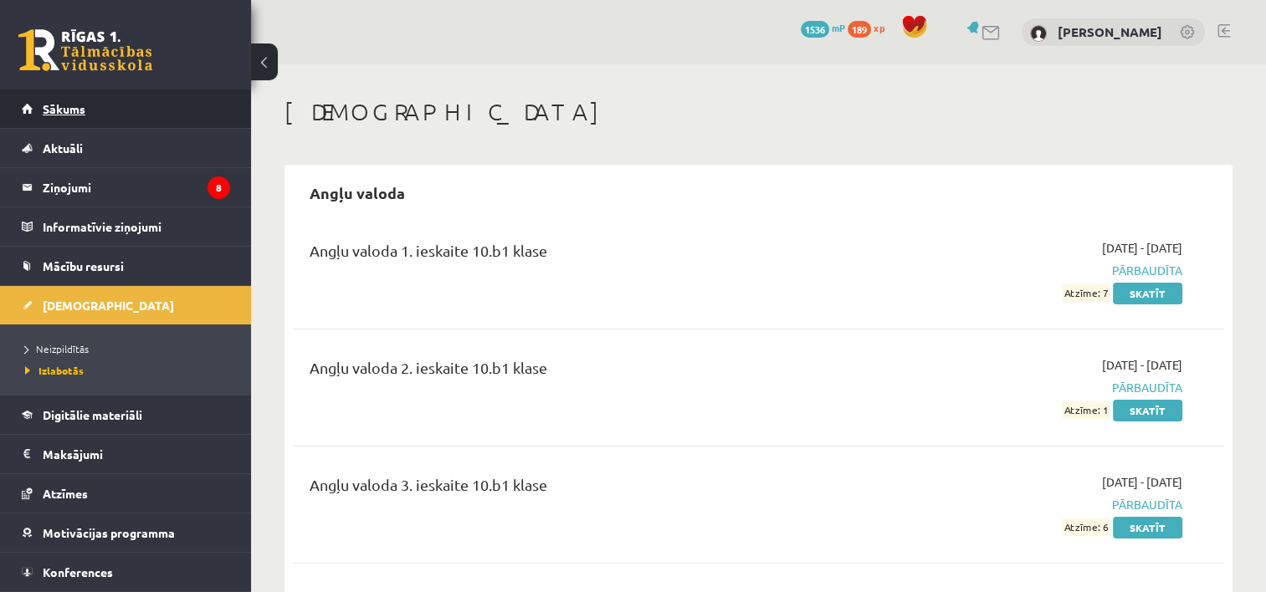
click at [151, 119] on link "Sākums" at bounding box center [126, 109] width 208 height 38
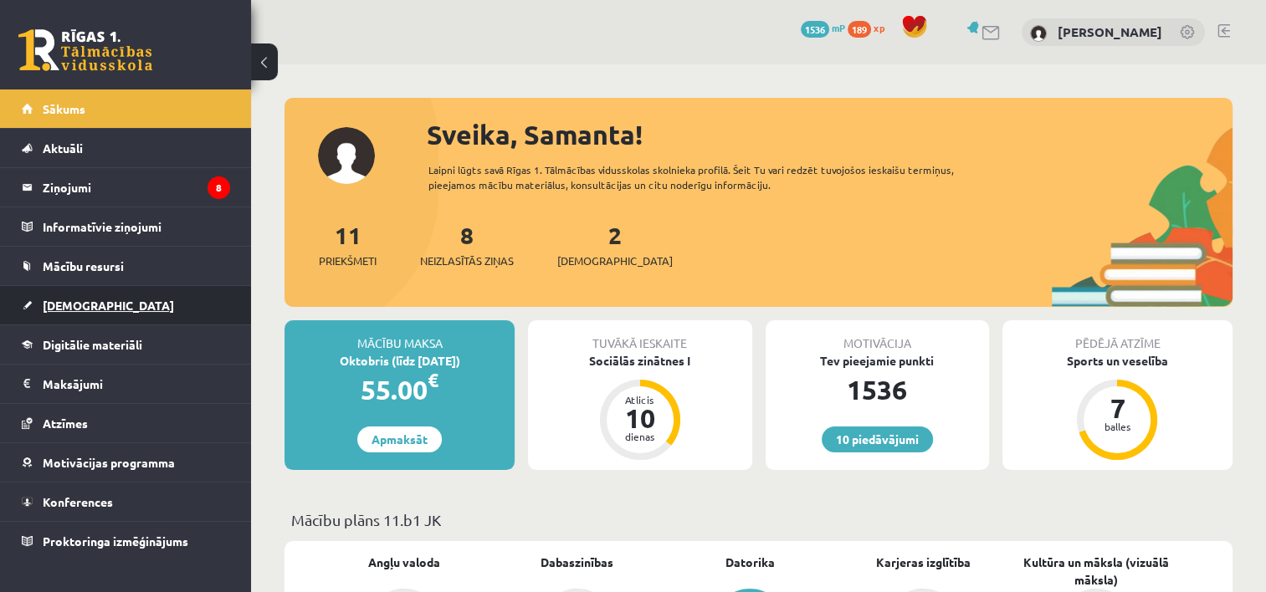
click at [45, 305] on span "[DEMOGRAPHIC_DATA]" at bounding box center [108, 305] width 131 height 15
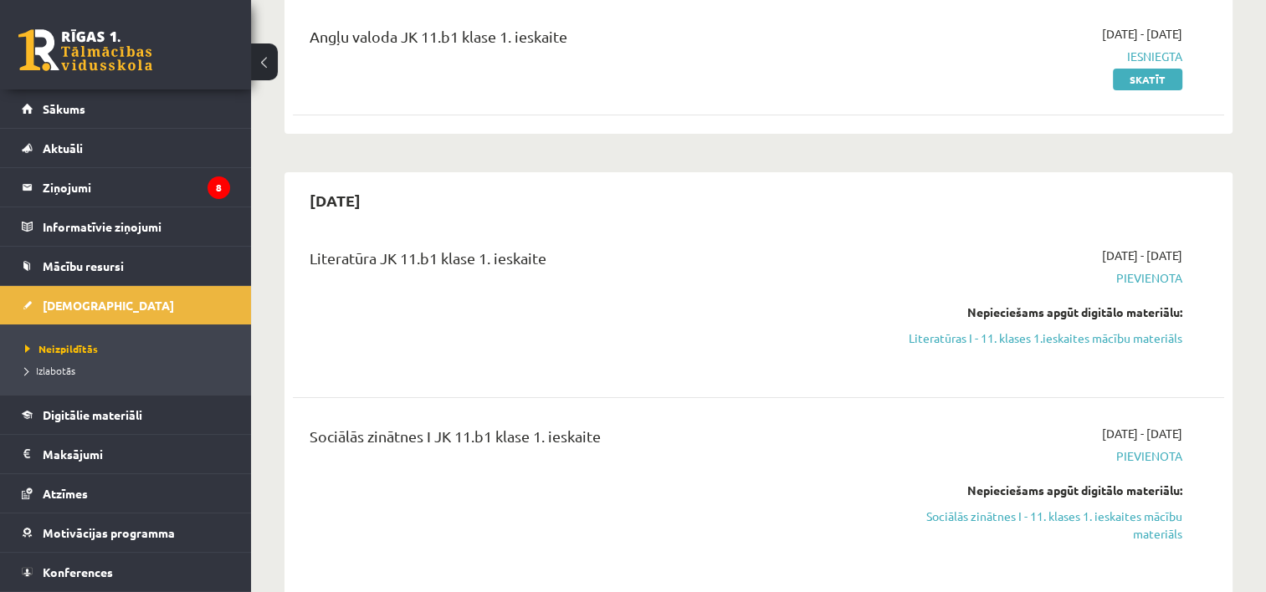
scroll to position [281, 0]
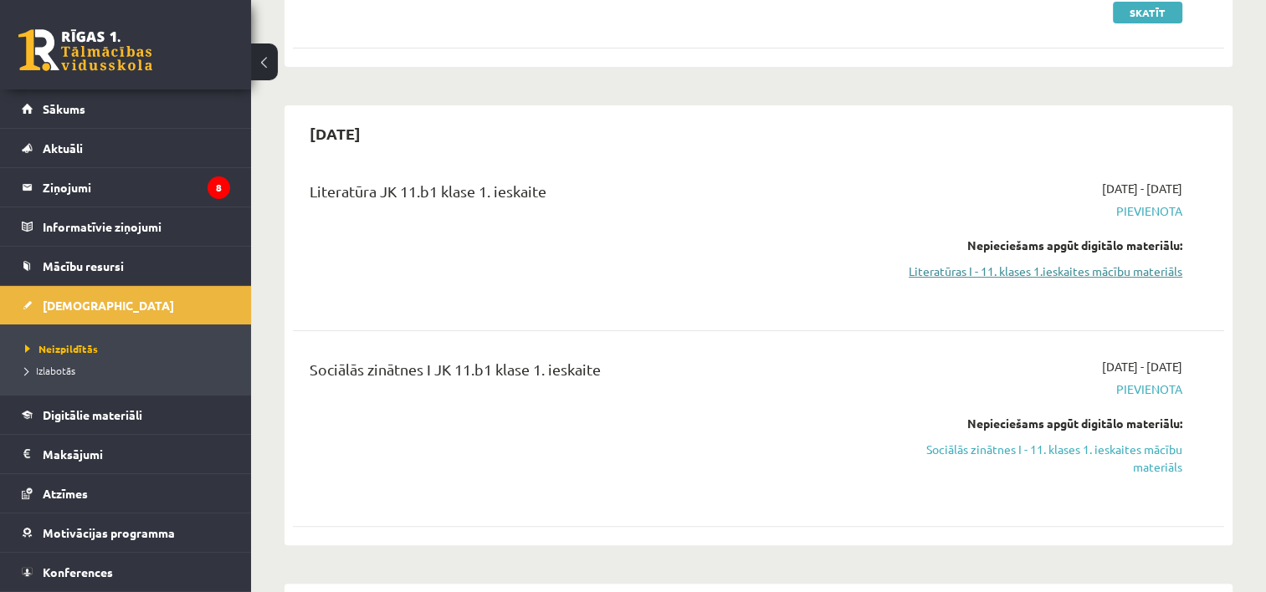
click at [1046, 274] on link "Literatūras I - 11. klases 1.ieskaites mācību materiāls" at bounding box center [1045, 272] width 274 height 18
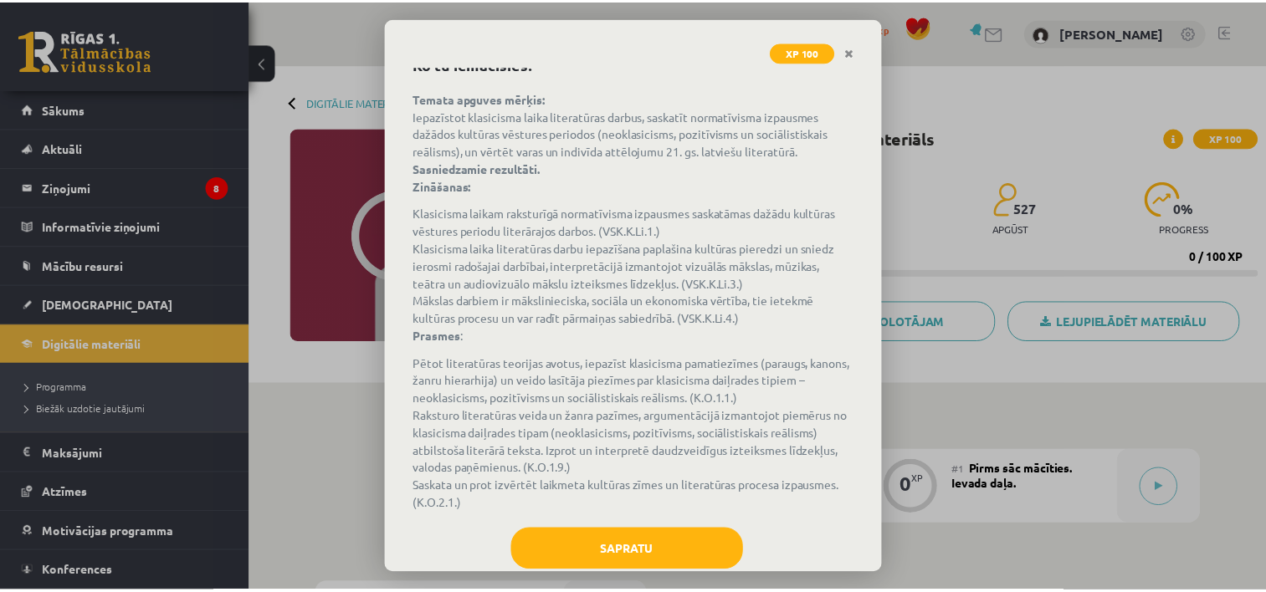
scroll to position [123, 0]
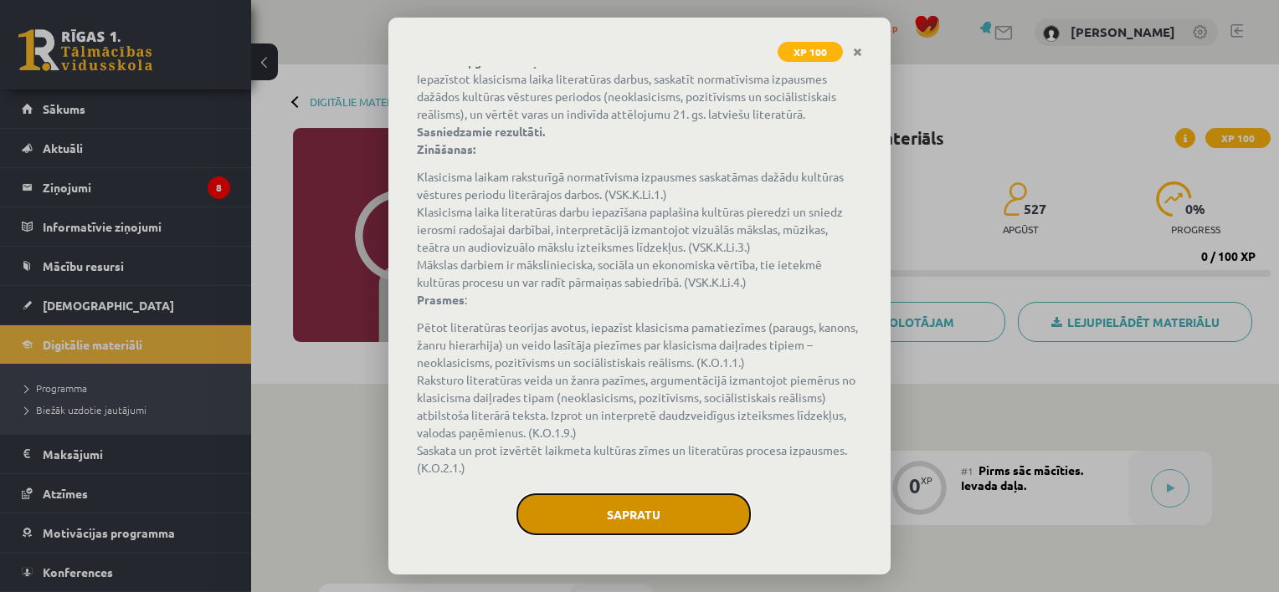
click at [686, 514] on button "Sapratu" at bounding box center [633, 515] width 234 height 42
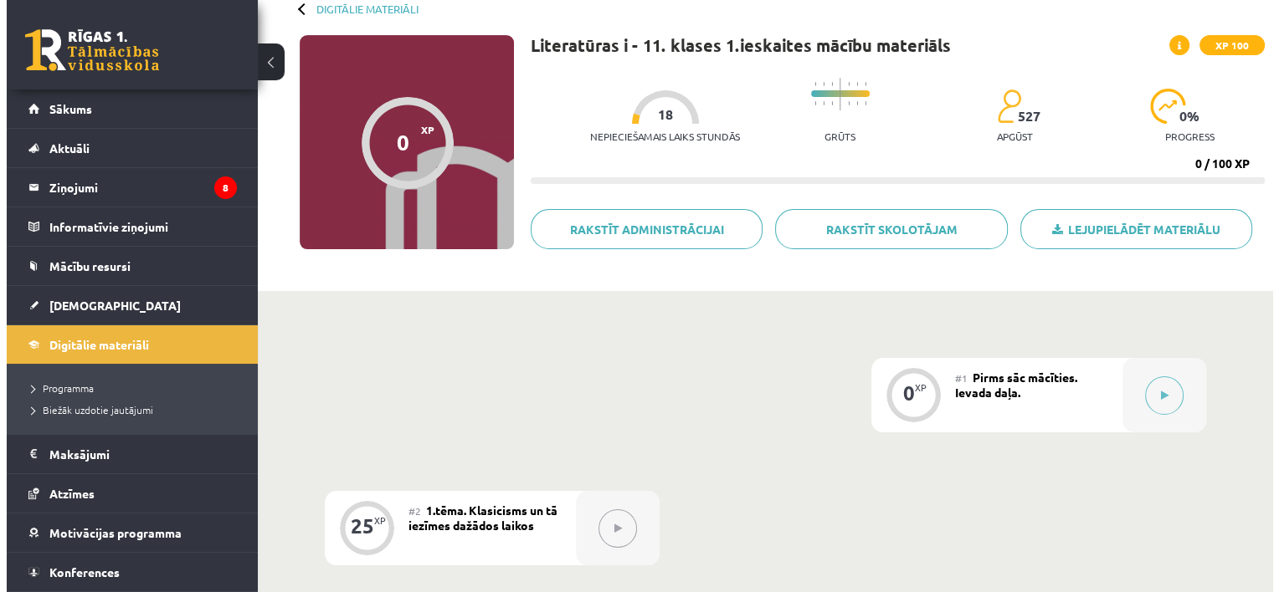
scroll to position [74, 0]
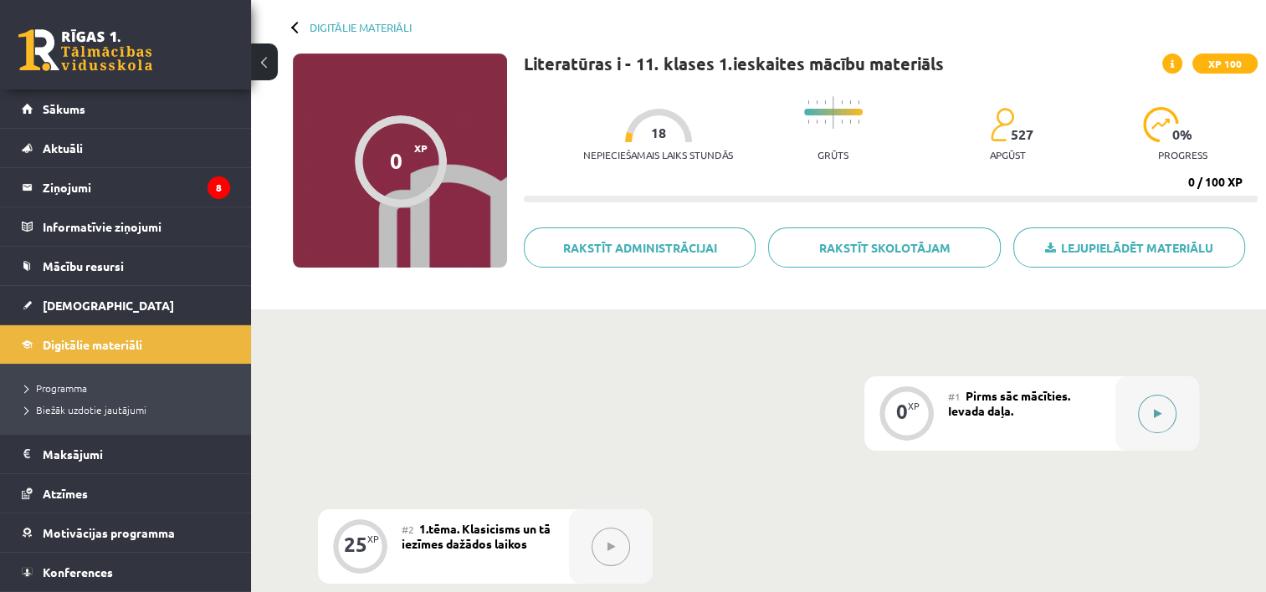
click at [1136, 428] on div at bounding box center [1157, 414] width 84 height 74
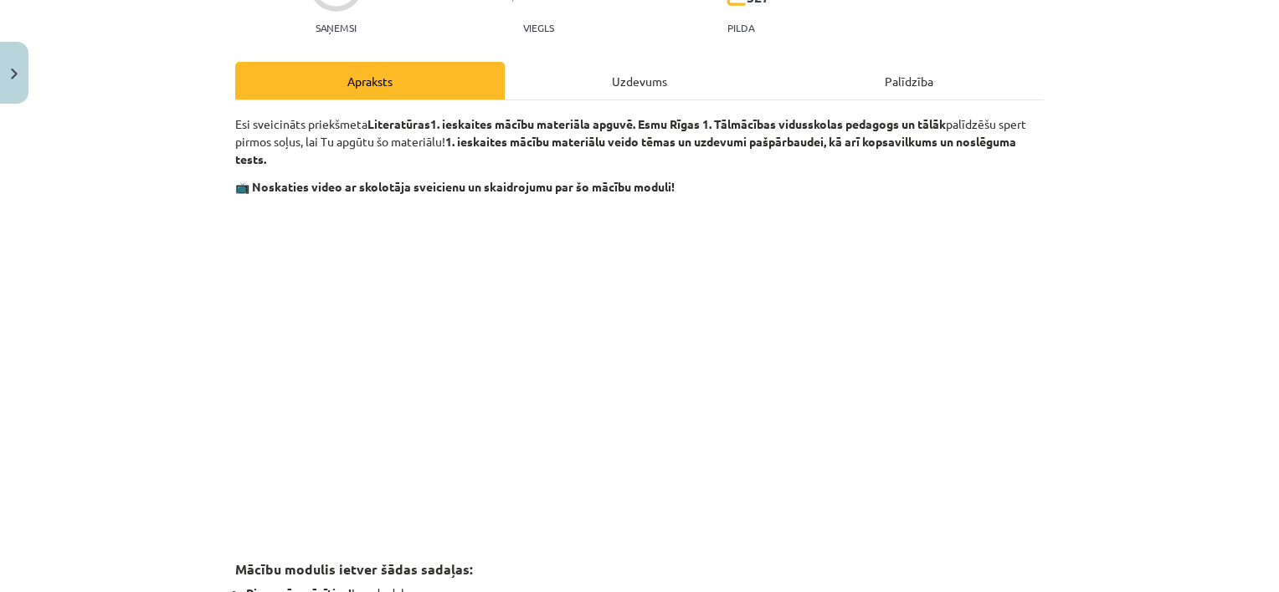
scroll to position [201, 0]
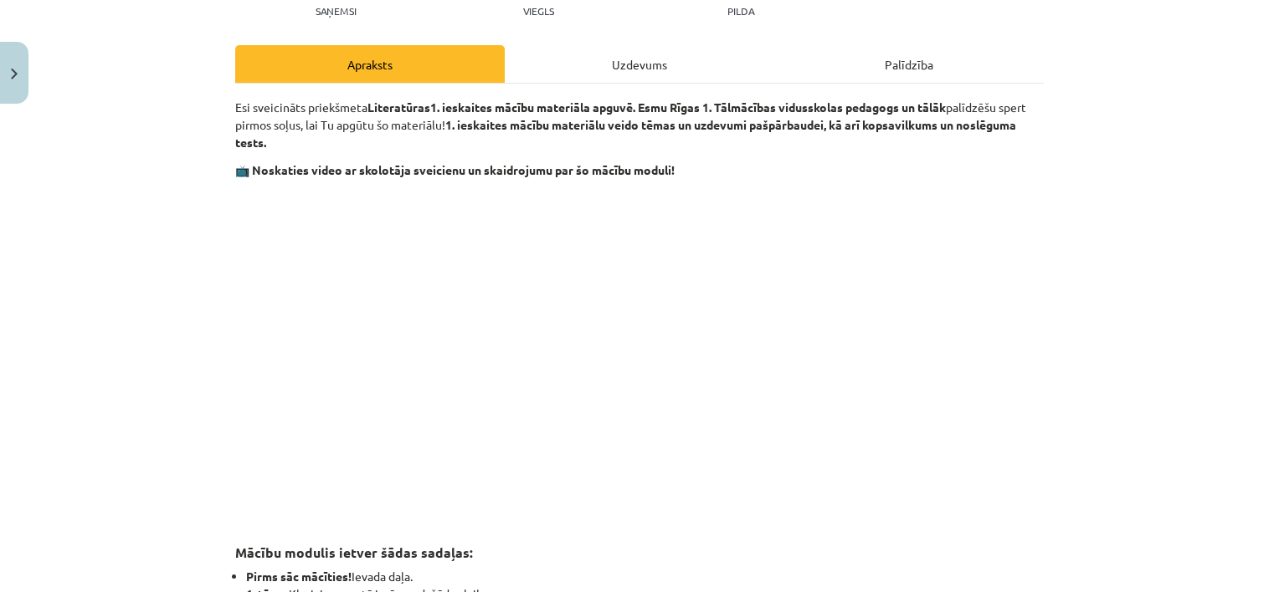
click at [818, 532] on h3 "Mācību modulis ietver šādas sadaļas:" at bounding box center [639, 547] width 808 height 31
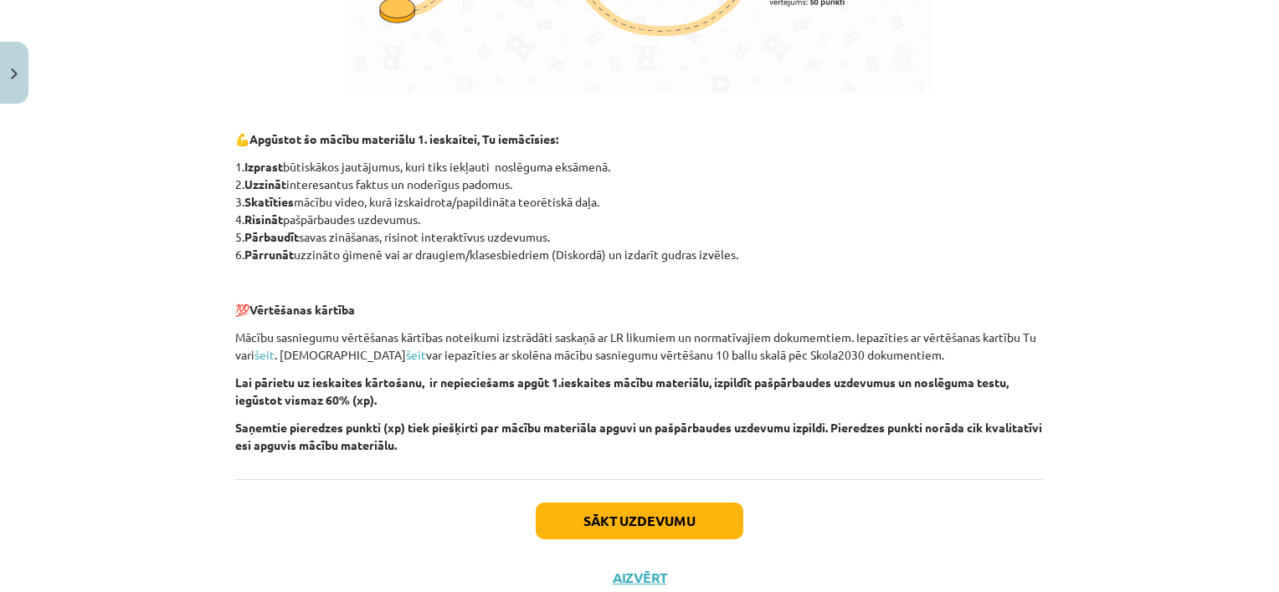
scroll to position [1121, 0]
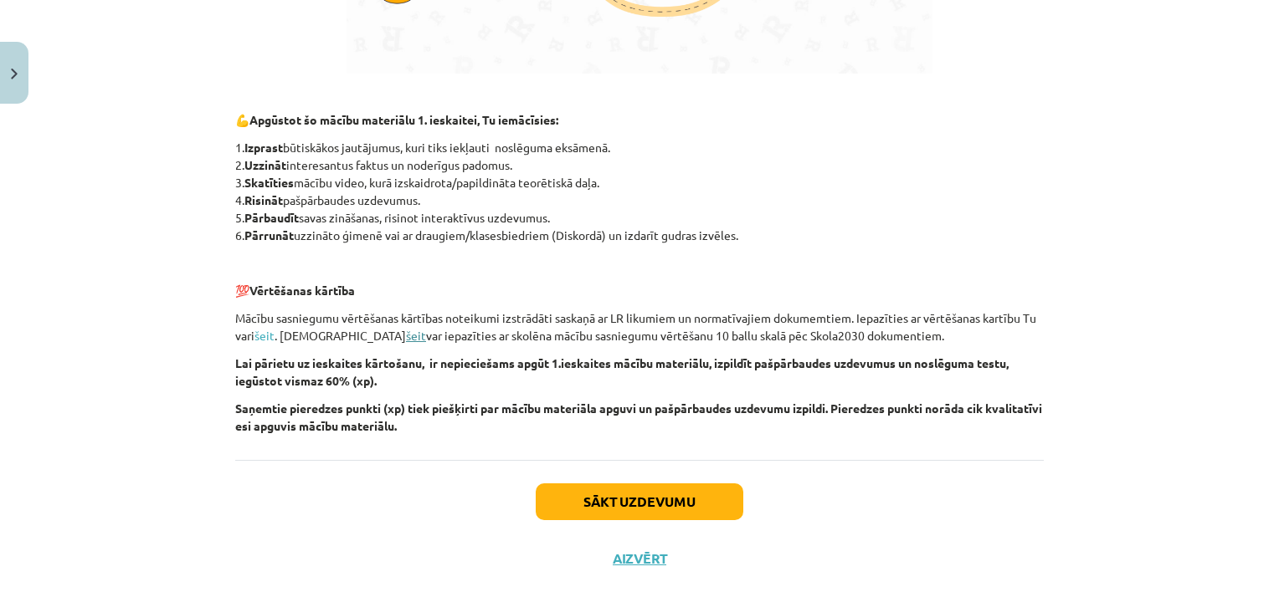
click at [406, 336] on link "šeit" at bounding box center [416, 335] width 20 height 15
click at [696, 492] on button "Sākt uzdevumu" at bounding box center [640, 502] width 208 height 37
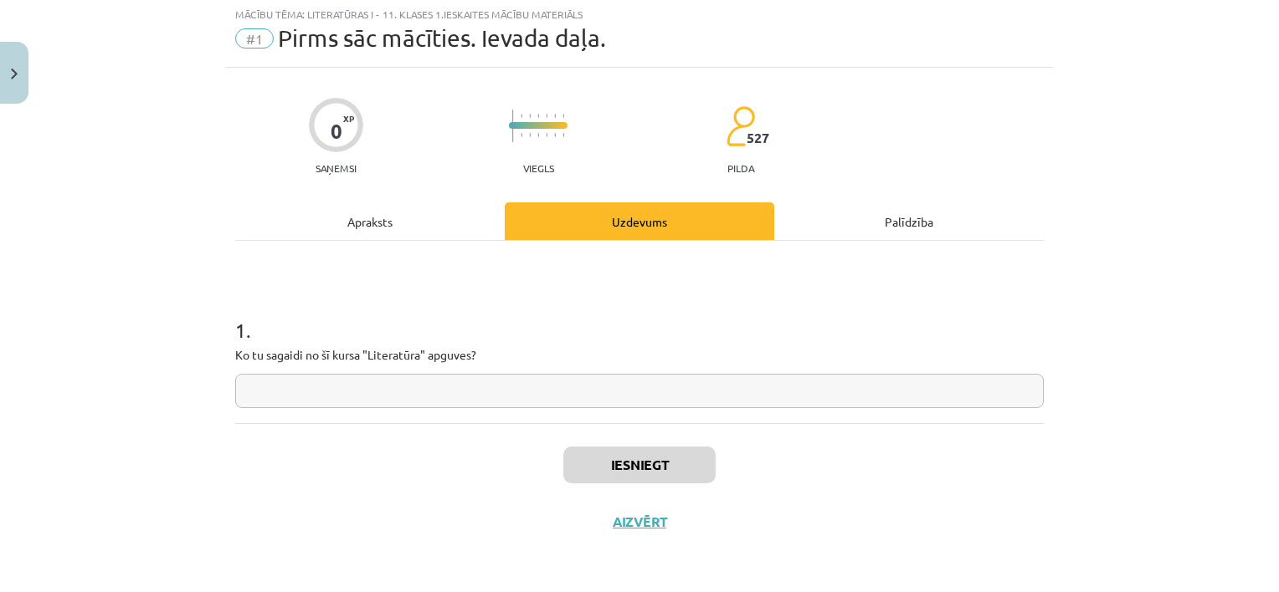
scroll to position [42, 0]
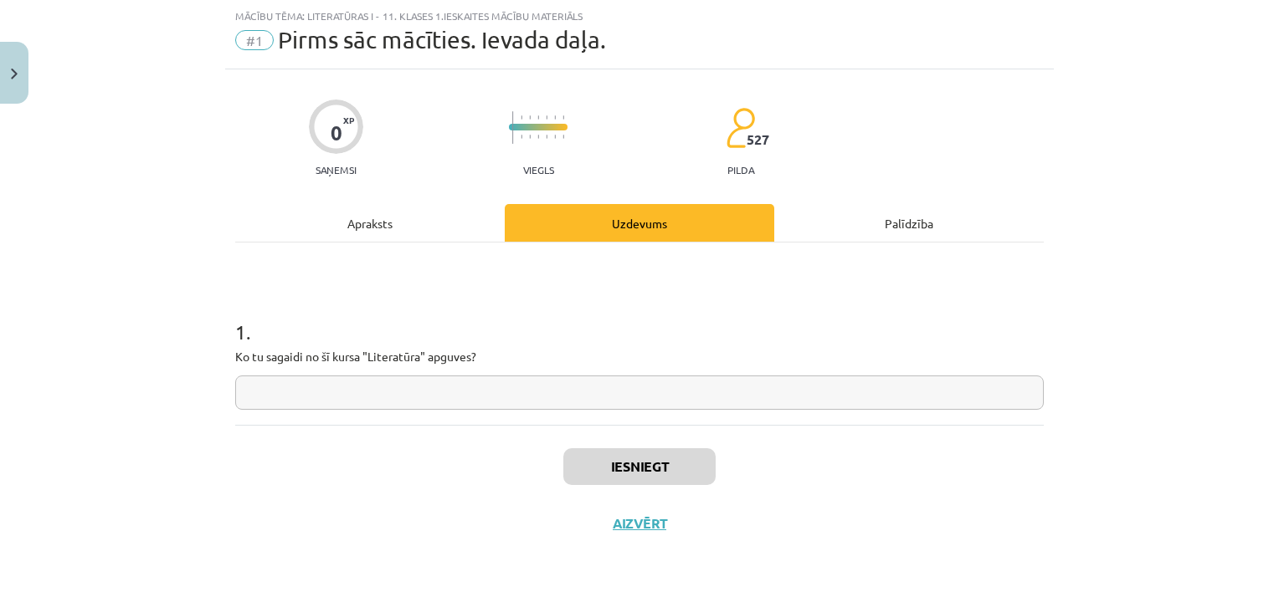
click at [800, 395] on input "text" at bounding box center [639, 393] width 808 height 34
type input "**********"
click at [603, 474] on button "Iesniegt" at bounding box center [639, 467] width 152 height 37
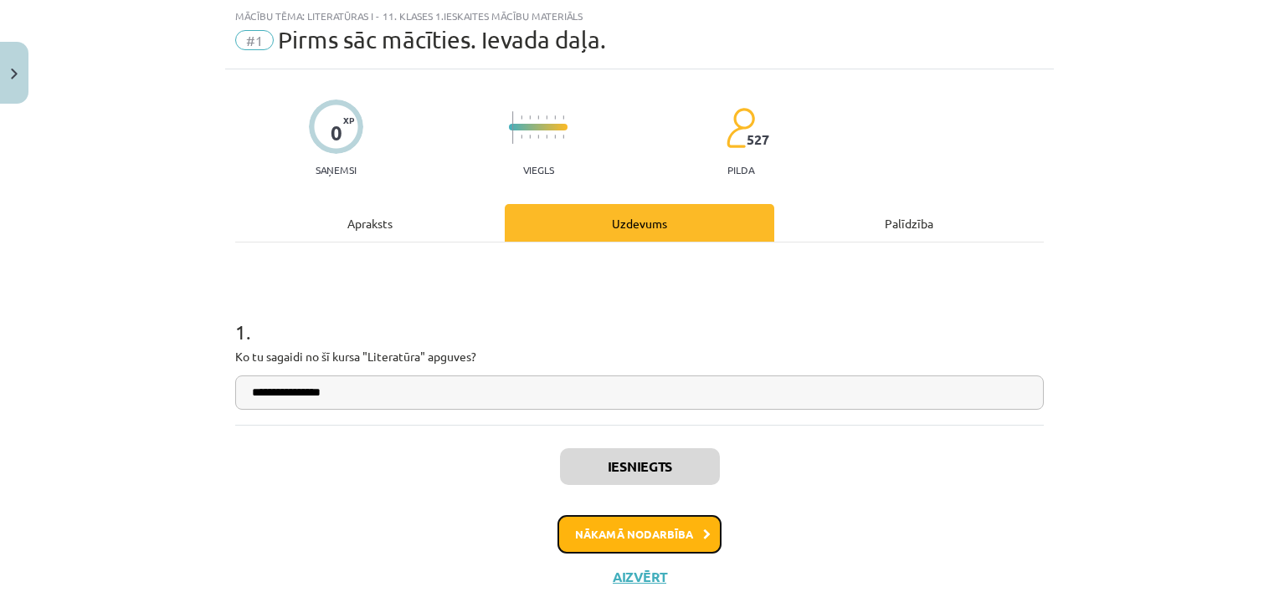
click at [679, 523] on button "Nākamā nodarbība" at bounding box center [639, 534] width 164 height 38
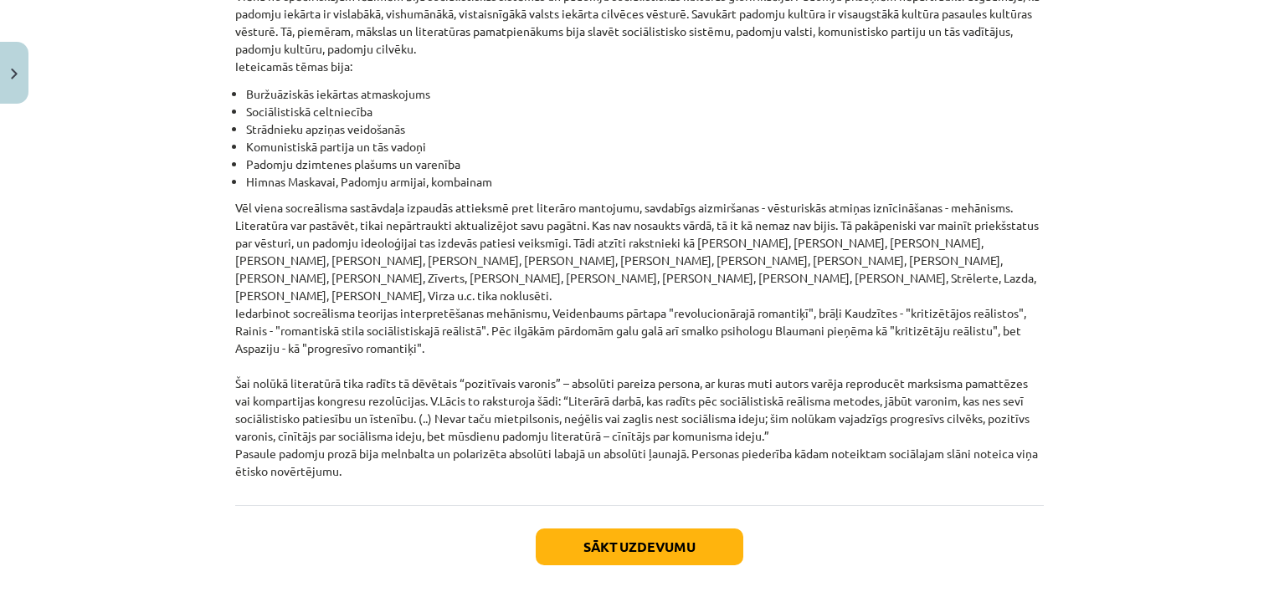
scroll to position [3859, 0]
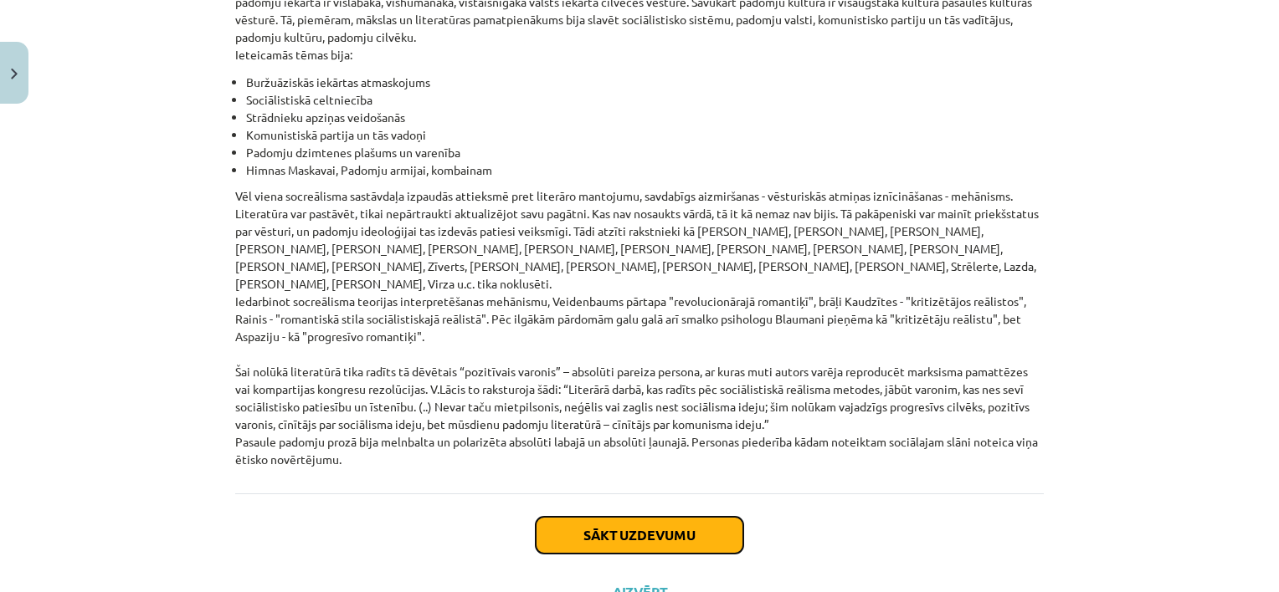
click at [633, 517] on button "Sākt uzdevumu" at bounding box center [640, 535] width 208 height 37
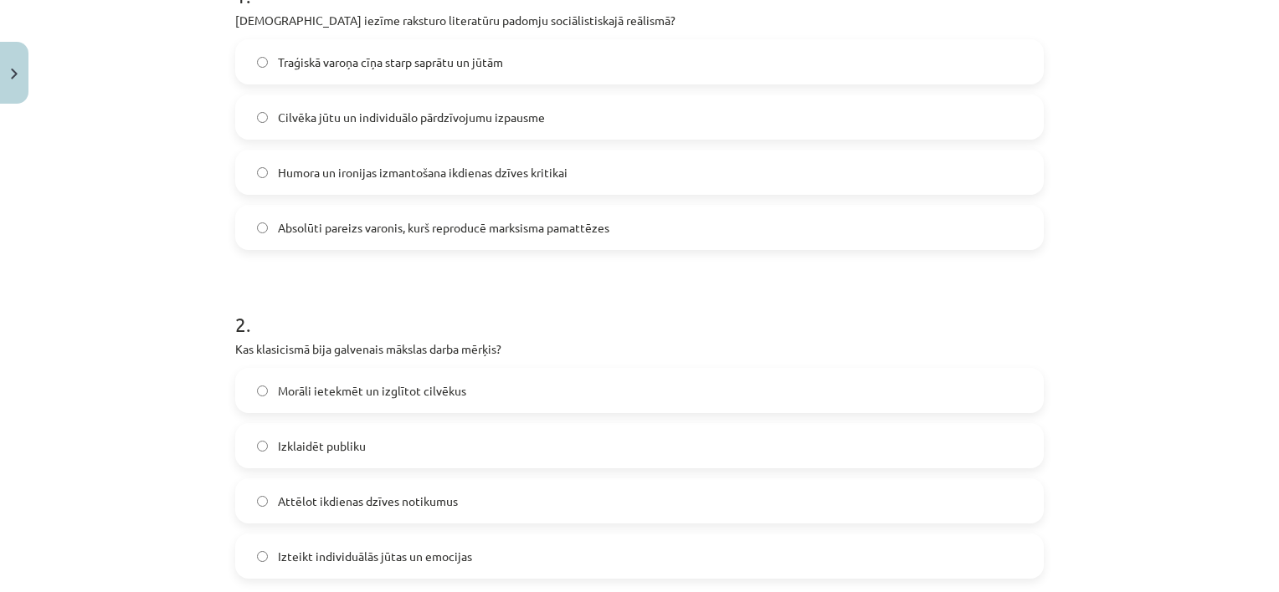
scroll to position [375, 0]
click at [428, 392] on span "Morāli ietekmēt un izglītot cilvēkus" at bounding box center [372, 395] width 188 height 18
click at [511, 225] on span "Absolūti pareizs varonis, kurš reproducē marksisma pamattēzes" at bounding box center [443, 232] width 331 height 18
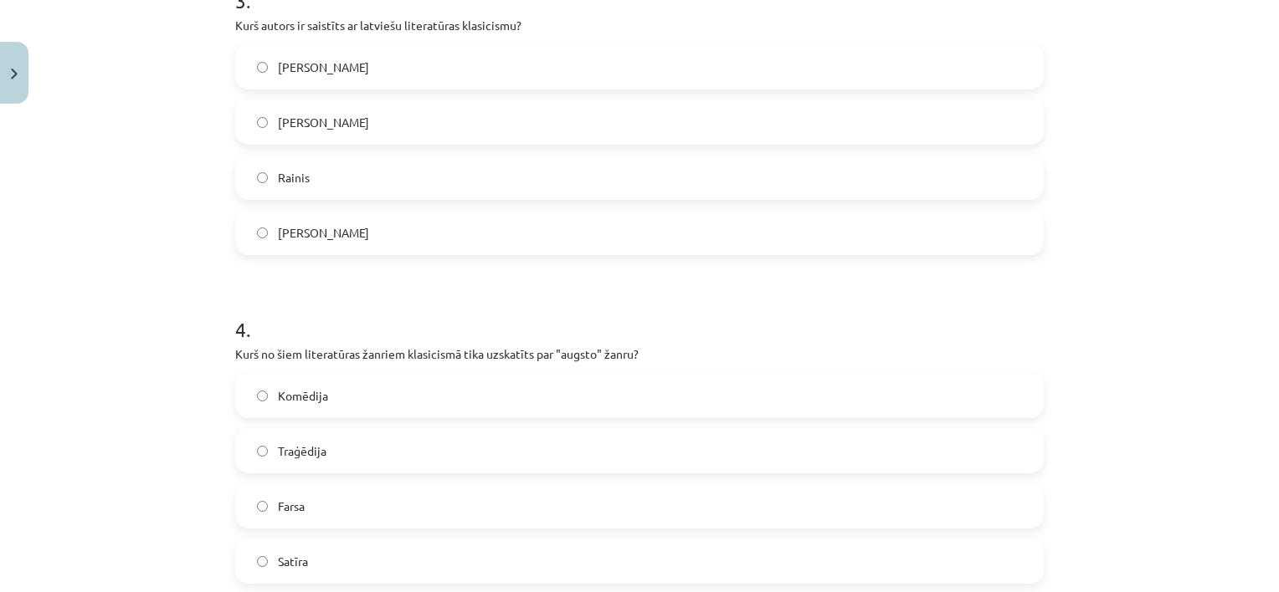
scroll to position [1028, 0]
click at [469, 126] on label "Kristofers Fīrekers" at bounding box center [639, 125] width 805 height 42
click at [367, 463] on label "Traģēdija" at bounding box center [639, 454] width 805 height 42
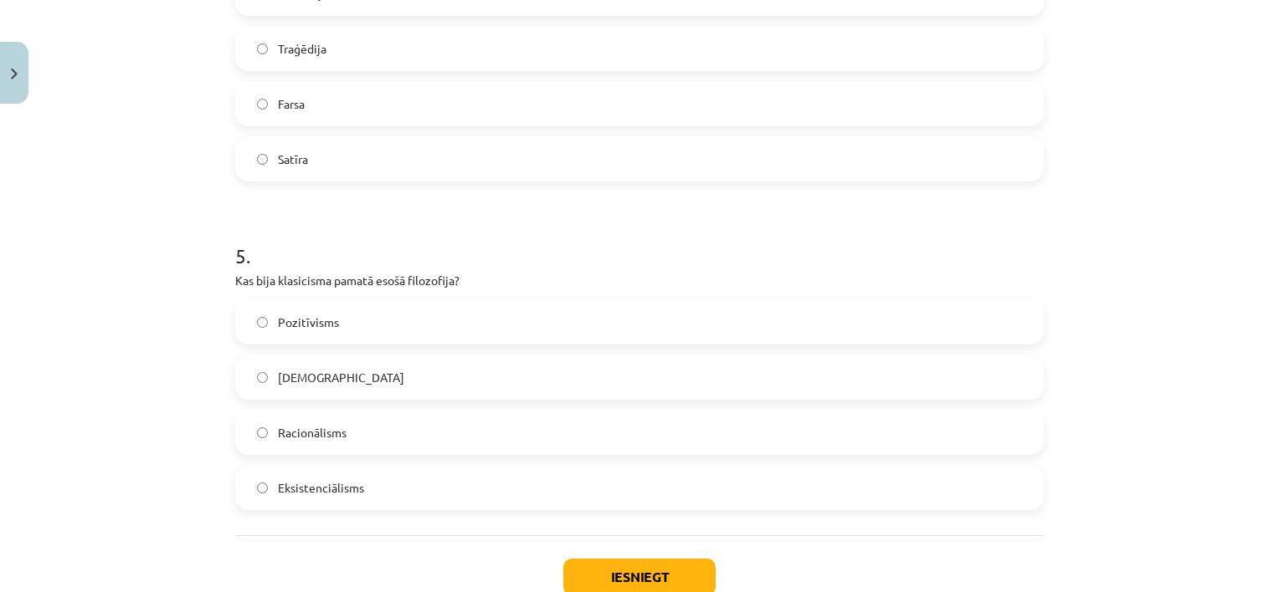
scroll to position [1444, 0]
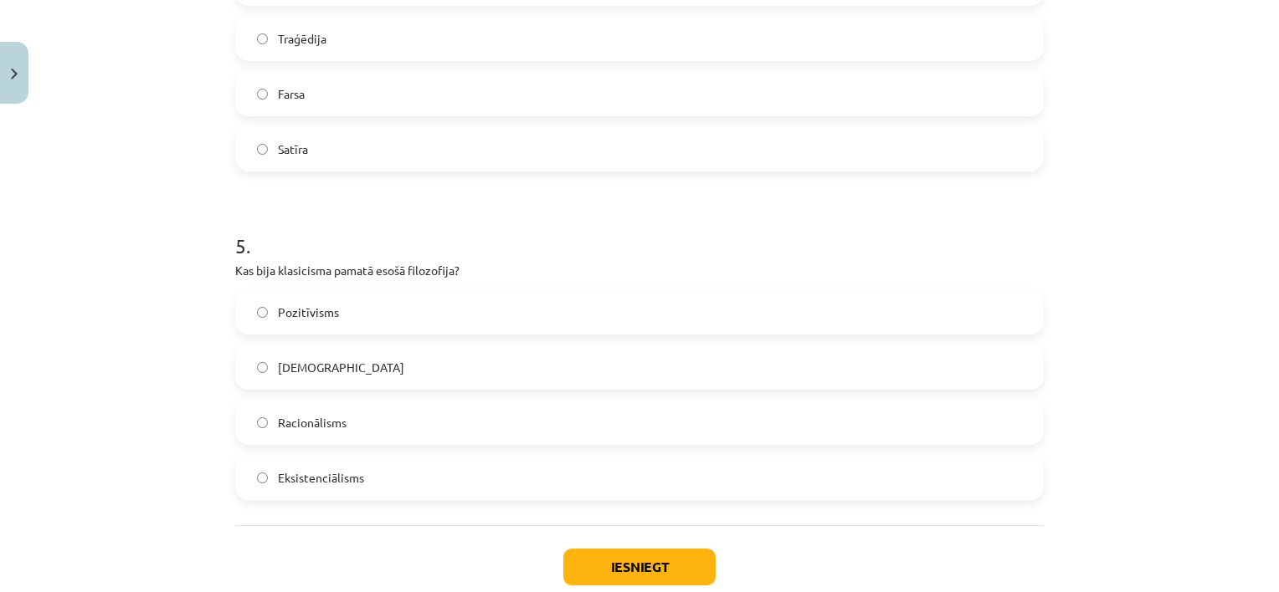
click at [410, 428] on label "Racionālisms" at bounding box center [639, 423] width 805 height 42
click at [629, 562] on button "Iesniegt" at bounding box center [639, 567] width 152 height 37
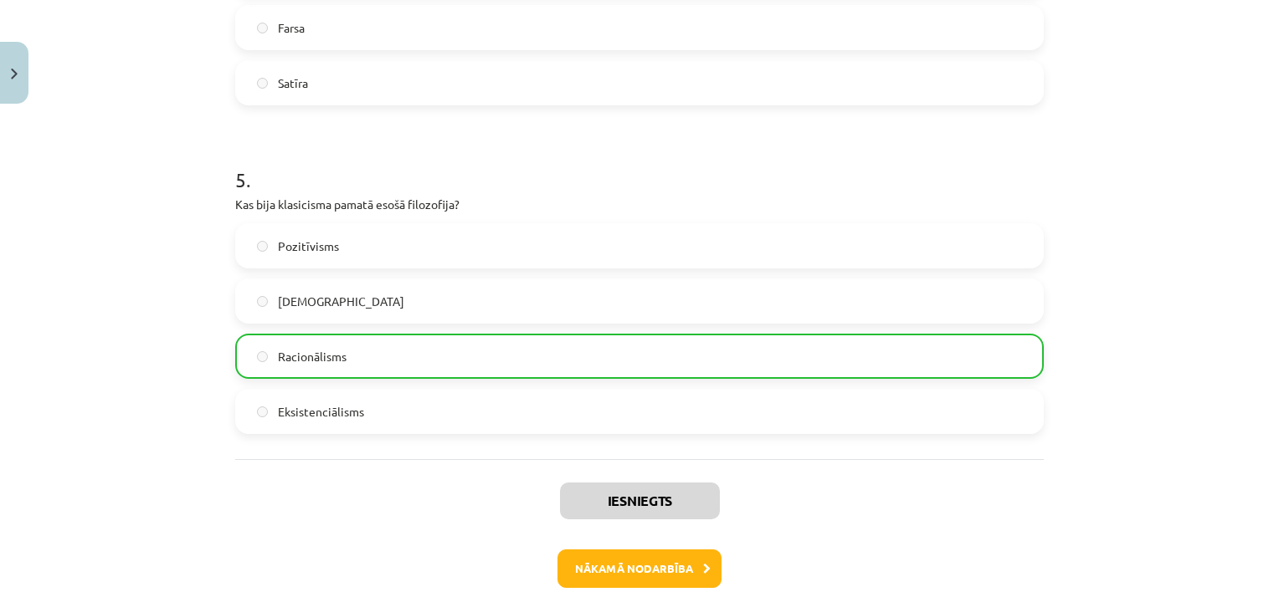
scroll to position [1563, 0]
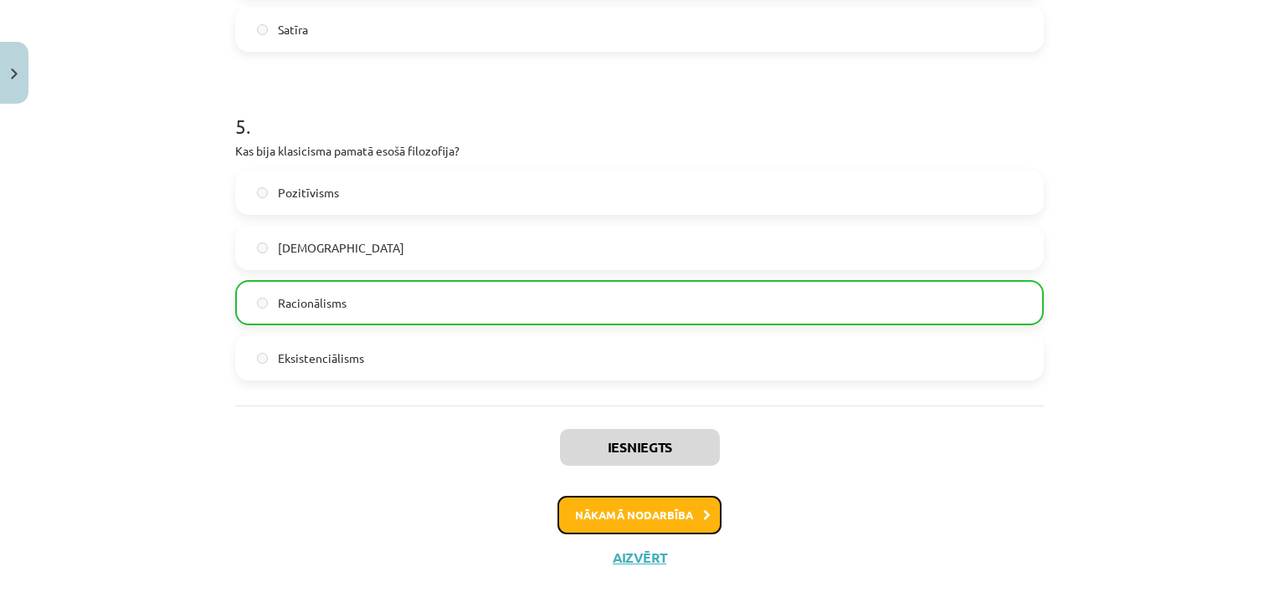
click at [664, 509] on button "Nākamā nodarbība" at bounding box center [639, 515] width 164 height 38
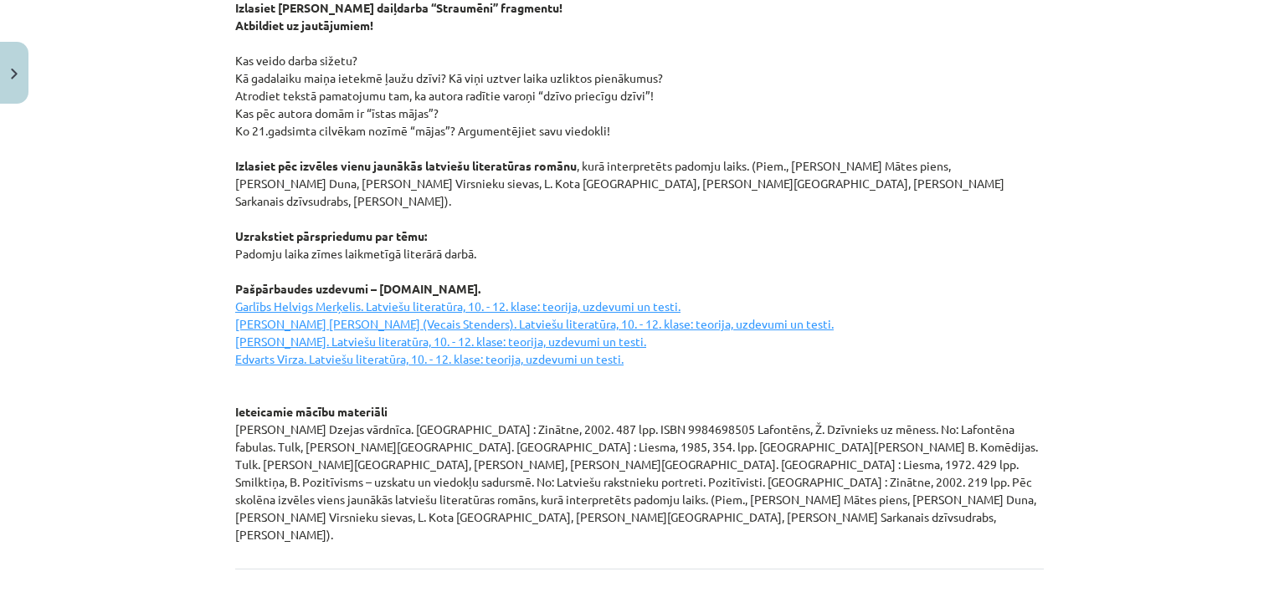
scroll to position [2309, 0]
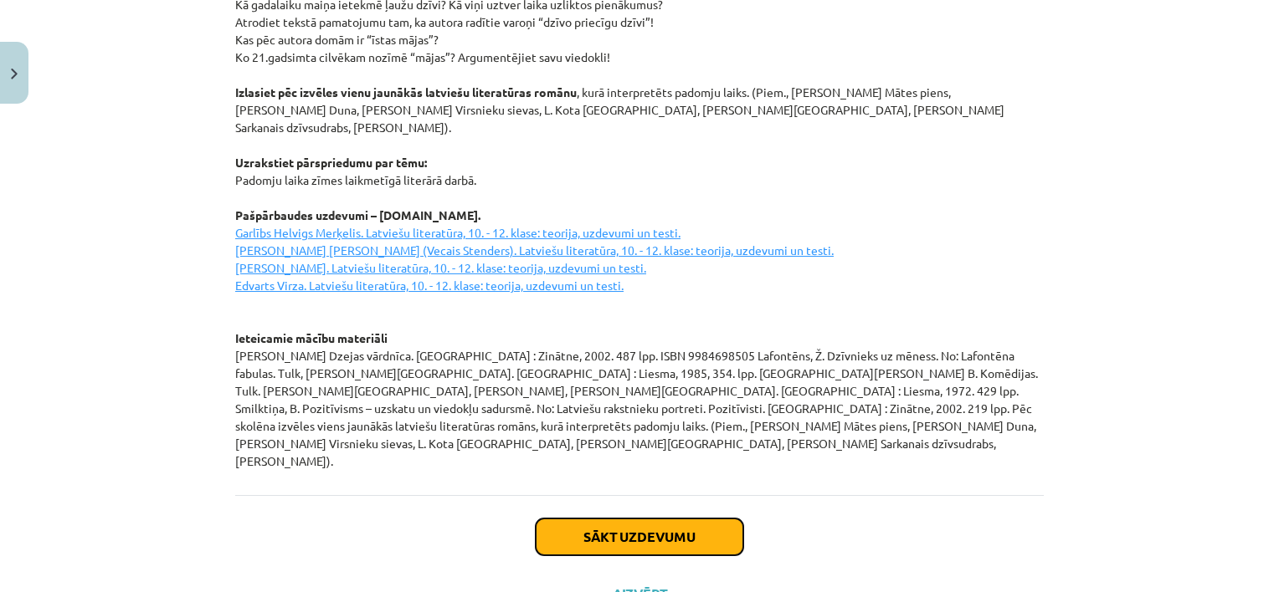
click at [698, 519] on button "Sākt uzdevumu" at bounding box center [640, 537] width 208 height 37
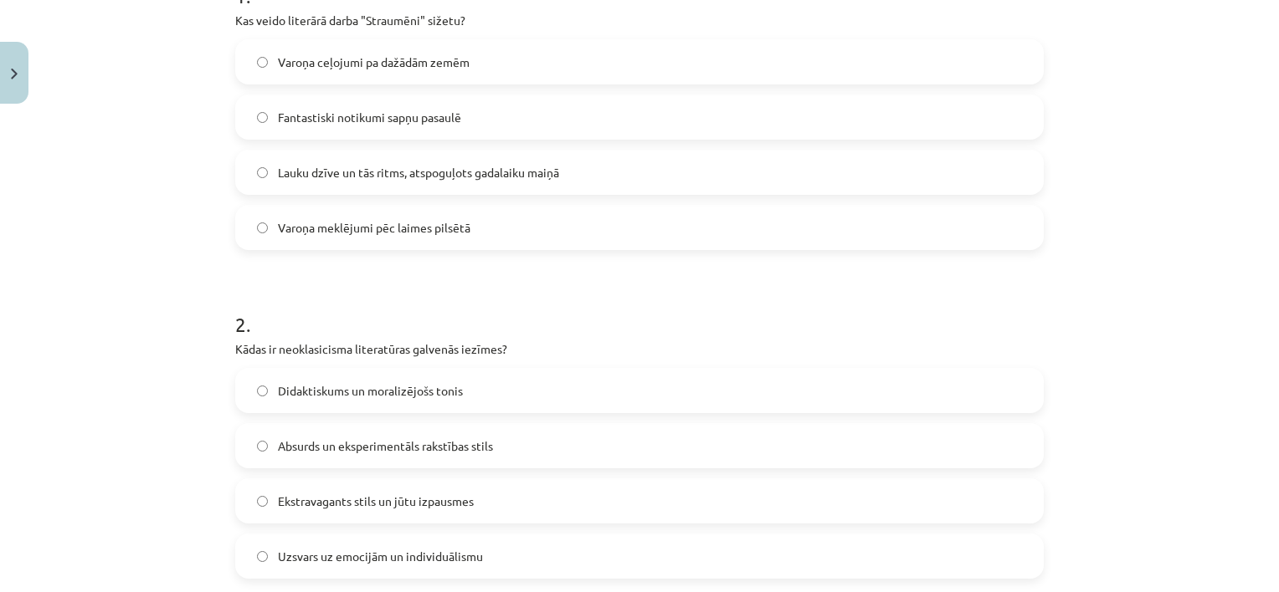
scroll to position [367, 0]
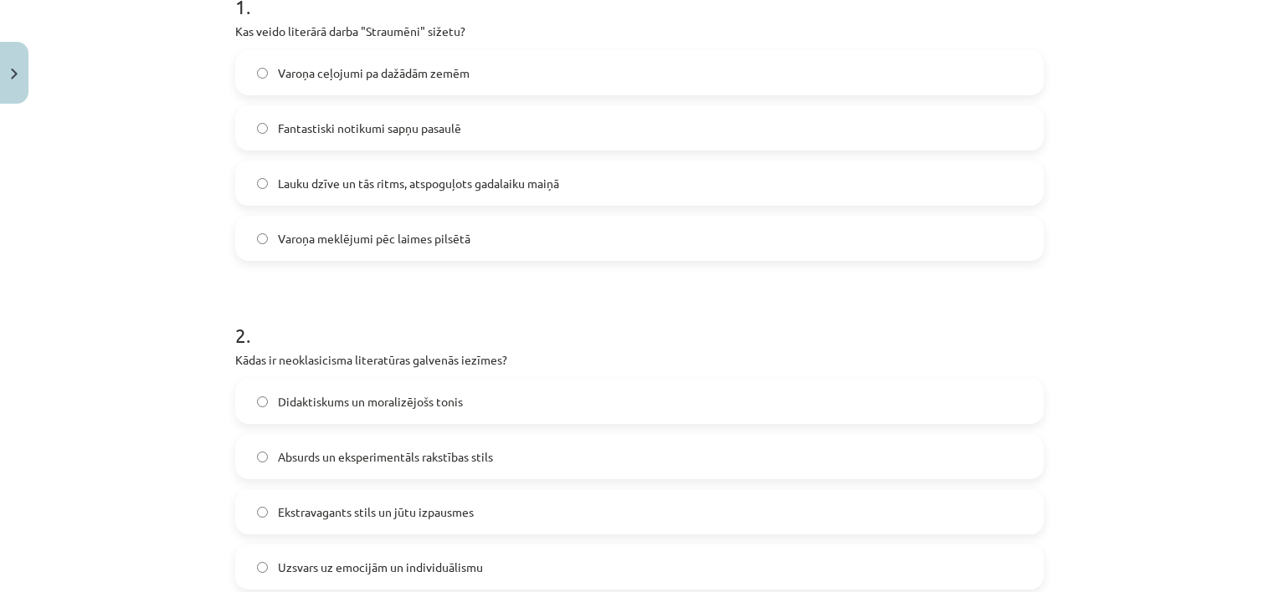
click at [416, 404] on span "Didaktiskums un moralizējošs tonis" at bounding box center [370, 402] width 185 height 18
click at [452, 172] on label "Lauku dzīve un tās ritms, atspoguļots gadalaiku maiņā" at bounding box center [639, 183] width 805 height 42
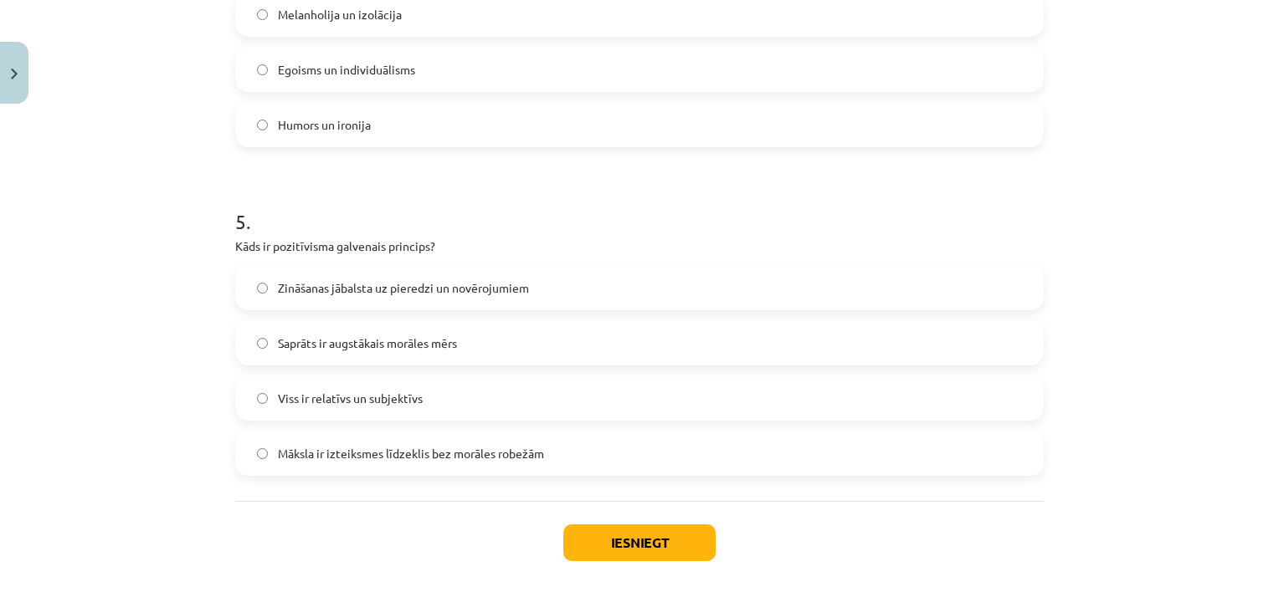
scroll to position [1470, 0]
click at [377, 280] on span "Zināšanas jābalsta uz pieredzi un novērojumiem" at bounding box center [403, 286] width 251 height 18
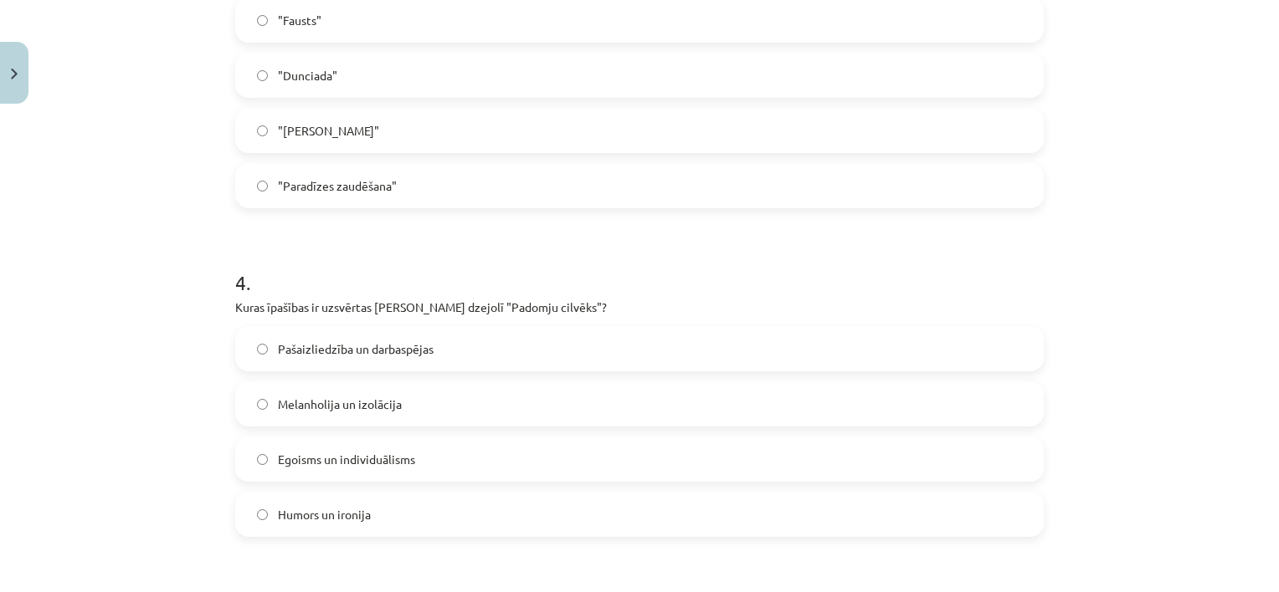
scroll to position [1047, 0]
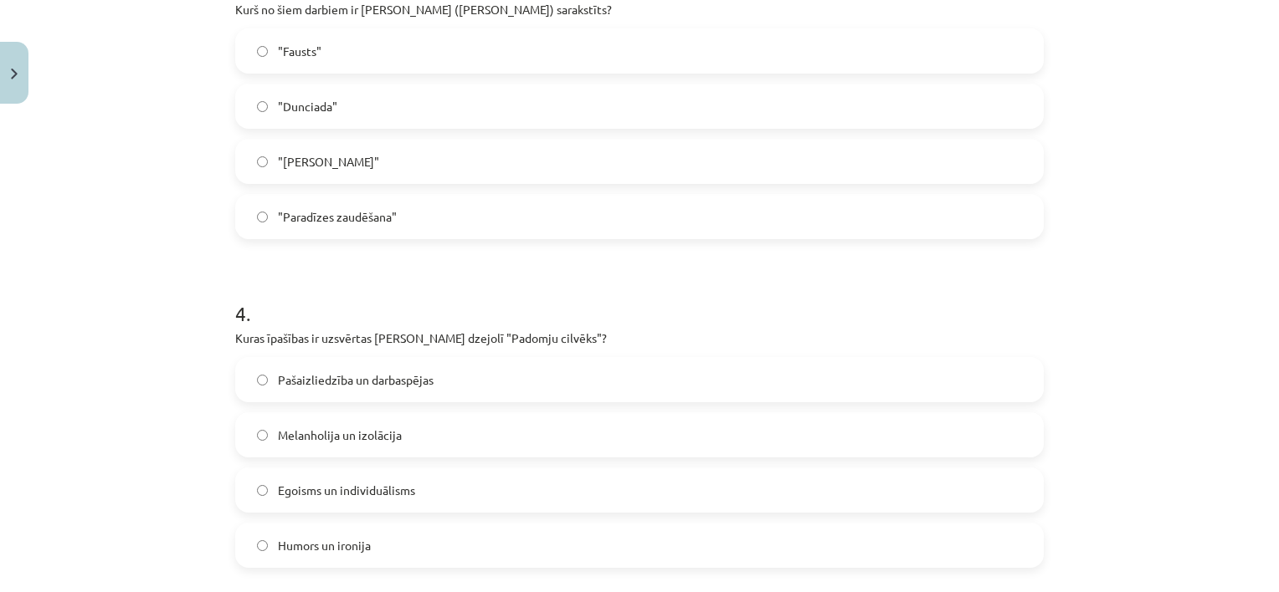
click at [469, 115] on label ""Dunciada"" at bounding box center [639, 106] width 805 height 42
click at [418, 374] on span "Pašaizliedzība un darbaspējas" at bounding box center [356, 381] width 156 height 18
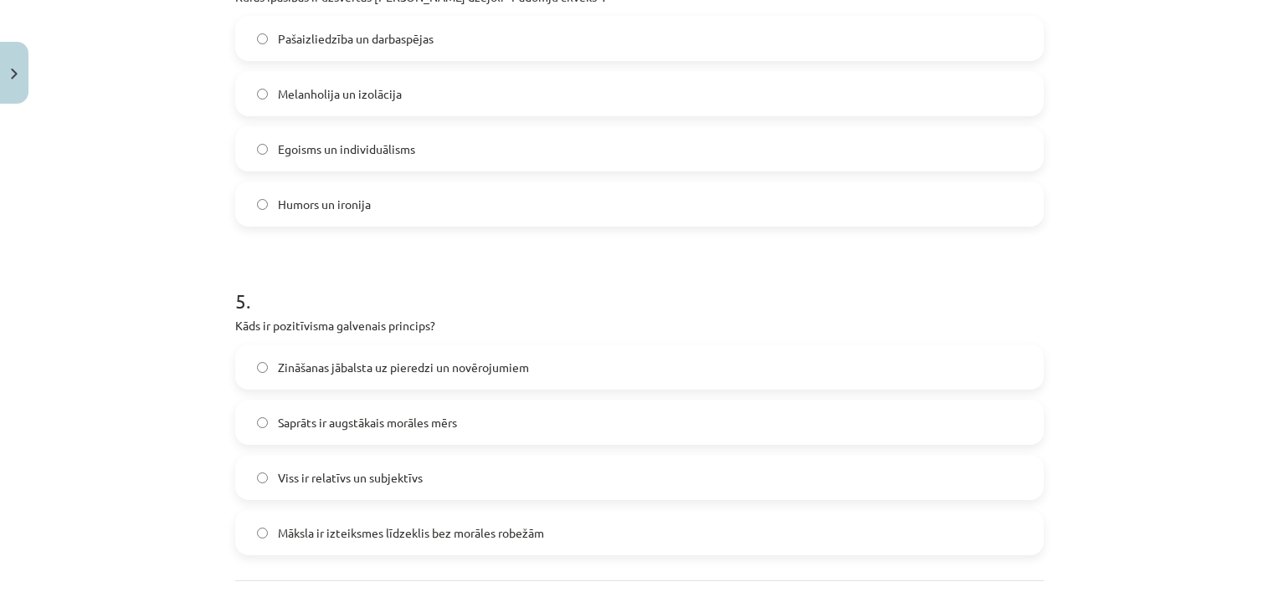
scroll to position [1545, 0]
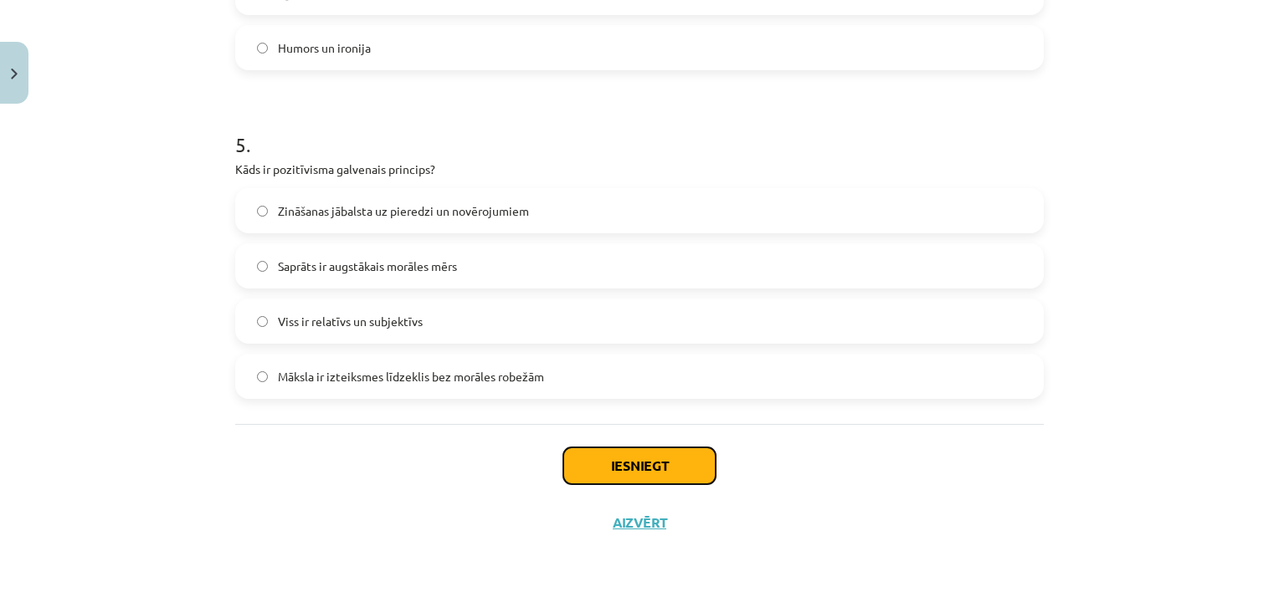
click at [681, 460] on button "Iesniegt" at bounding box center [639, 466] width 152 height 37
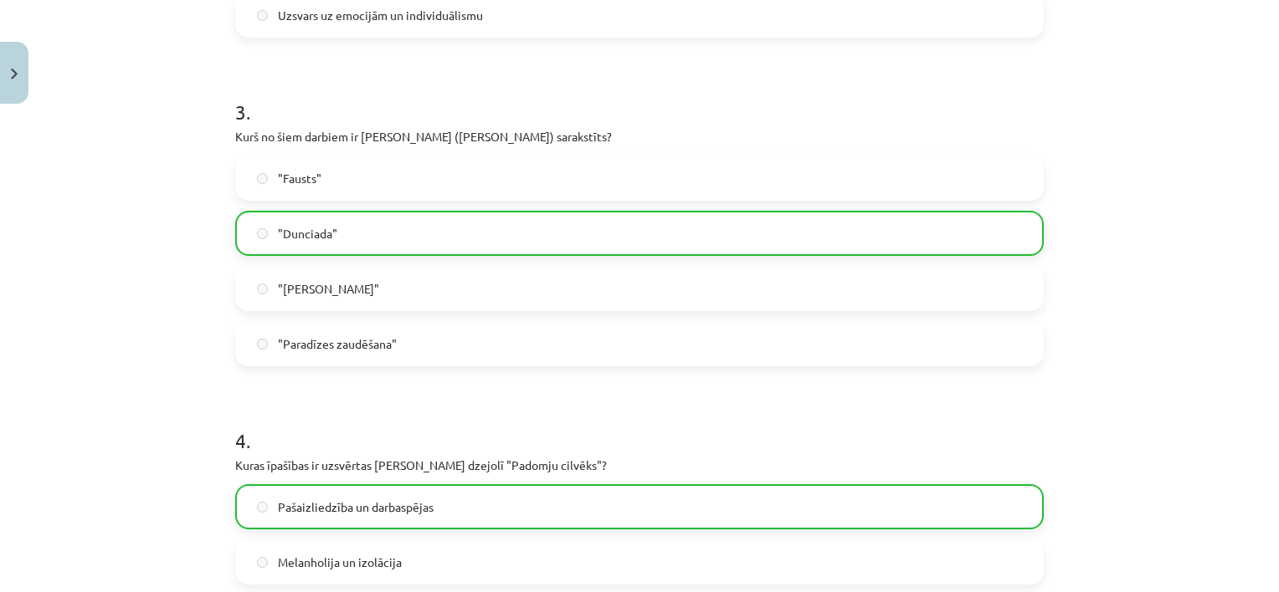
scroll to position [1597, 0]
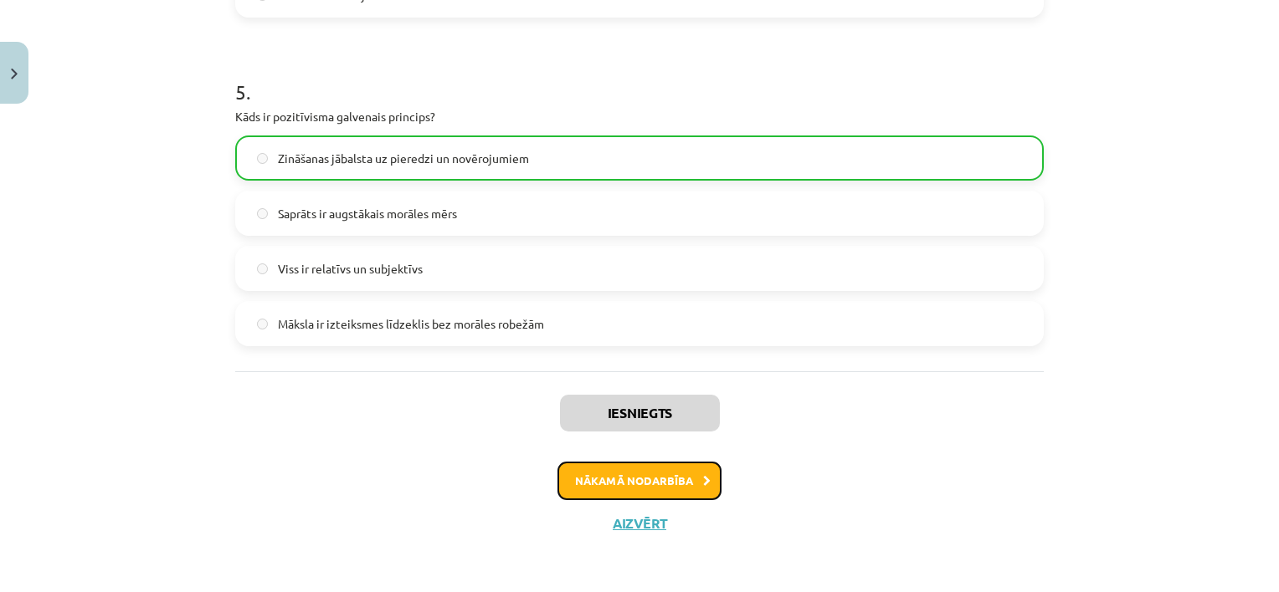
click at [689, 495] on button "Nākamā nodarbība" at bounding box center [639, 481] width 164 height 38
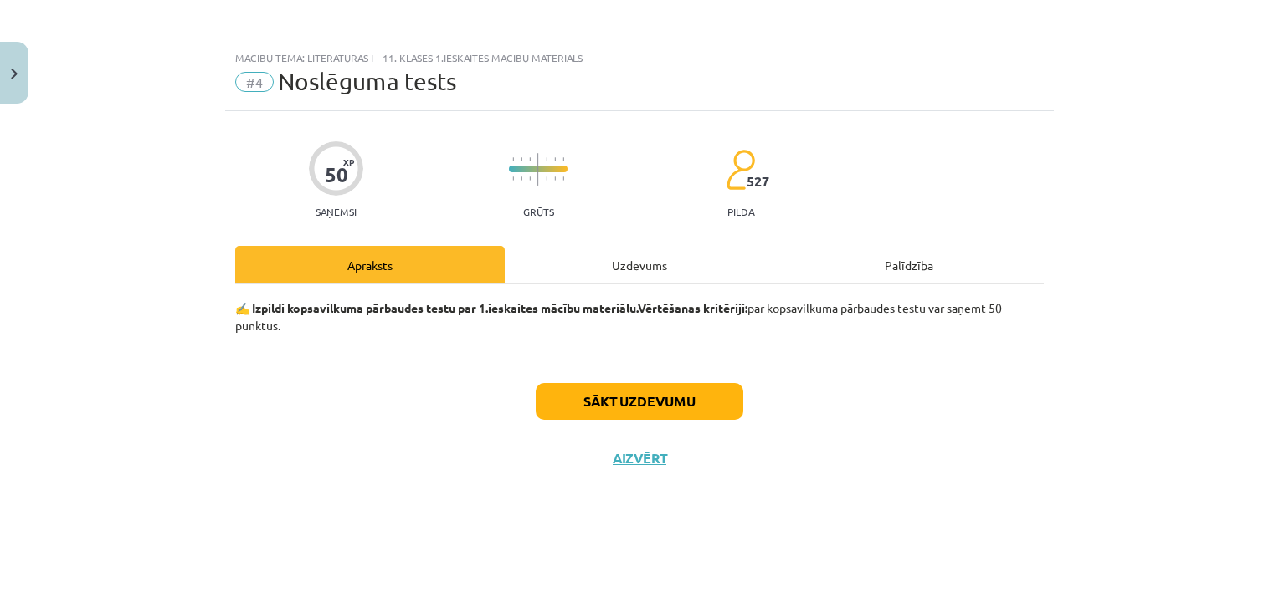
scroll to position [0, 0]
click at [706, 409] on button "Sākt uzdevumu" at bounding box center [640, 401] width 208 height 37
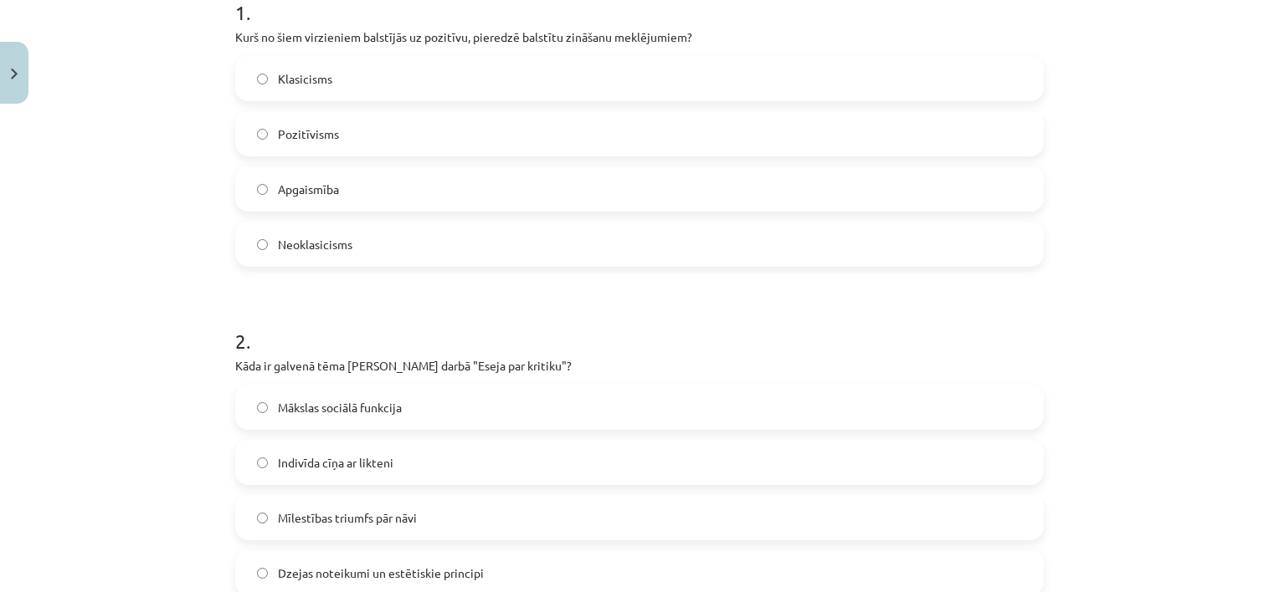
scroll to position [379, 0]
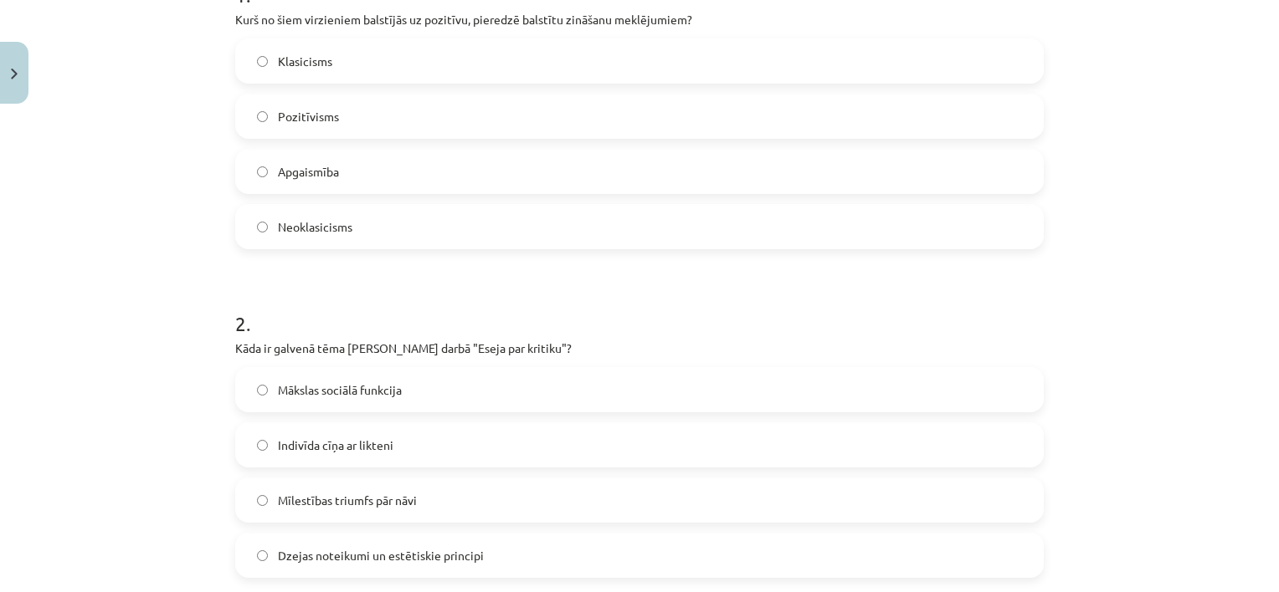
click at [624, 547] on label "Dzejas noteikumi un estētiskie principi" at bounding box center [639, 556] width 805 height 42
click at [355, 124] on label "Pozitīvisms" at bounding box center [639, 116] width 805 height 42
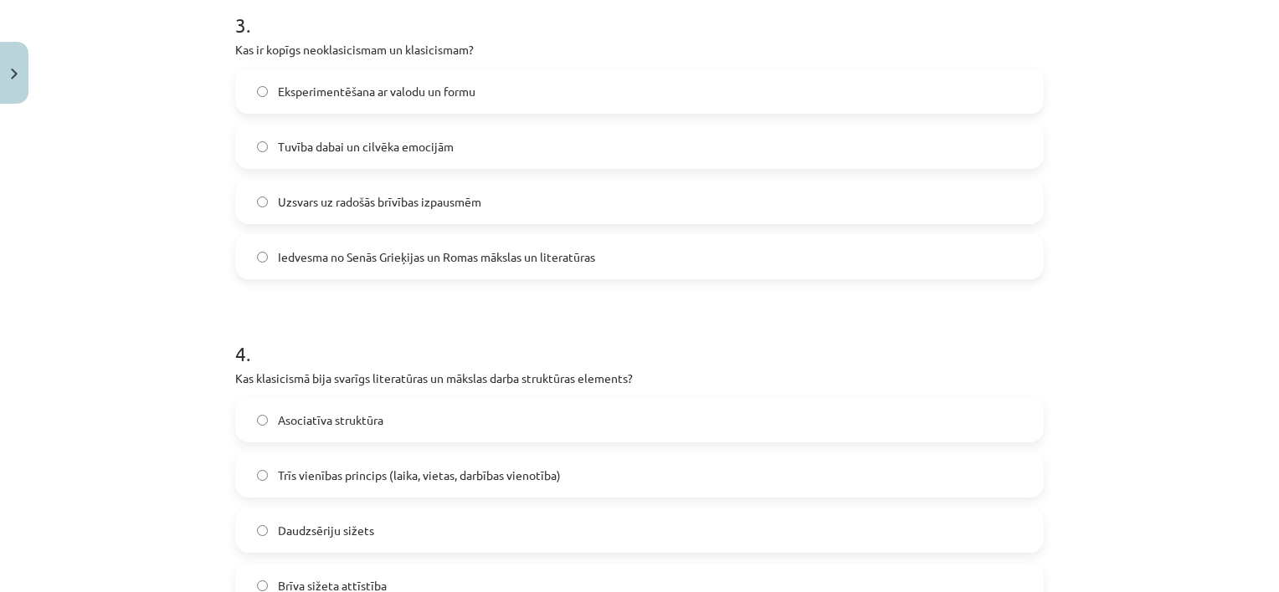
scroll to position [1015, 0]
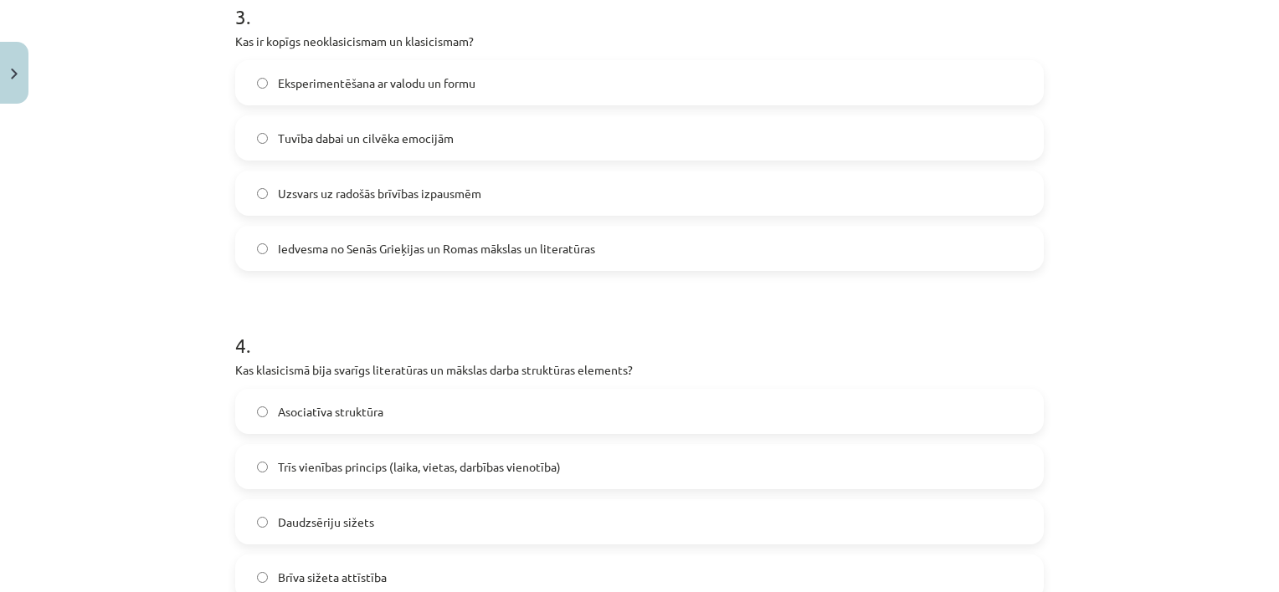
click at [377, 244] on span "Iedvesma no Senās Grieķijas un Romas mākslas un literatūras" at bounding box center [436, 249] width 317 height 18
click at [408, 470] on span "Trīs vienības princips (laika, vietas, darbības vienotība)" at bounding box center [419, 468] width 283 height 18
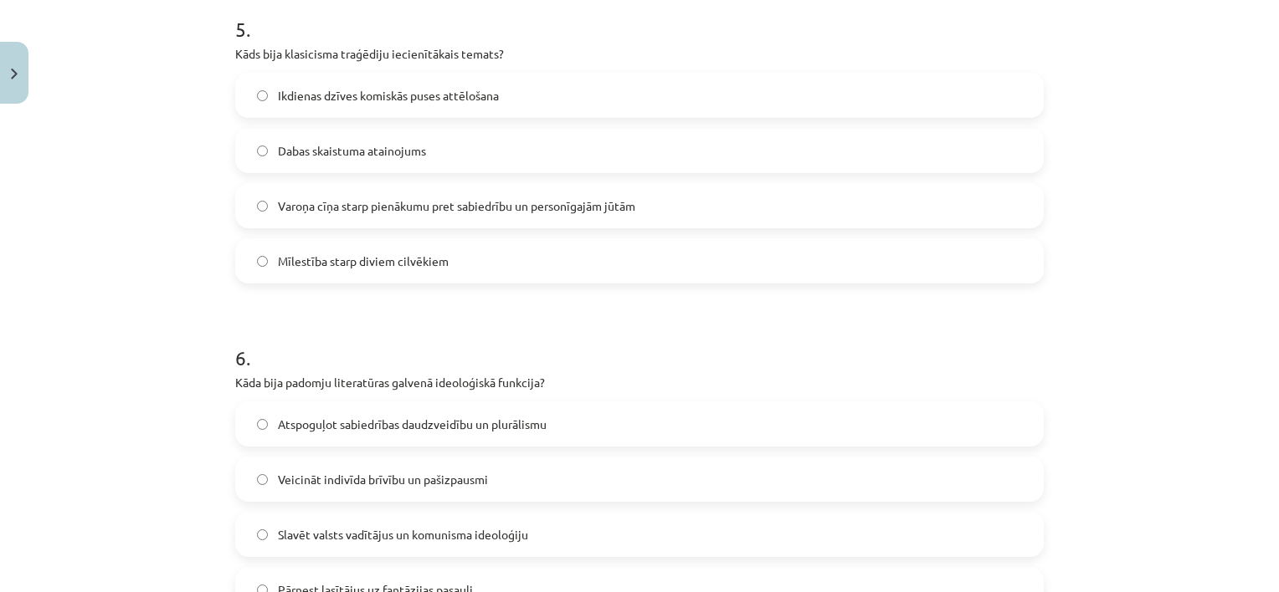
scroll to position [1688, 0]
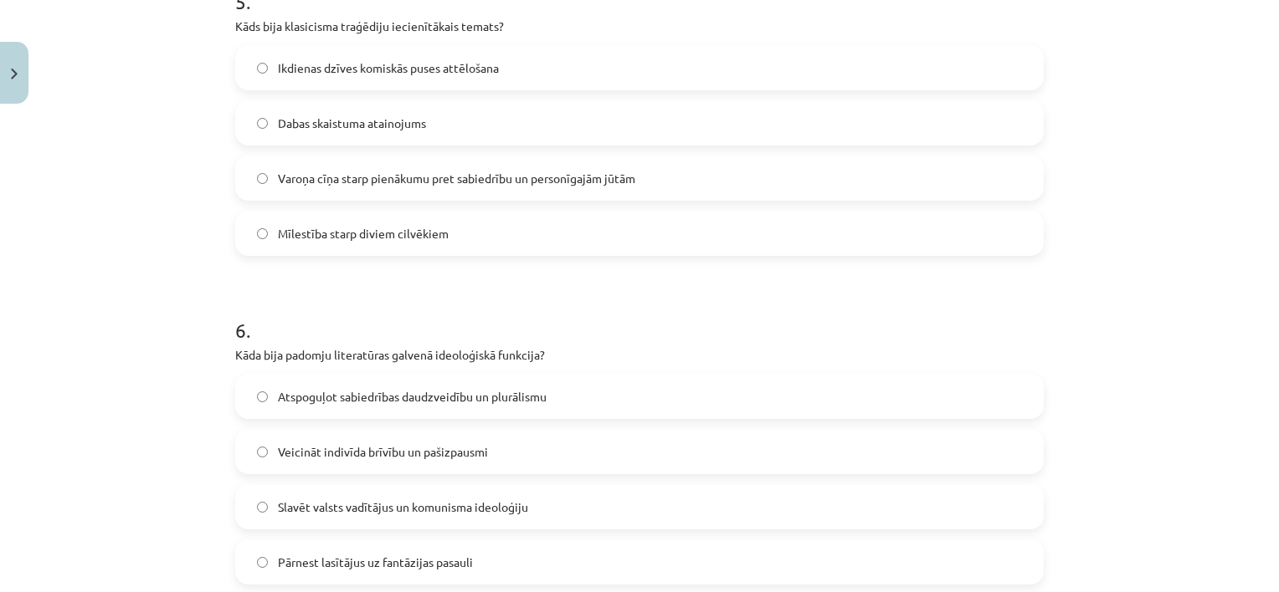
click at [620, 177] on span "Varoņa cīņa starp pienākumu pret sabiedrību un personīgajām jūtām" at bounding box center [456, 179] width 357 height 18
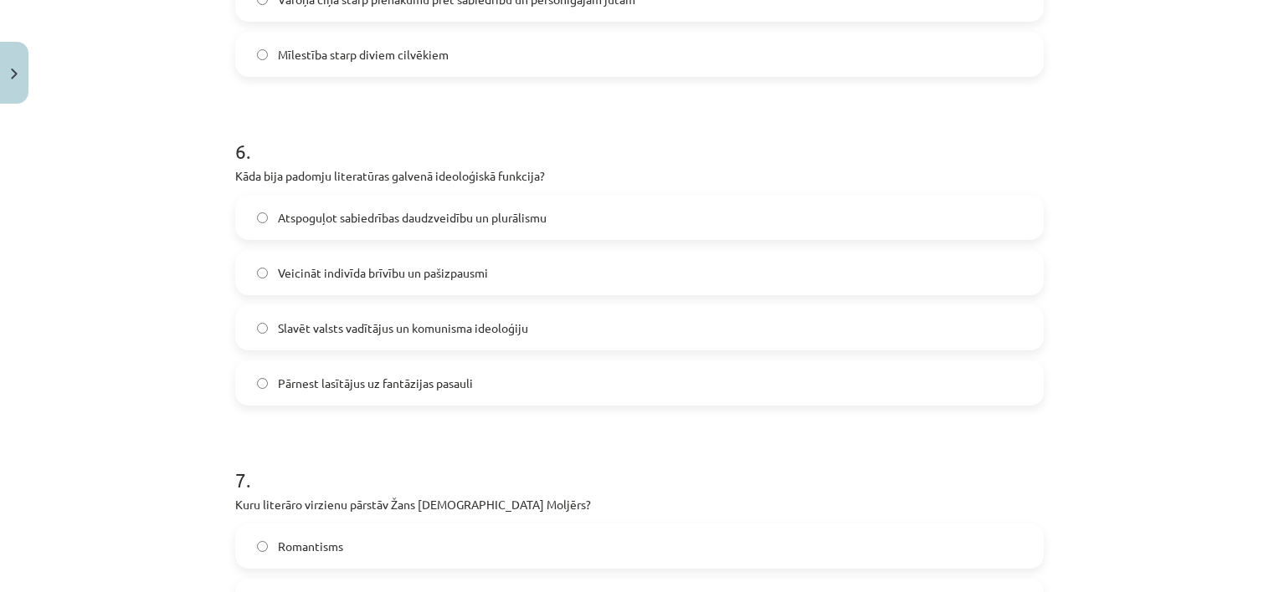
scroll to position [1945, 0]
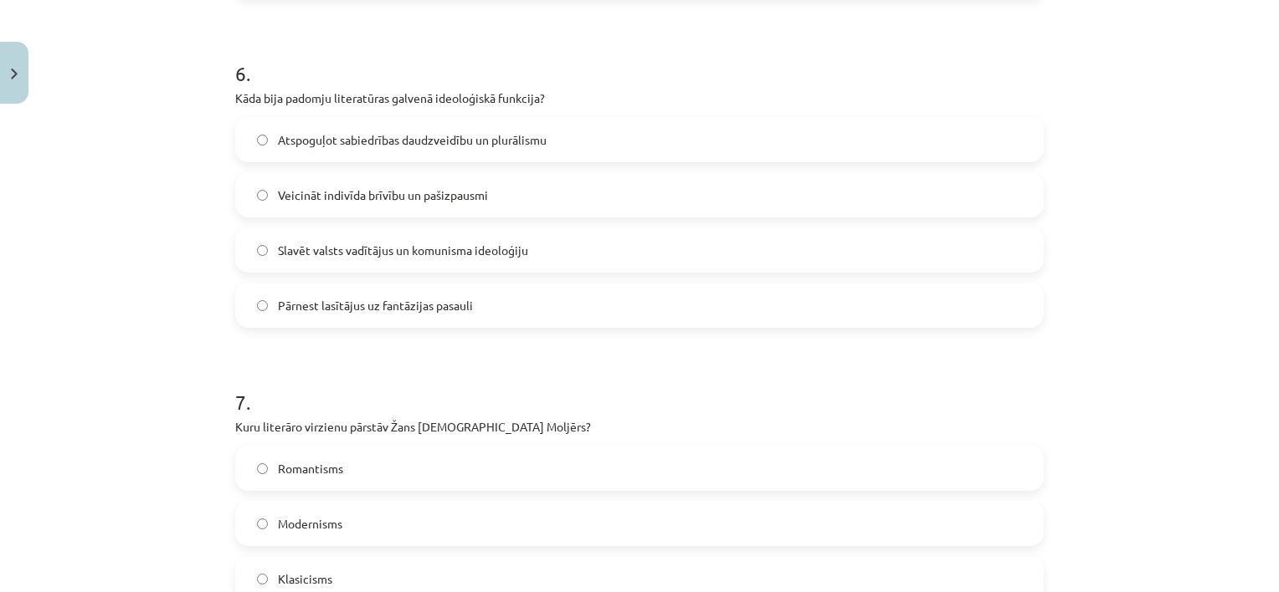
click at [510, 257] on span "Slavēt valsts vadītājus un komunisma ideoloģiju" at bounding box center [403, 251] width 250 height 18
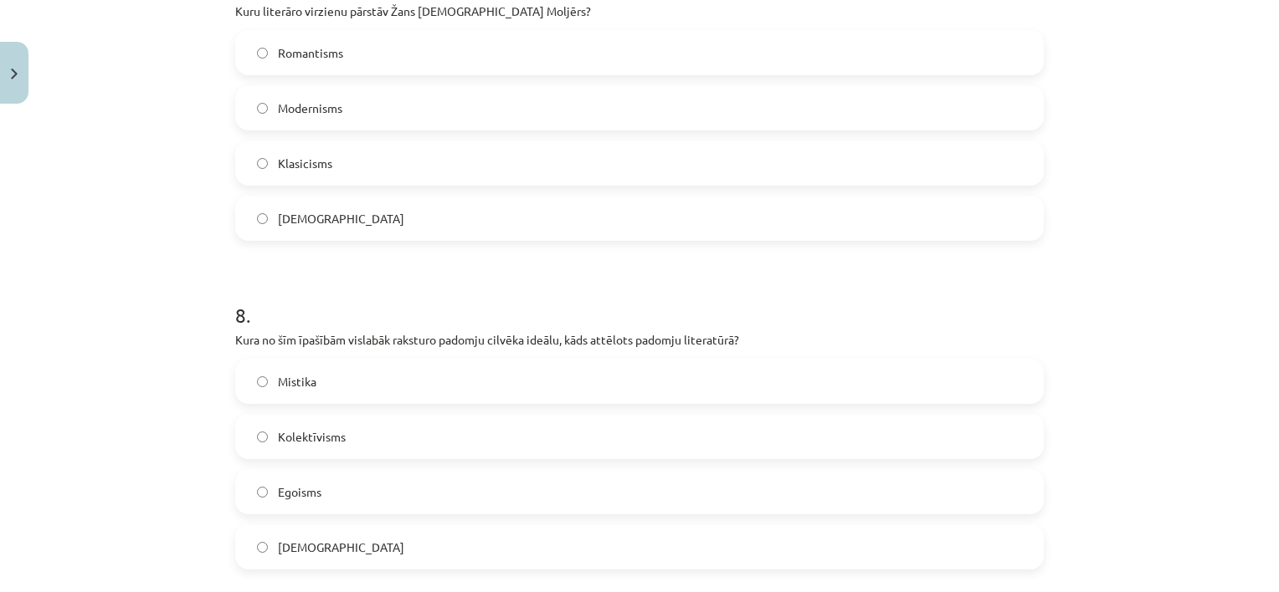
scroll to position [2343, 0]
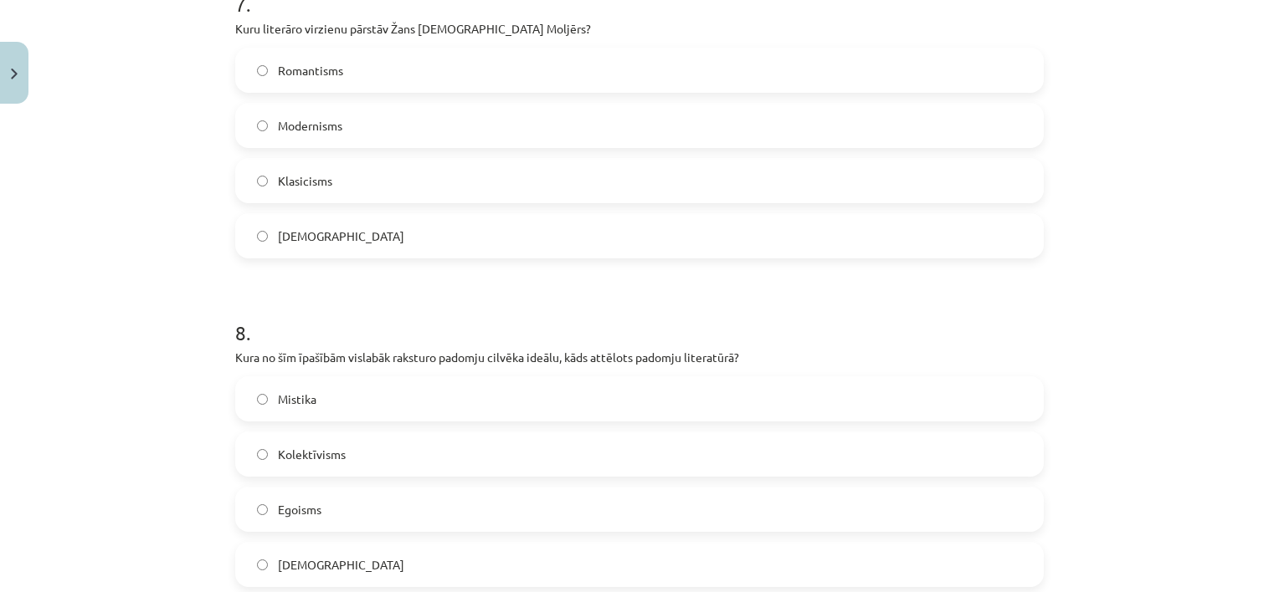
click at [439, 184] on label "Klasicisms" at bounding box center [639, 181] width 805 height 42
click at [365, 459] on label "Kolektīvisms" at bounding box center [639, 454] width 805 height 42
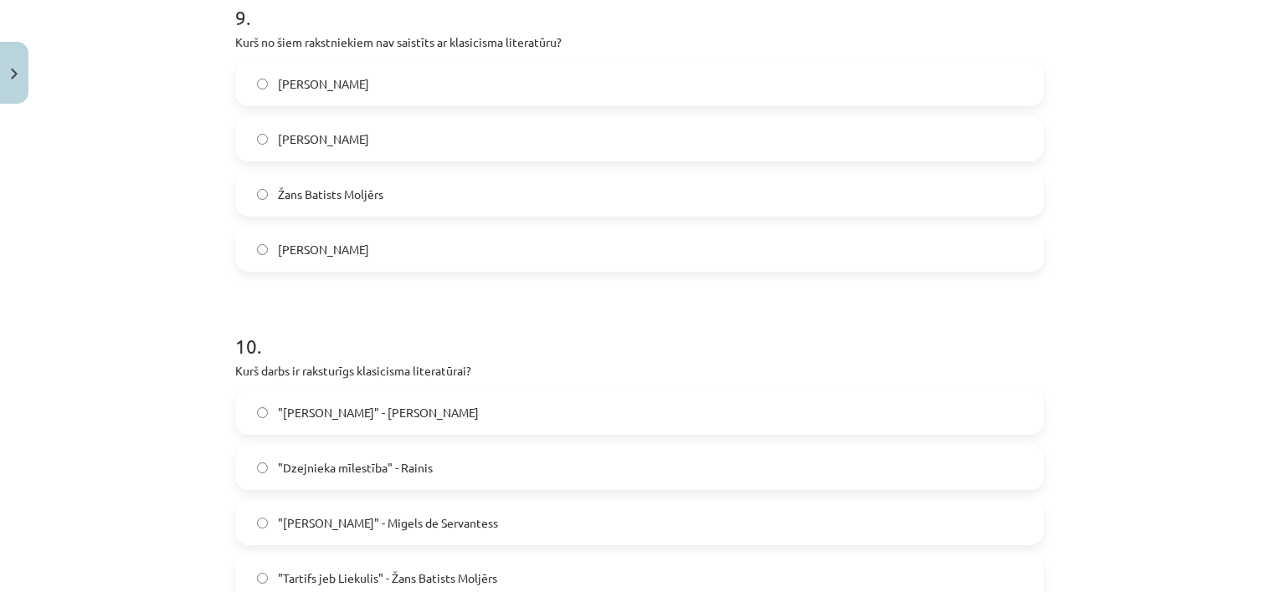
scroll to position [3015, 0]
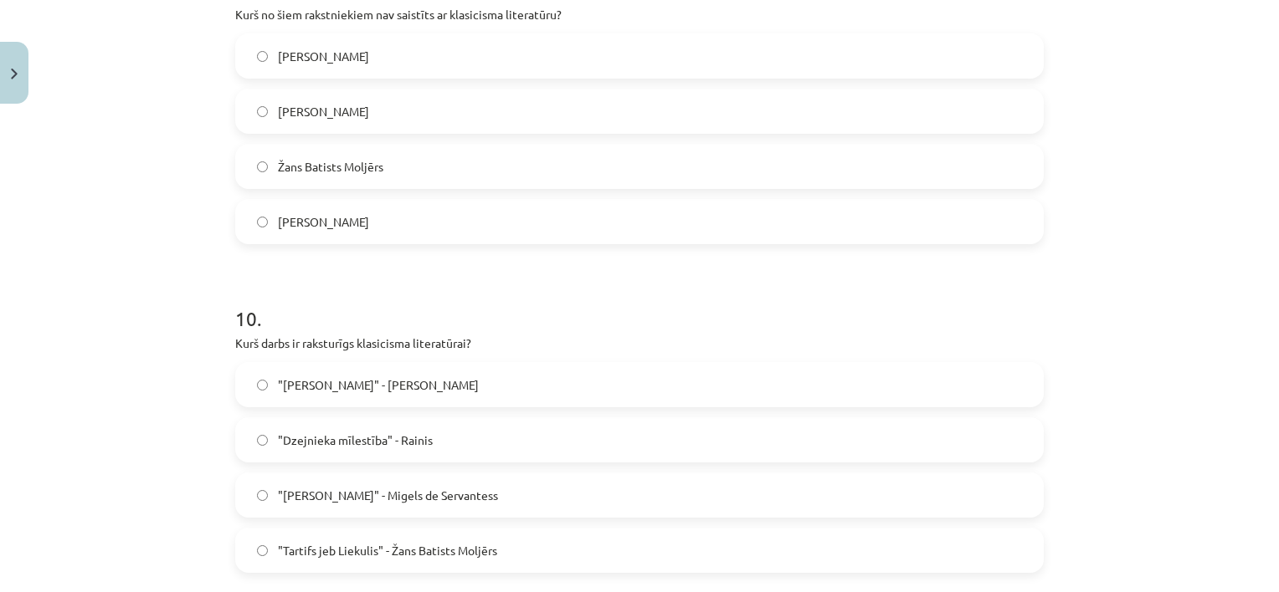
click at [505, 218] on label "Vilis Lācis" at bounding box center [639, 222] width 805 height 42
click at [489, 543] on span ""Tartifs jeb Liekulis" - Žans Batists Moljērs" at bounding box center [387, 551] width 219 height 18
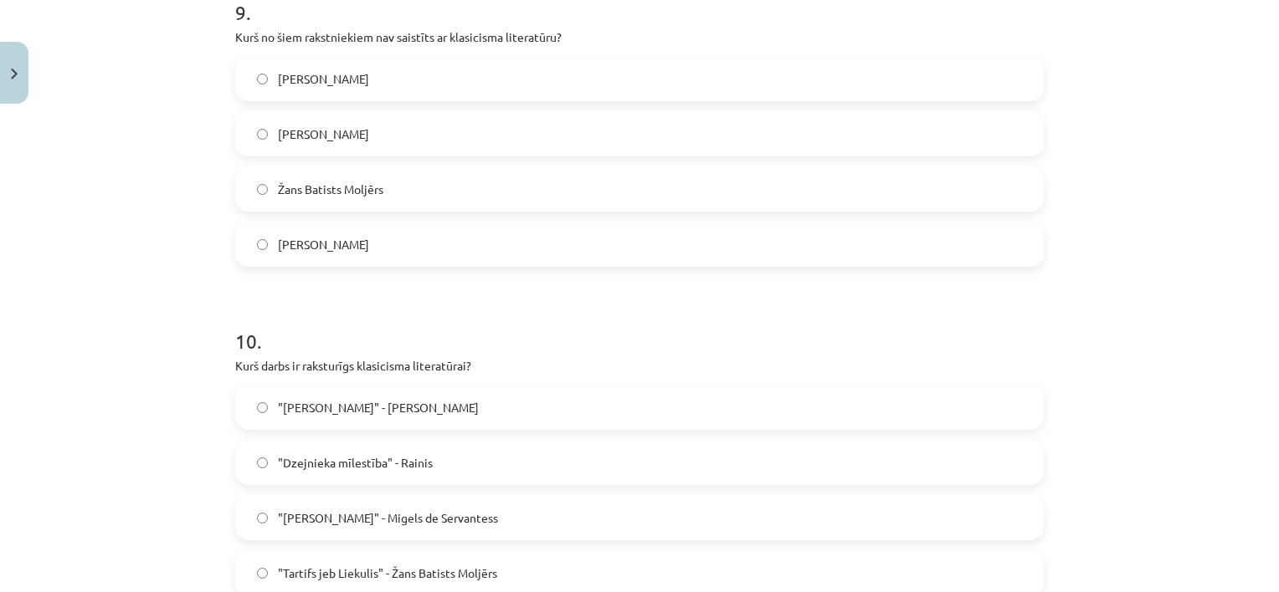
scroll to position [3189, 0]
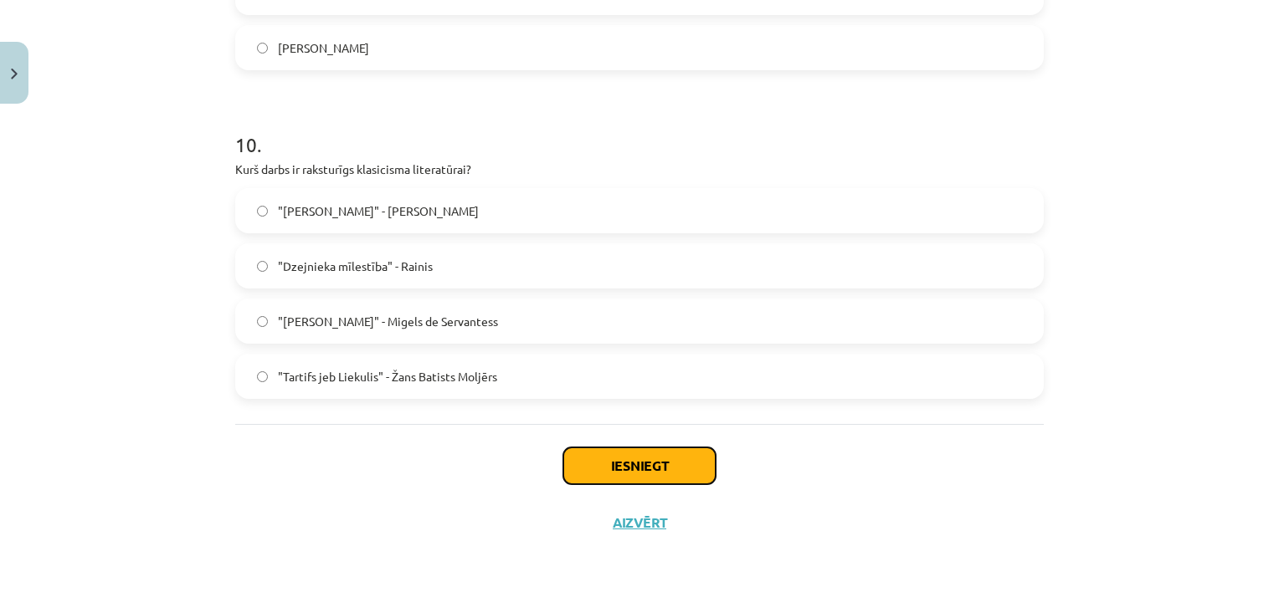
click at [685, 469] on button "Iesniegt" at bounding box center [639, 466] width 152 height 37
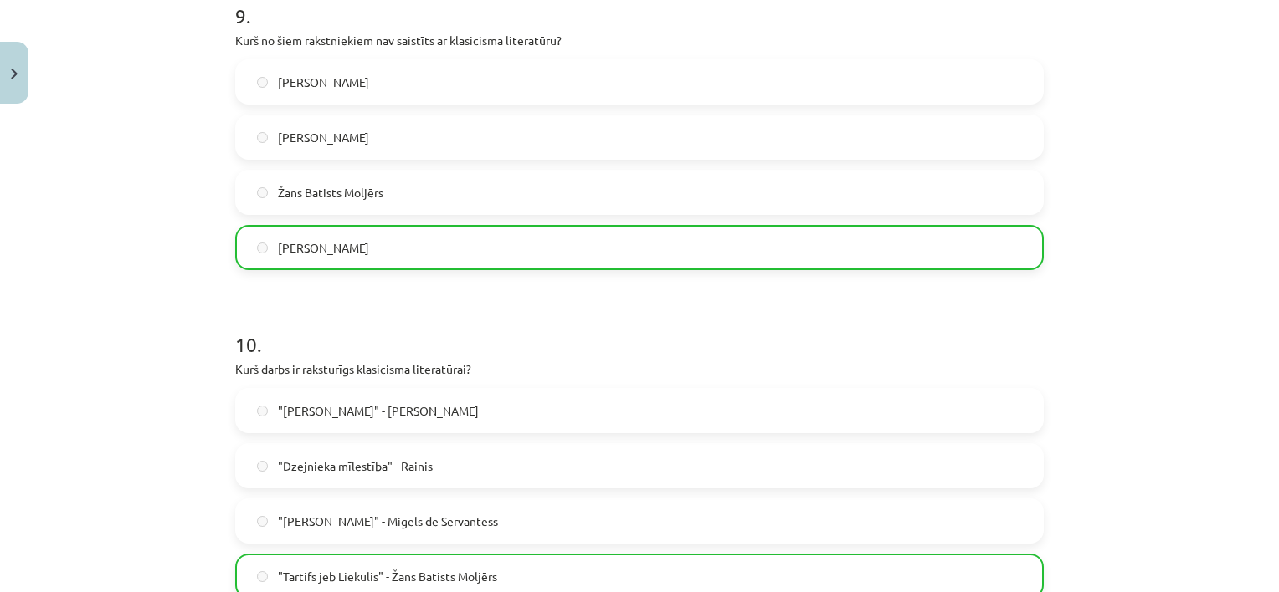
scroll to position [3242, 0]
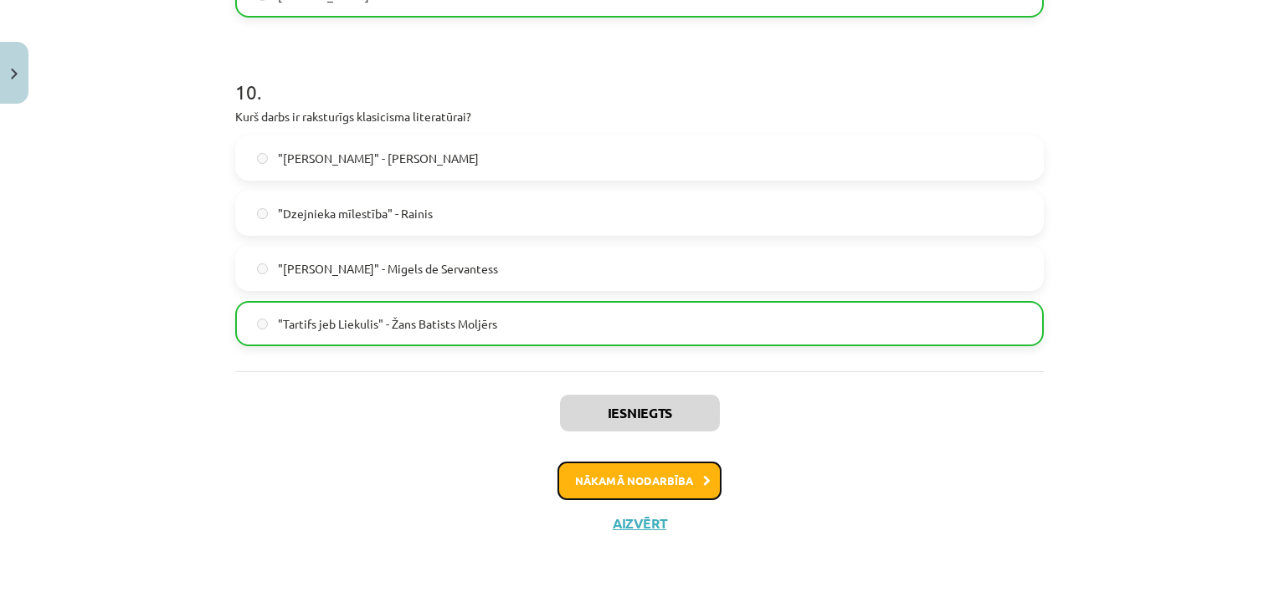
click at [700, 471] on button "Nākamā nodarbība" at bounding box center [639, 481] width 164 height 38
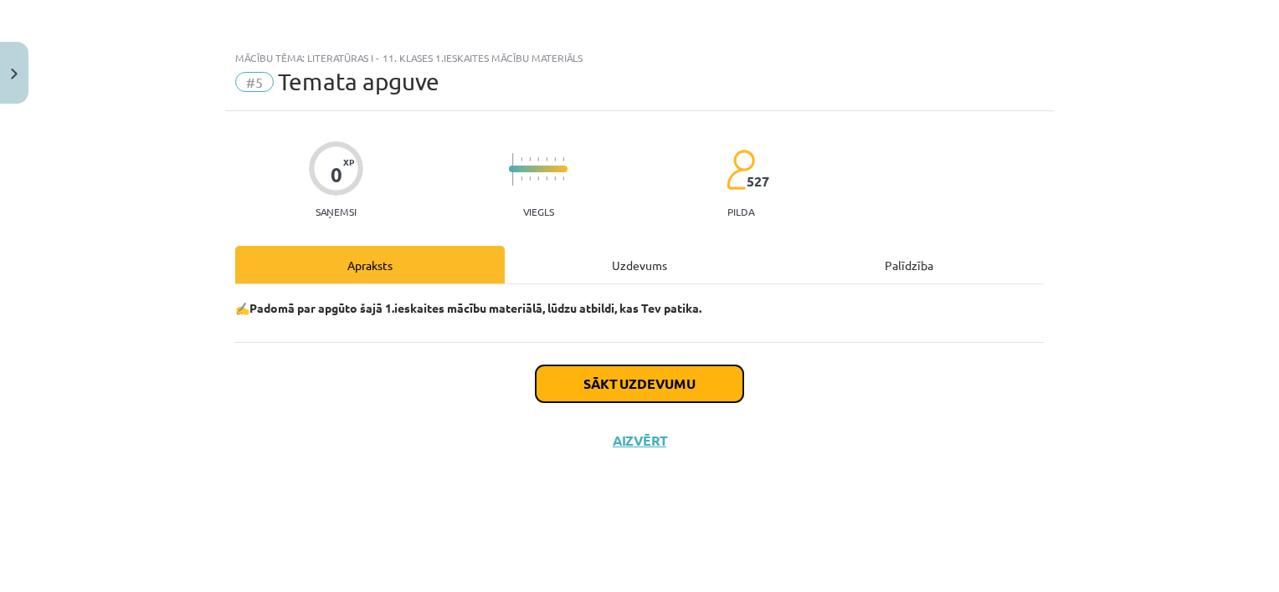
click at [669, 376] on button "Sākt uzdevumu" at bounding box center [640, 384] width 208 height 37
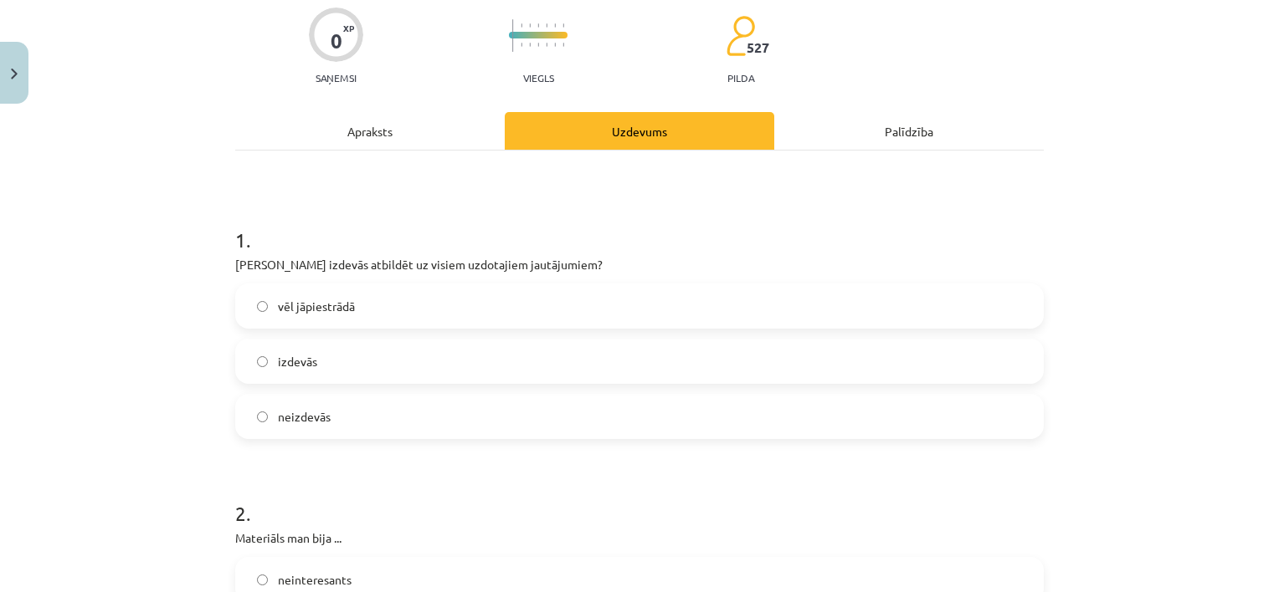
scroll to position [204, 0]
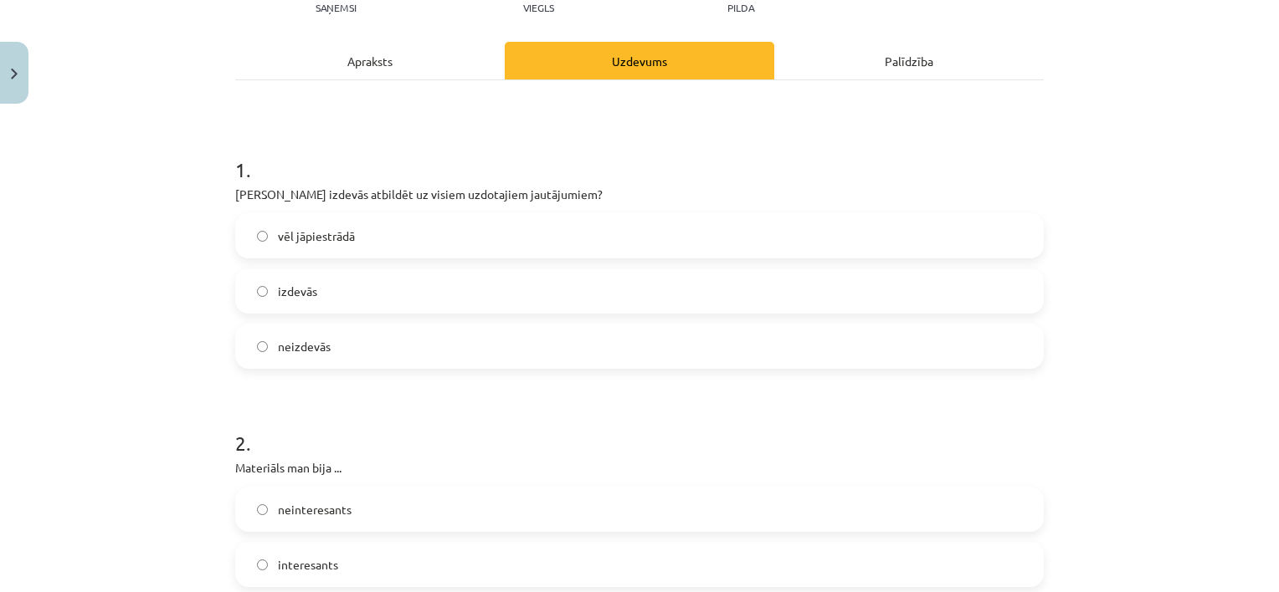
click at [595, 278] on label "izdevās" at bounding box center [639, 291] width 805 height 42
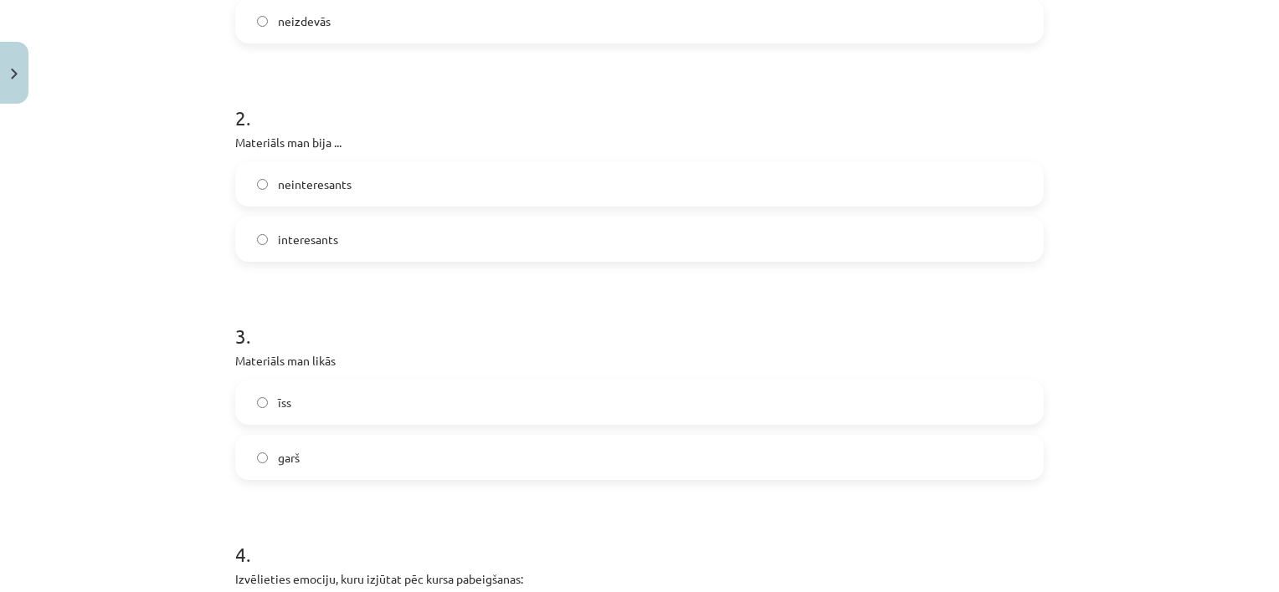
scroll to position [548, 0]
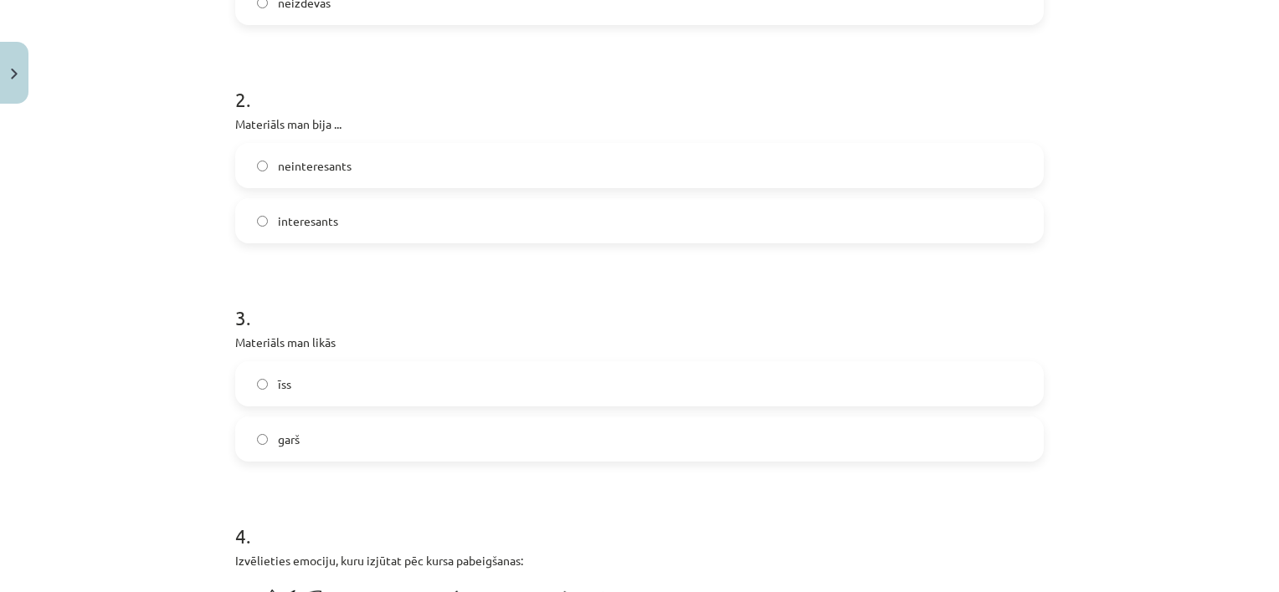
click at [482, 215] on label "interesants" at bounding box center [639, 221] width 805 height 42
click at [489, 390] on label "īss" at bounding box center [639, 384] width 805 height 42
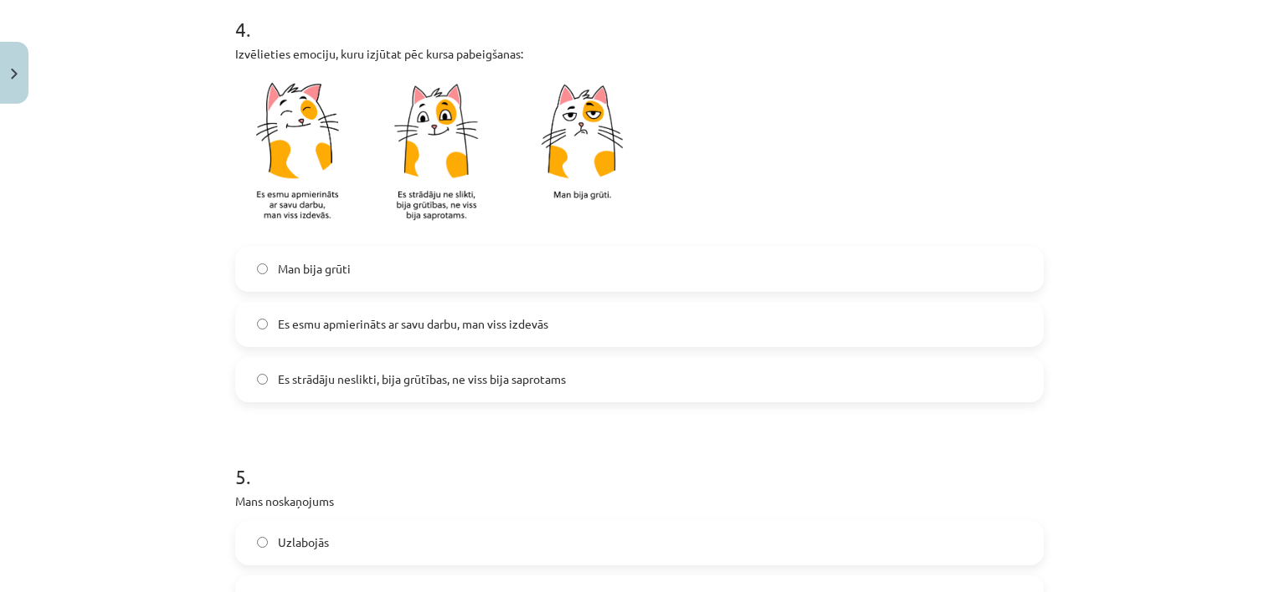
scroll to position [1078, 0]
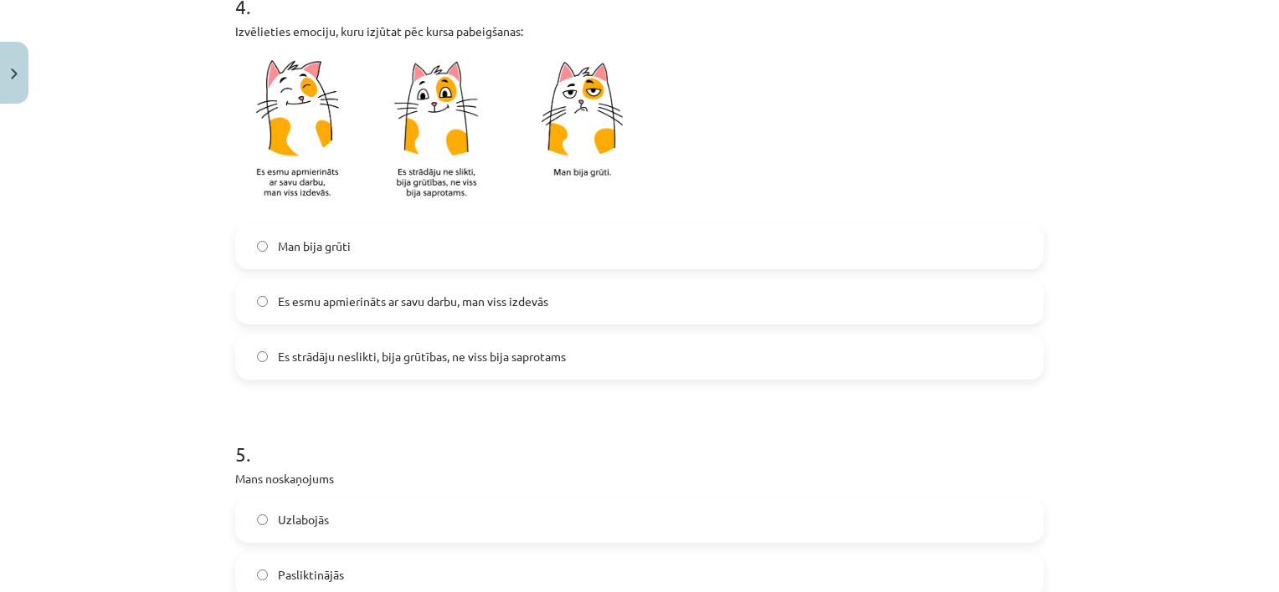
click at [519, 315] on label "Es esmu apmierināts ar savu darbu, man viss izdevās" at bounding box center [639, 302] width 805 height 42
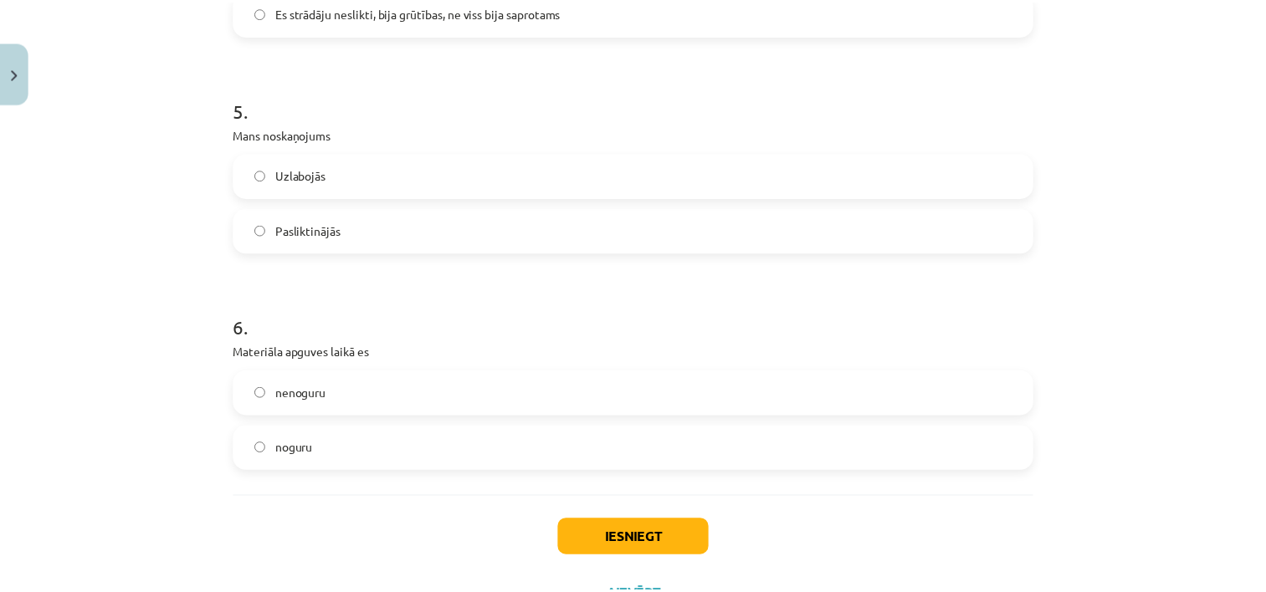
scroll to position [1417, 0]
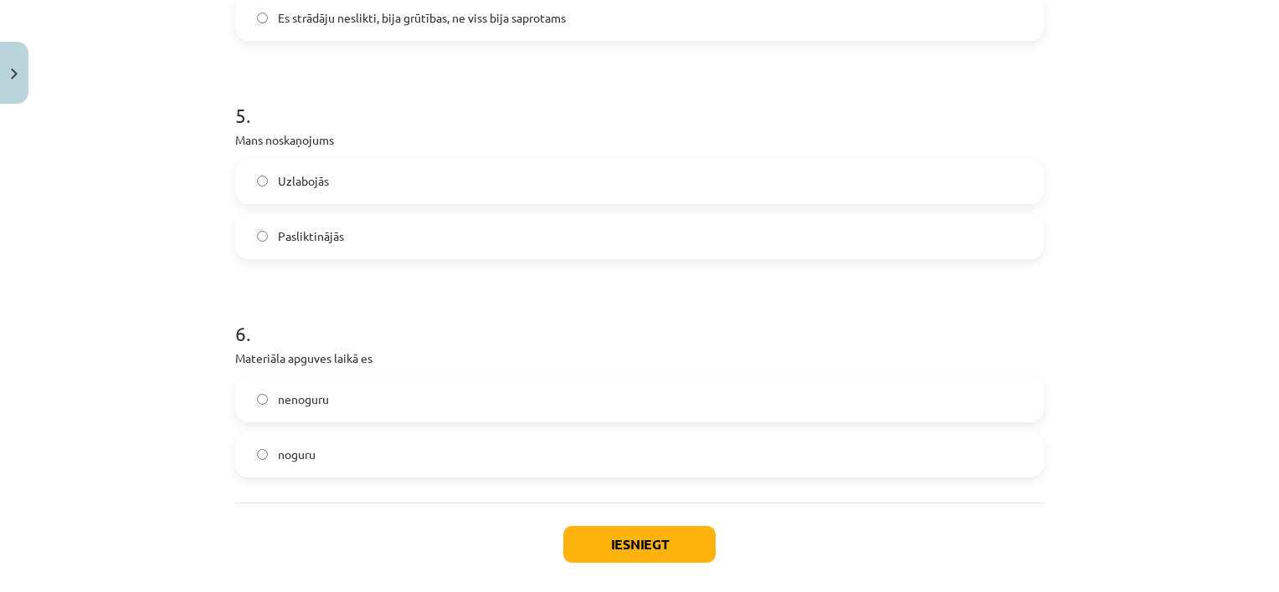
click at [600, 185] on label "Uzlabojās" at bounding box center [639, 182] width 805 height 42
click at [472, 404] on label "nenoguru" at bounding box center [639, 400] width 805 height 42
click at [612, 556] on button "Iesniegt" at bounding box center [639, 544] width 152 height 37
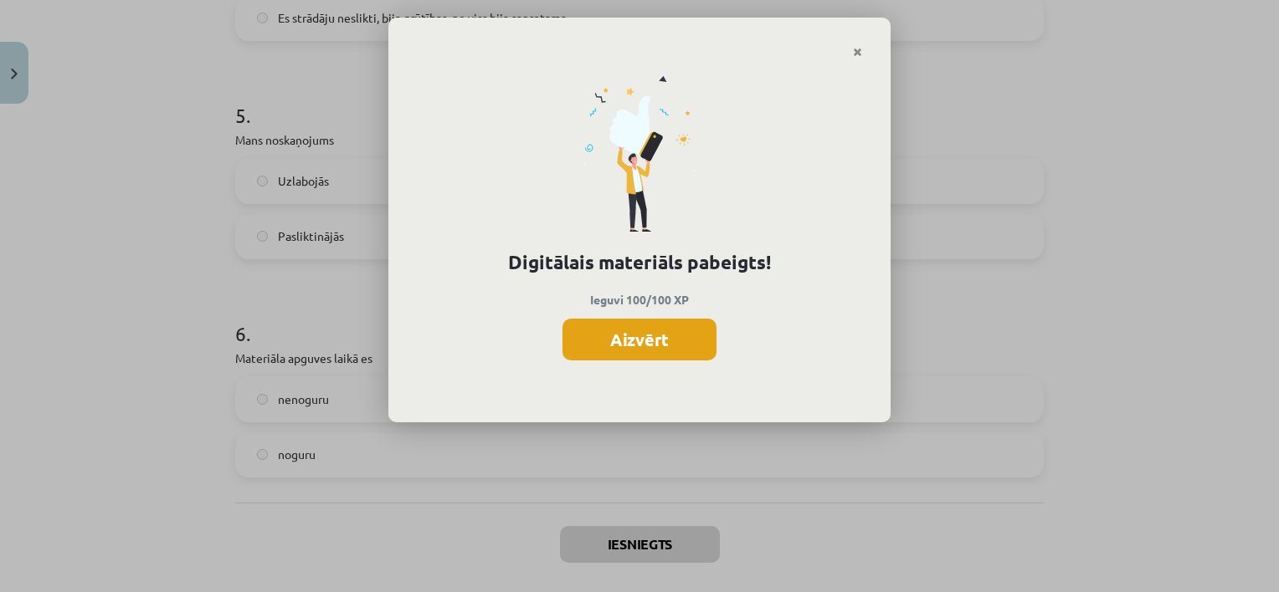
click at [679, 338] on button "Aizvērt" at bounding box center [639, 340] width 154 height 42
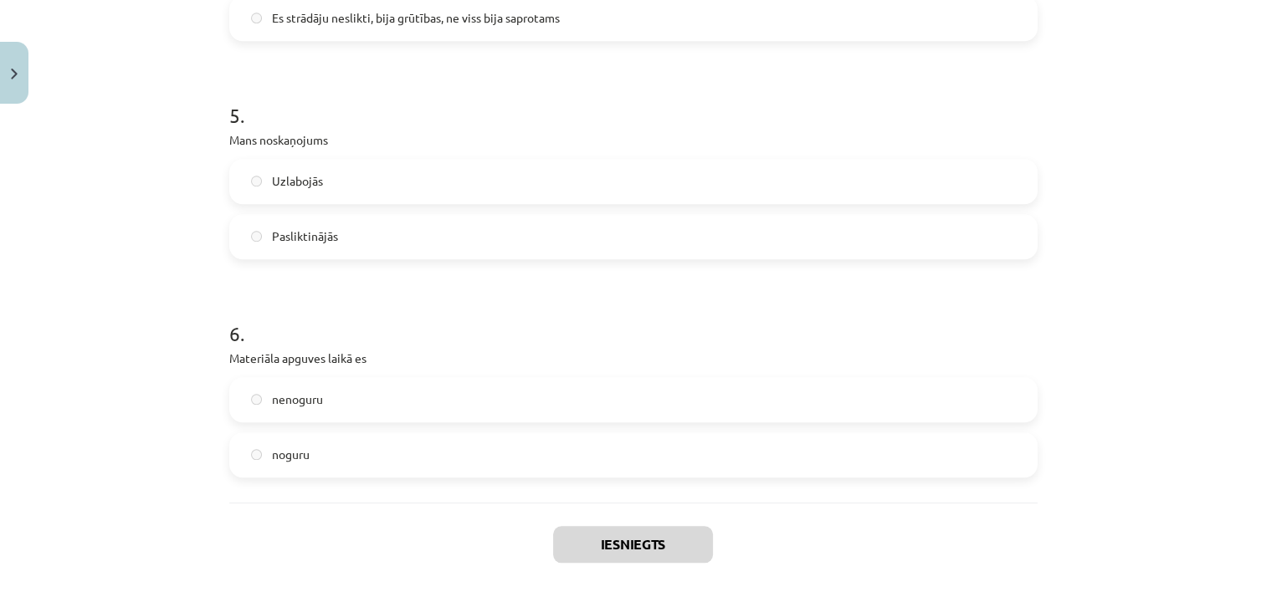
scroll to position [1495, 0]
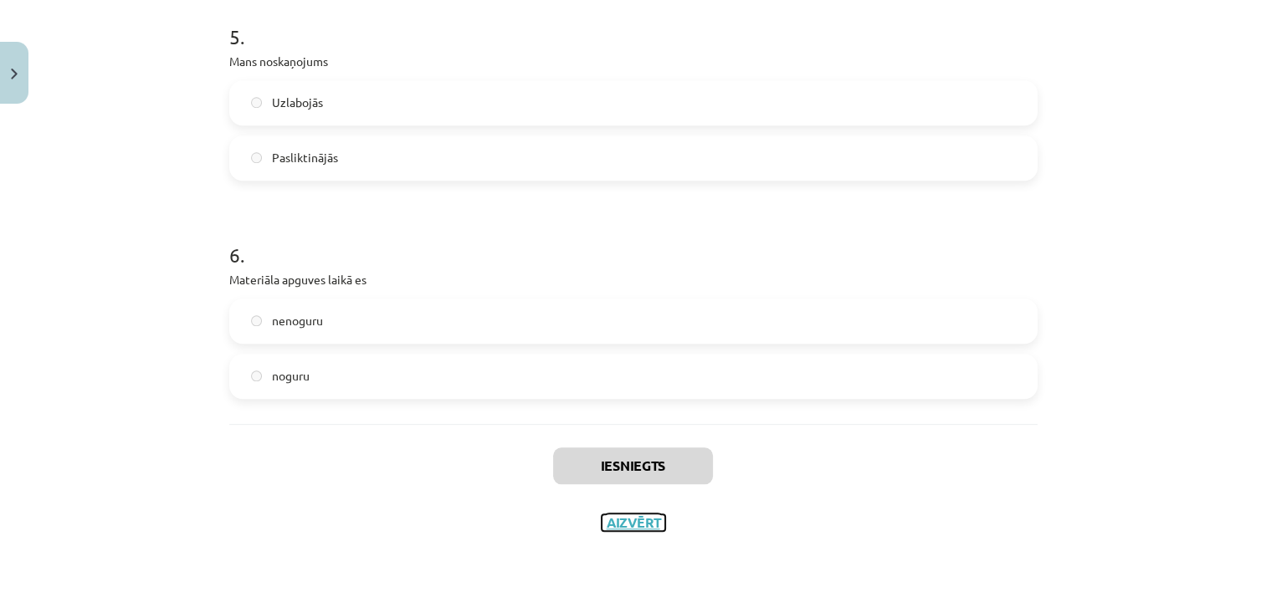
click at [617, 521] on button "Aizvērt" at bounding box center [634, 523] width 64 height 17
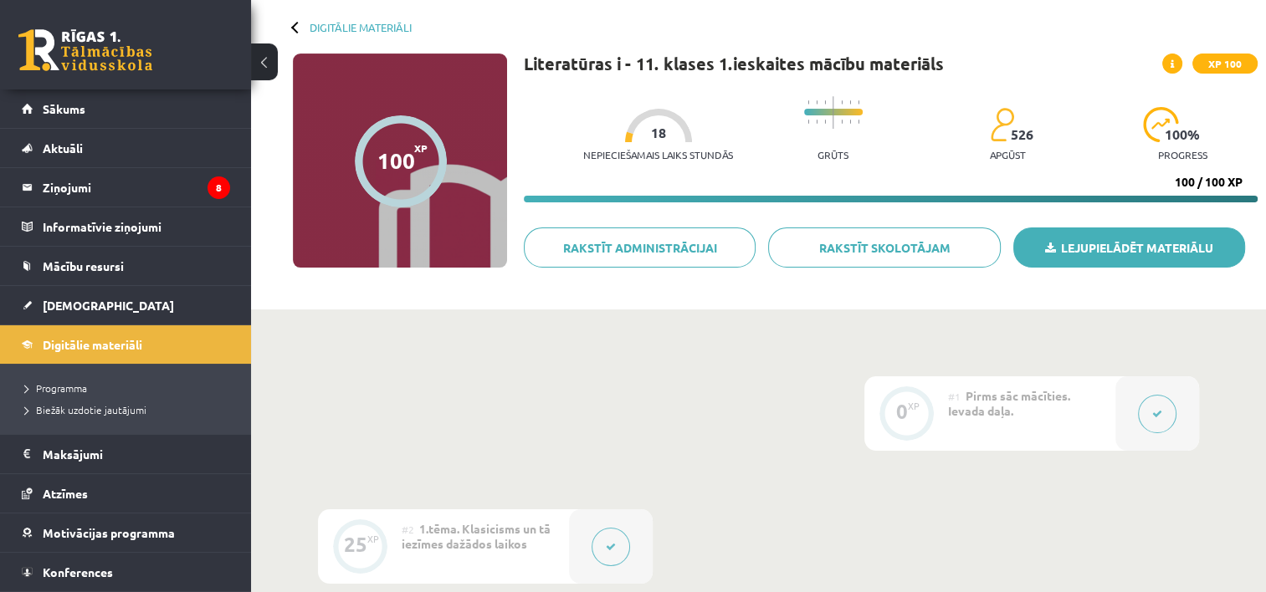
click at [1142, 249] on link "Lejupielādēt materiālu" at bounding box center [1129, 248] width 232 height 40
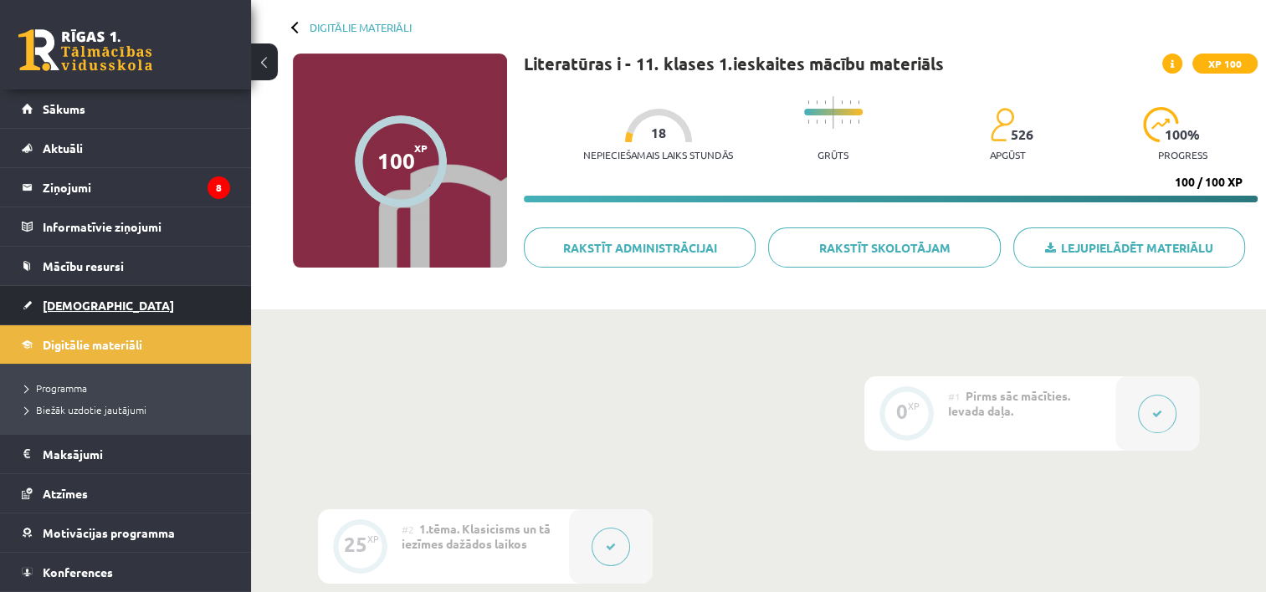
click at [85, 302] on span "[DEMOGRAPHIC_DATA]" at bounding box center [108, 305] width 131 height 15
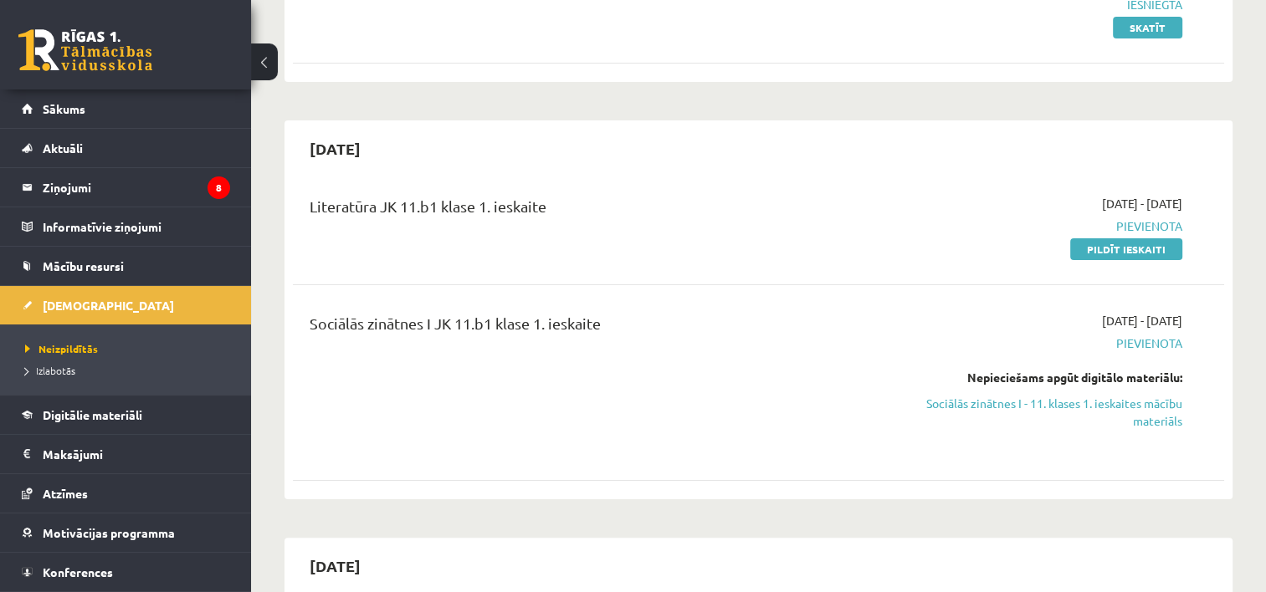
scroll to position [293, 0]
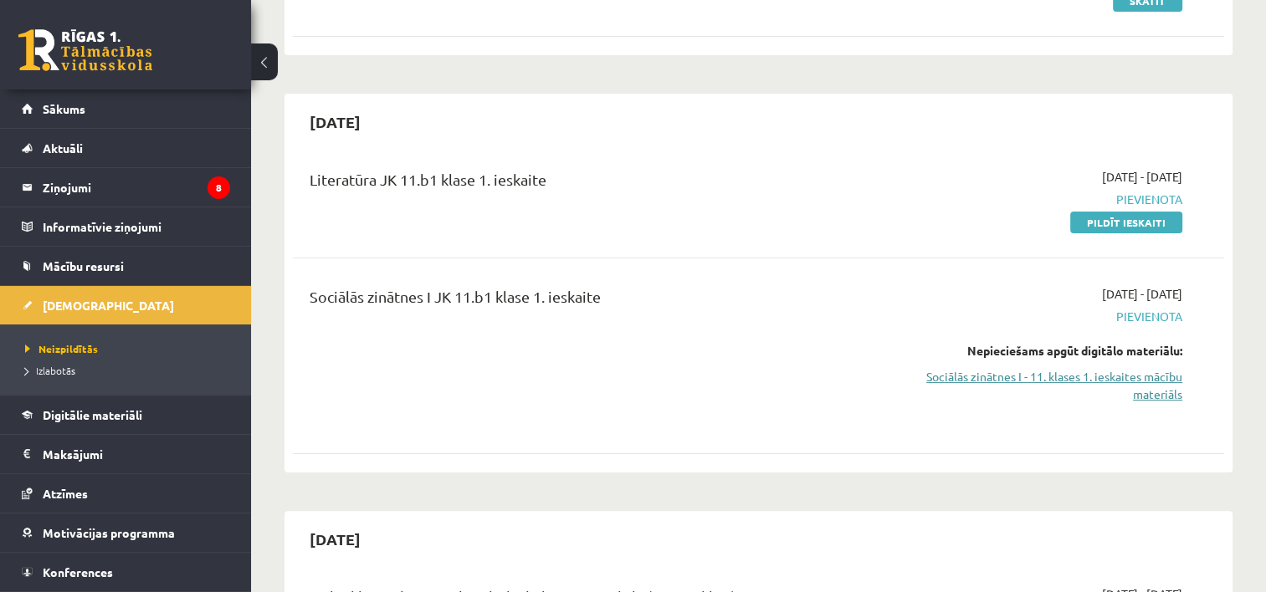
click at [1101, 374] on link "Sociālās zinātnes I - 11. klases 1. ieskaites mācību materiāls" at bounding box center [1045, 385] width 274 height 35
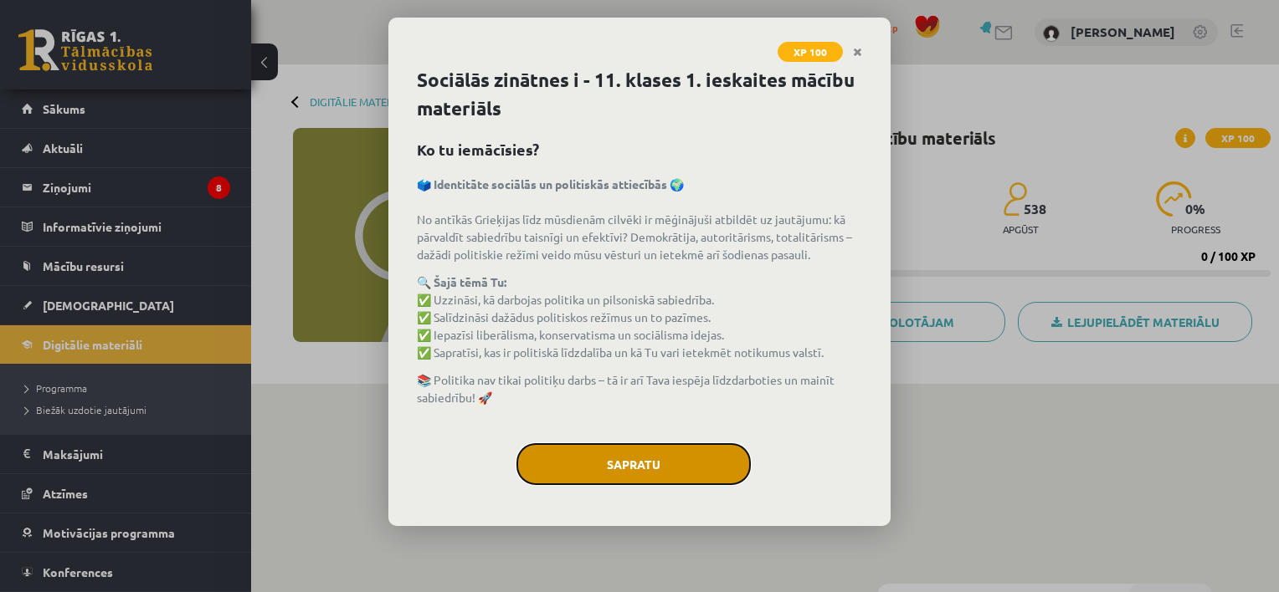
click at [675, 469] on button "Sapratu" at bounding box center [633, 465] width 234 height 42
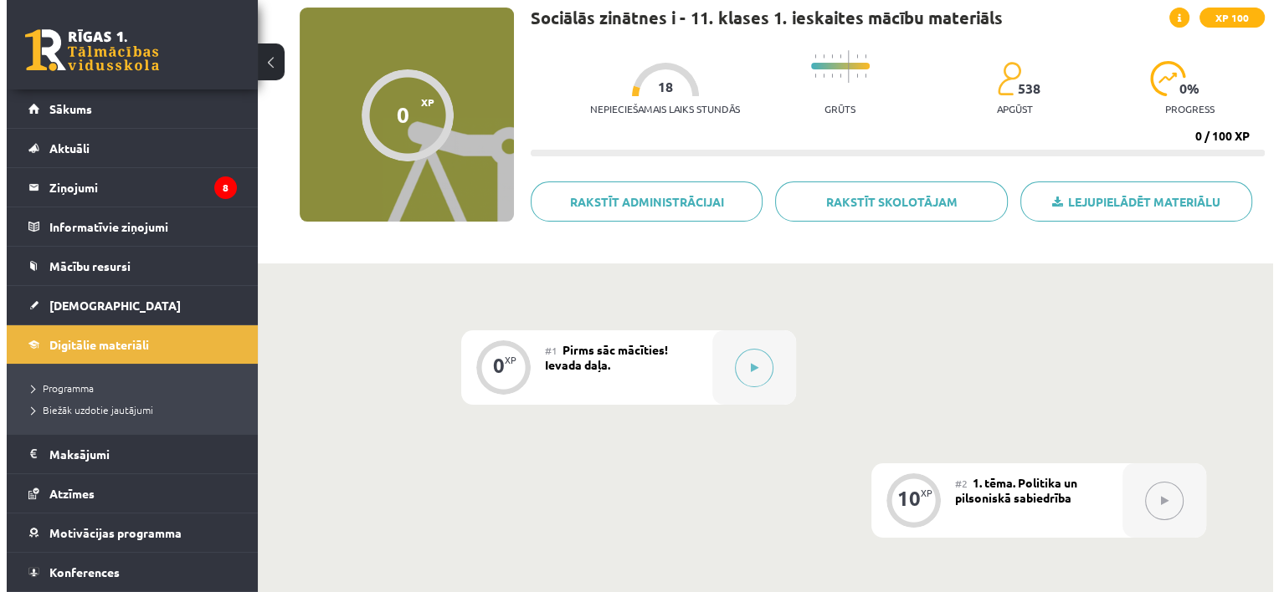
scroll to position [127, 0]
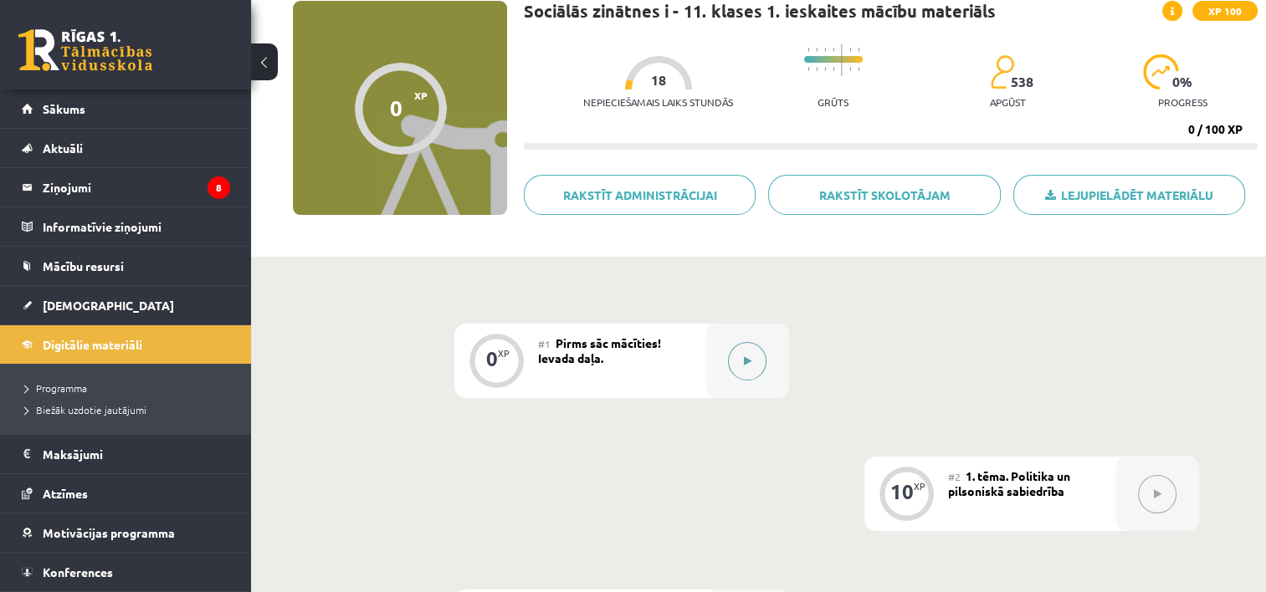
click at [715, 372] on div at bounding box center [747, 361] width 84 height 74
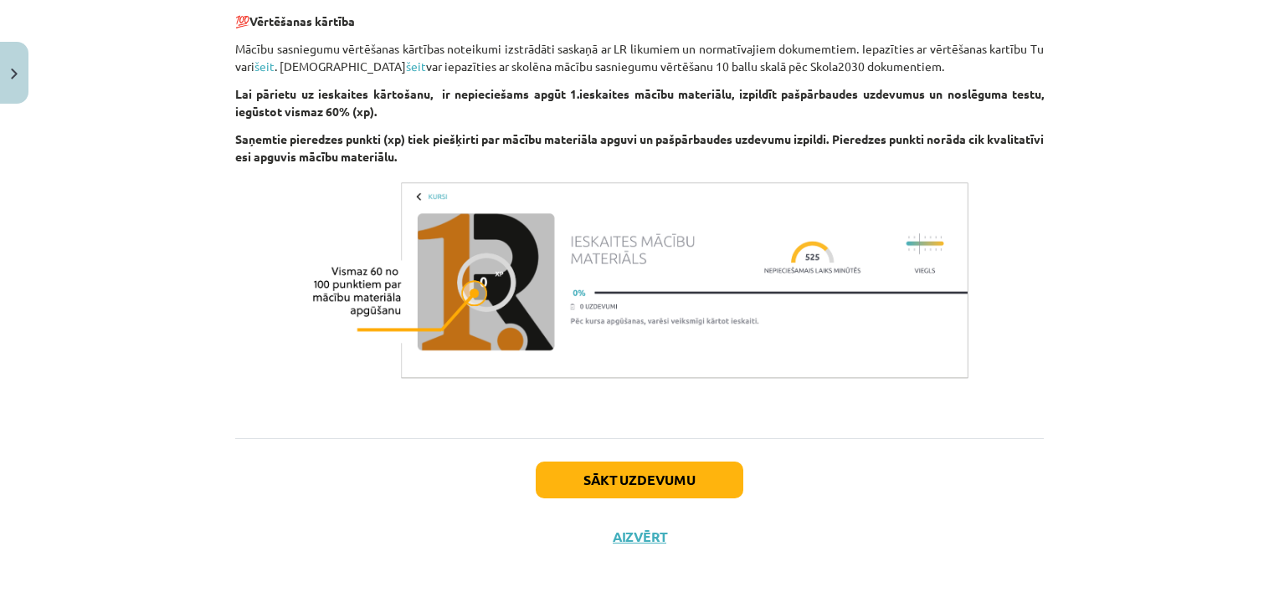
scroll to position [1086, 0]
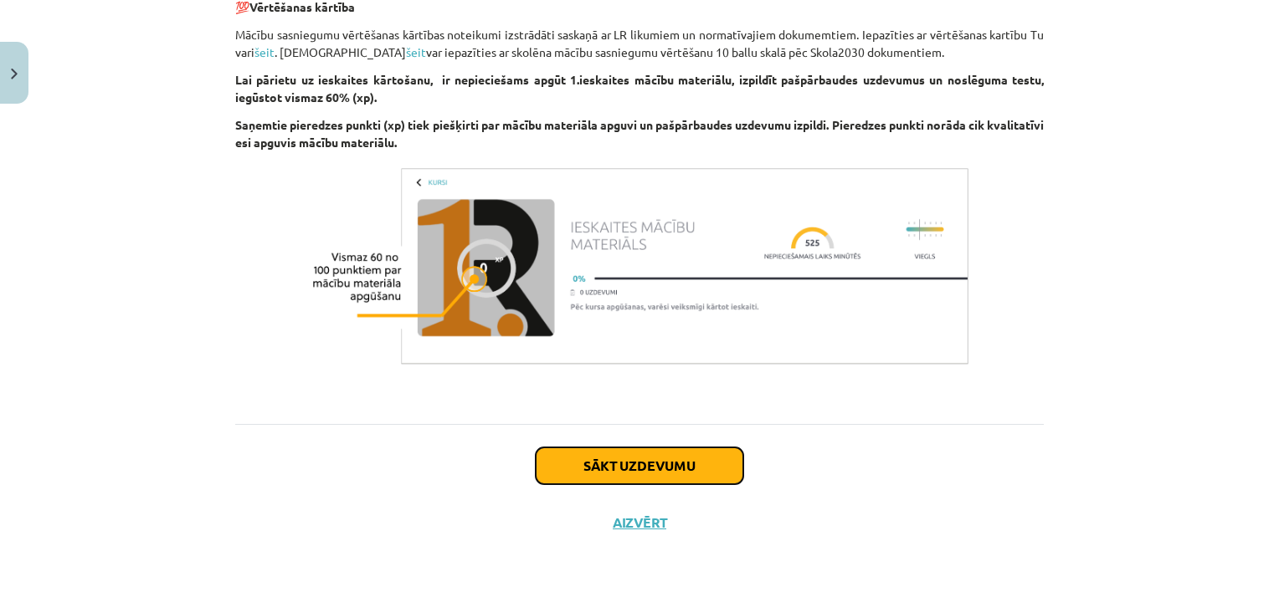
click at [703, 474] on button "Sākt uzdevumu" at bounding box center [640, 466] width 208 height 37
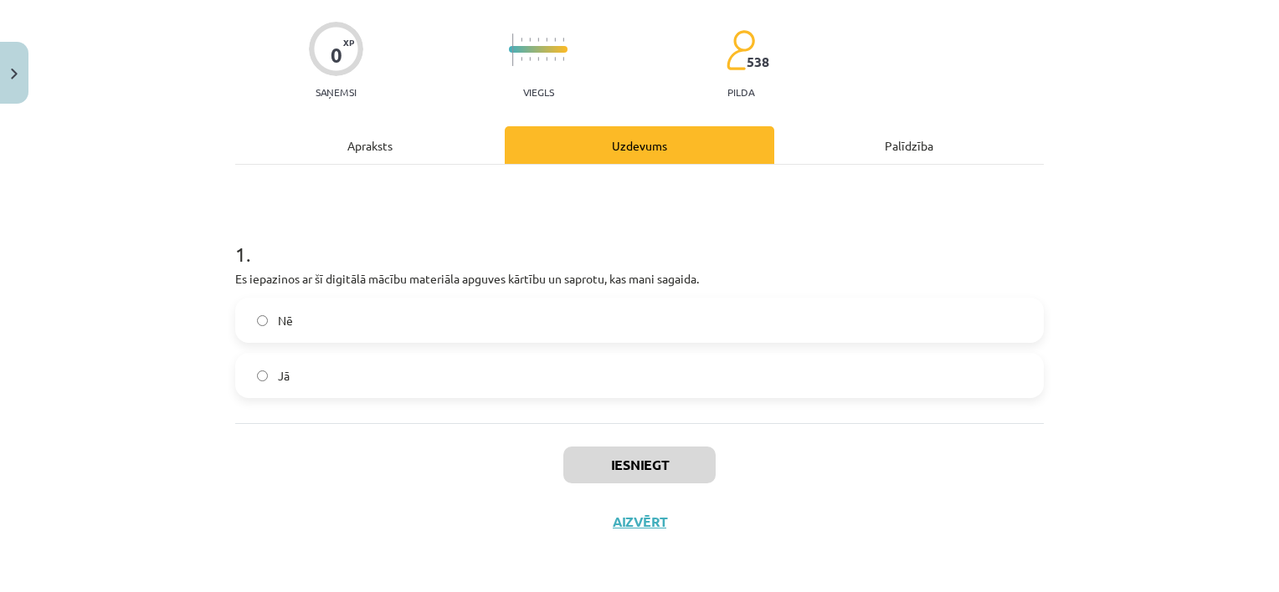
scroll to position [42, 0]
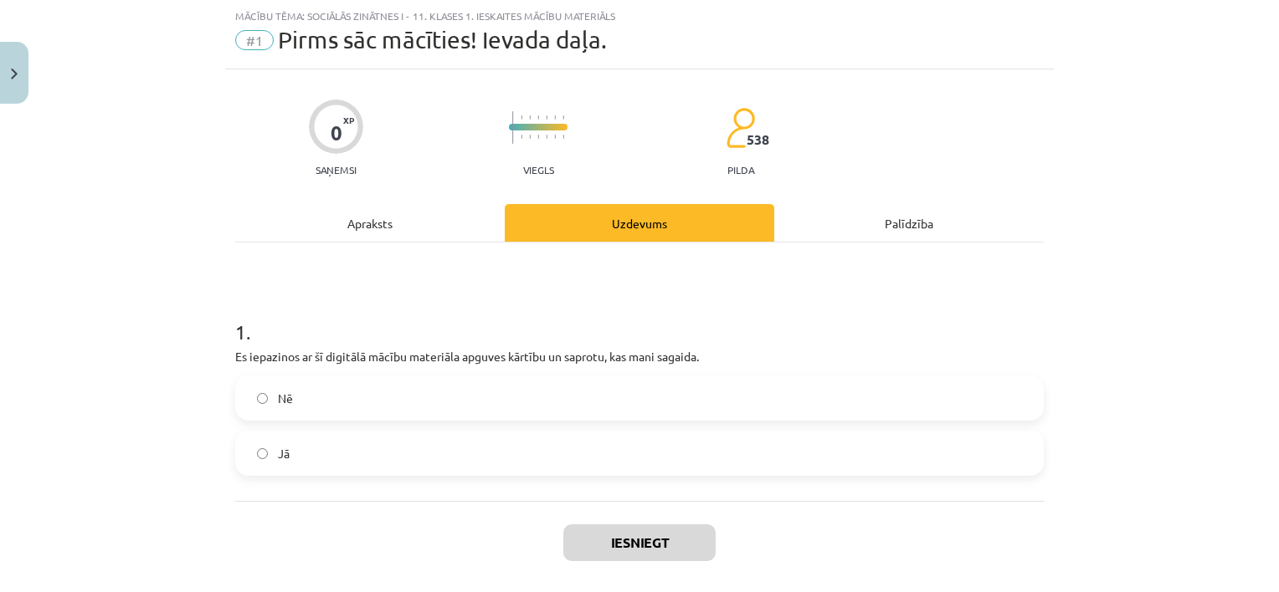
click at [358, 446] on label "Jā" at bounding box center [639, 454] width 805 height 42
click at [635, 528] on button "Iesniegt" at bounding box center [639, 543] width 152 height 37
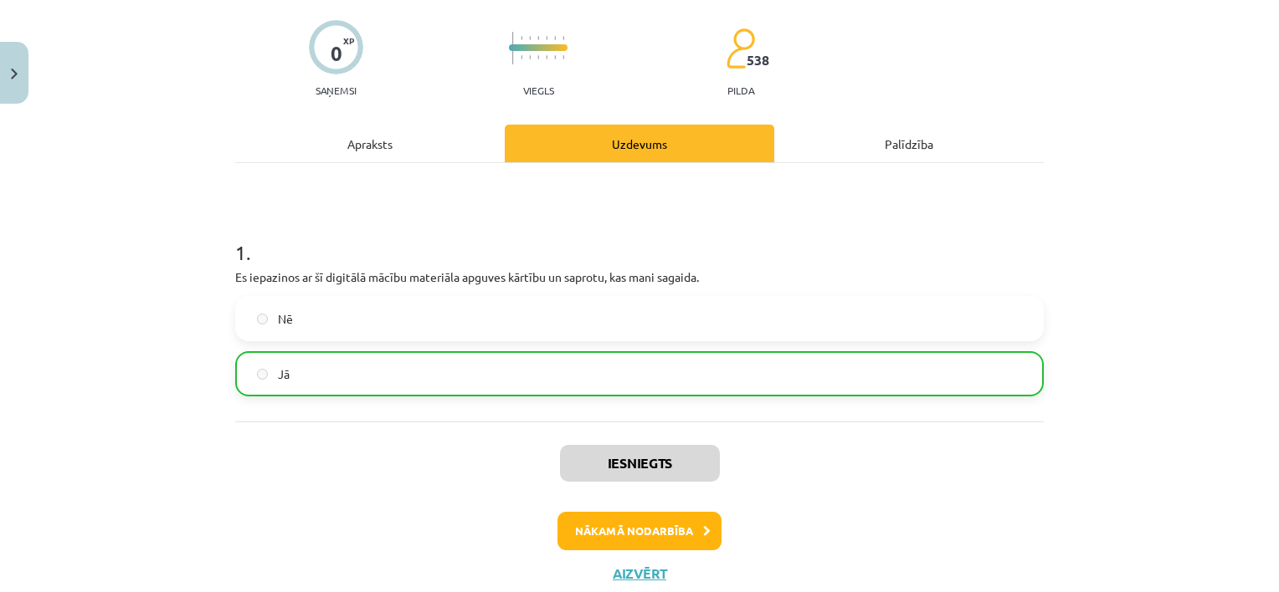
scroll to position [172, 0]
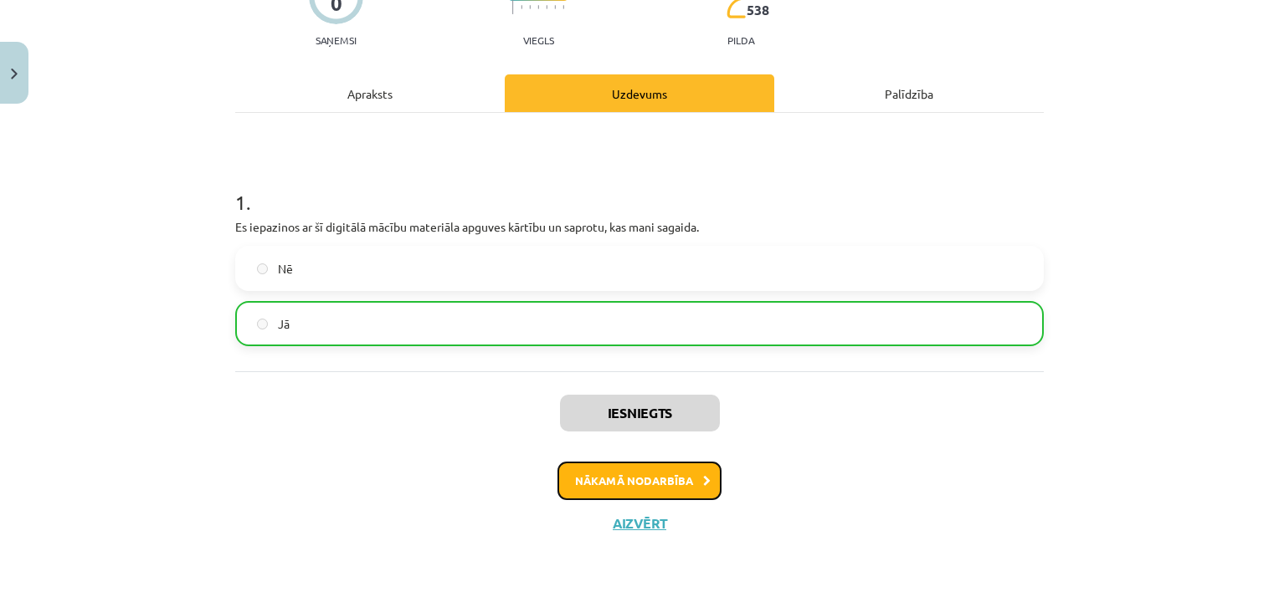
click at [649, 475] on button "Nākamā nodarbība" at bounding box center [639, 481] width 164 height 38
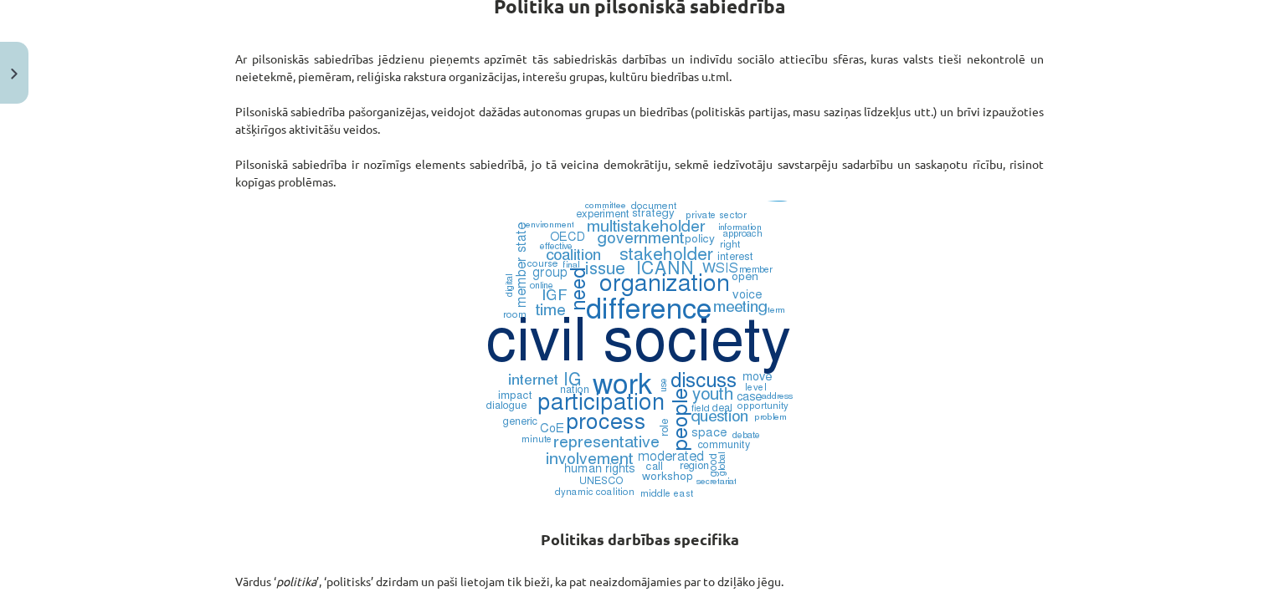
scroll to position [339, 0]
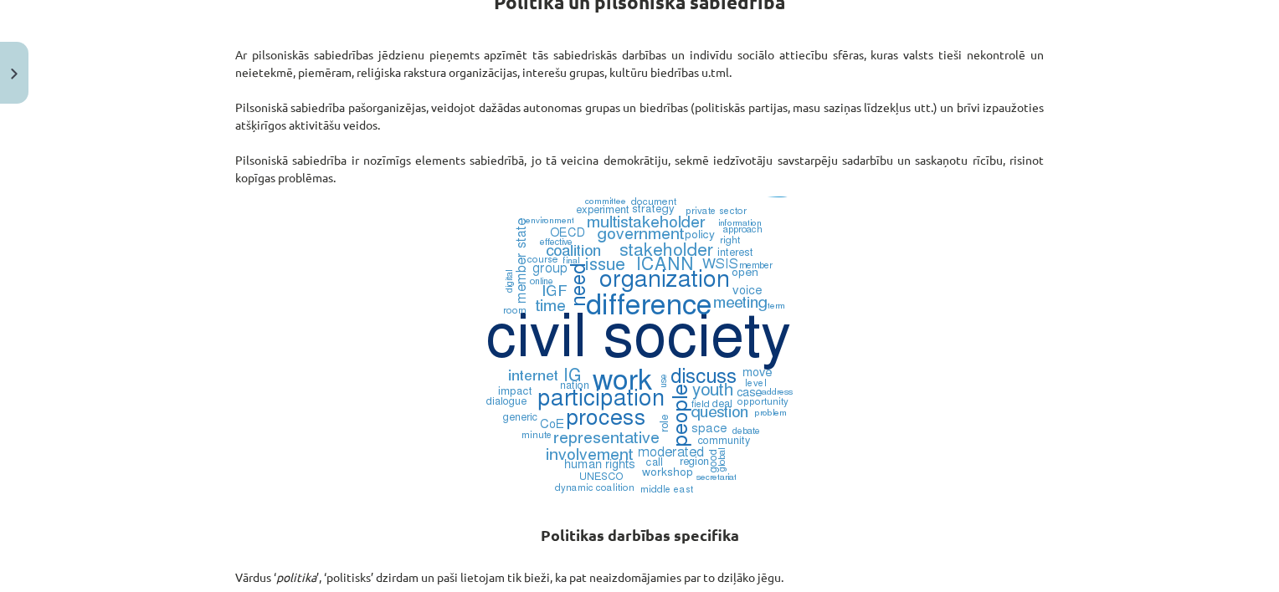
click at [714, 329] on img at bounding box center [639, 346] width 326 height 299
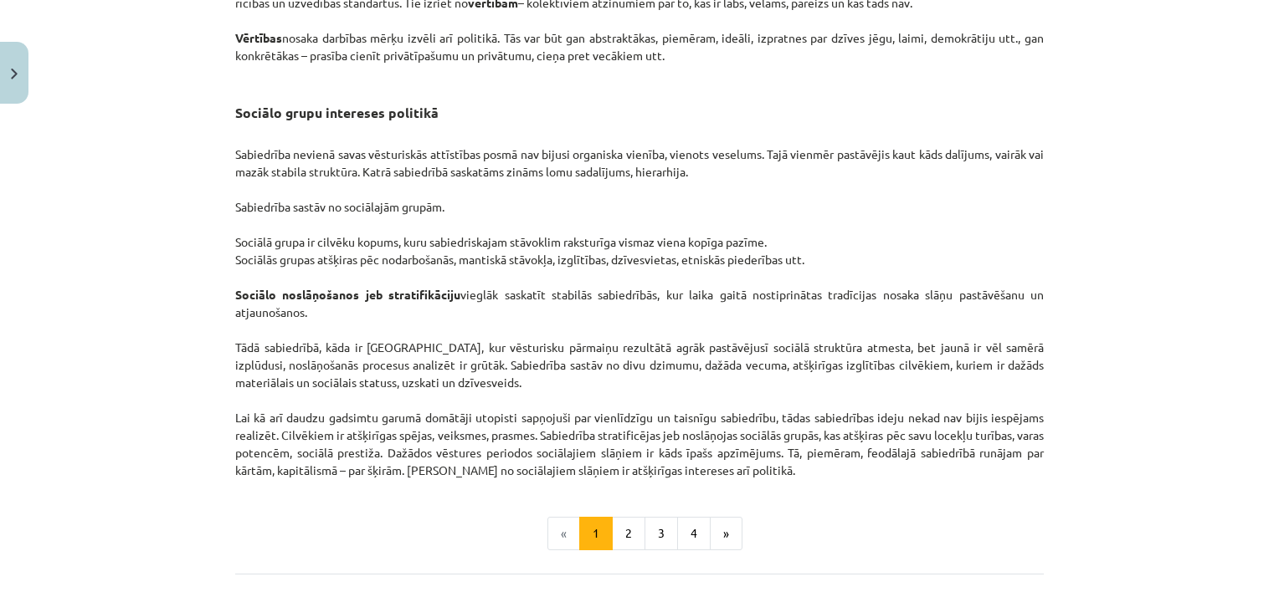
scroll to position [2511, 0]
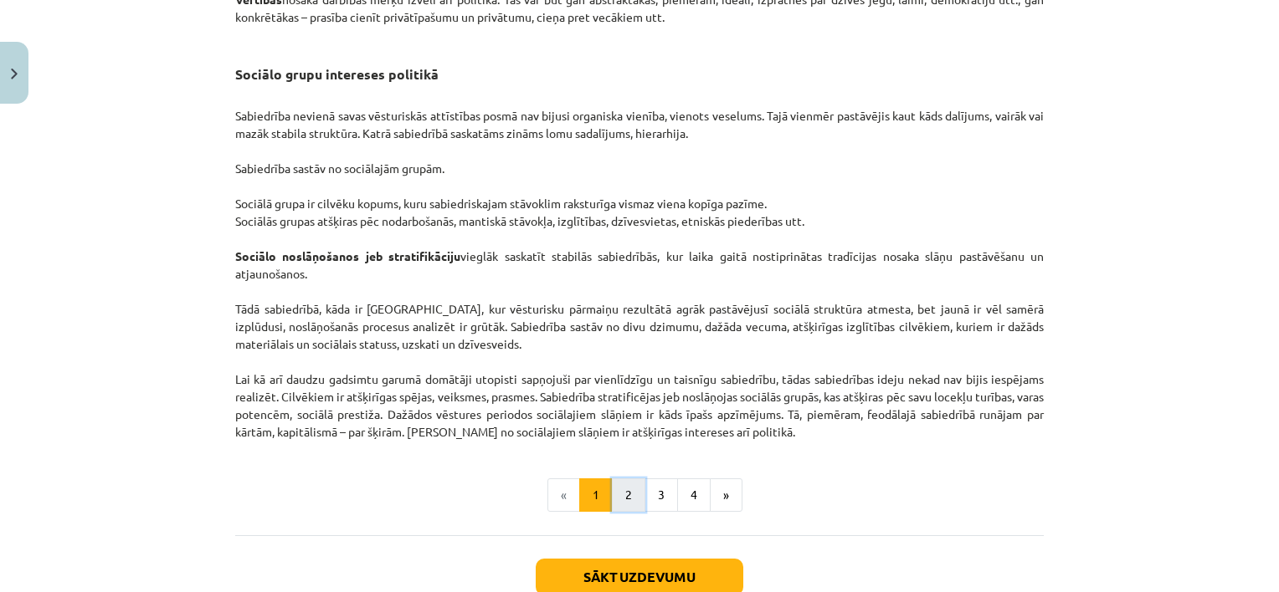
click at [615, 511] on button "2" at bounding box center [628, 495] width 33 height 33
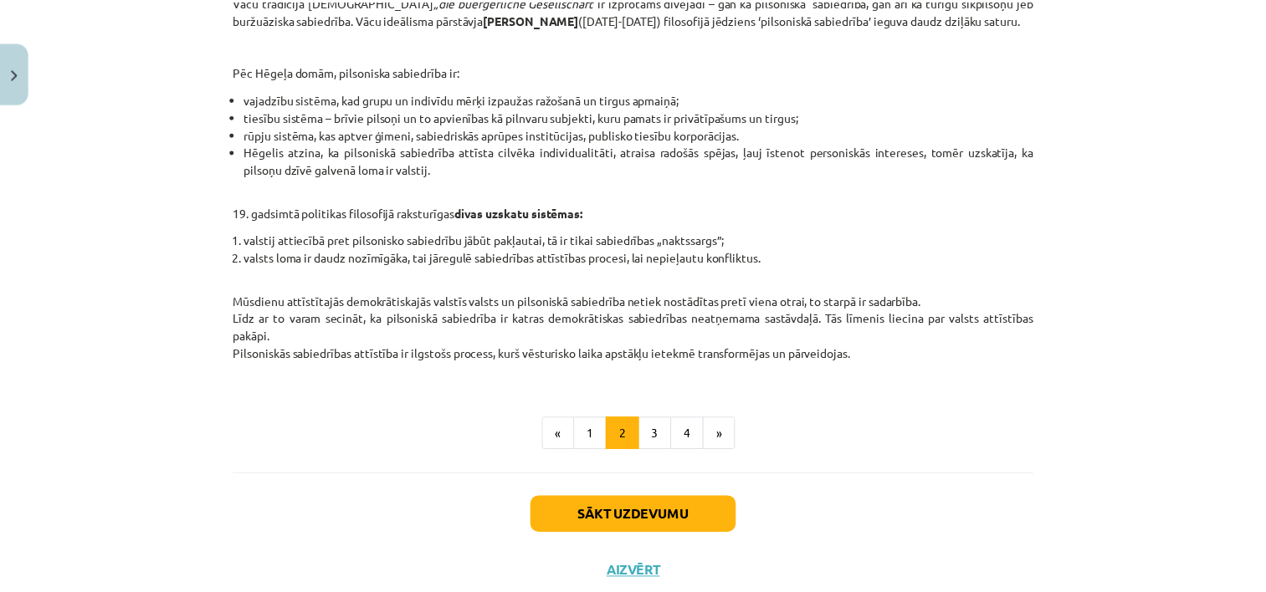
scroll to position [730, 0]
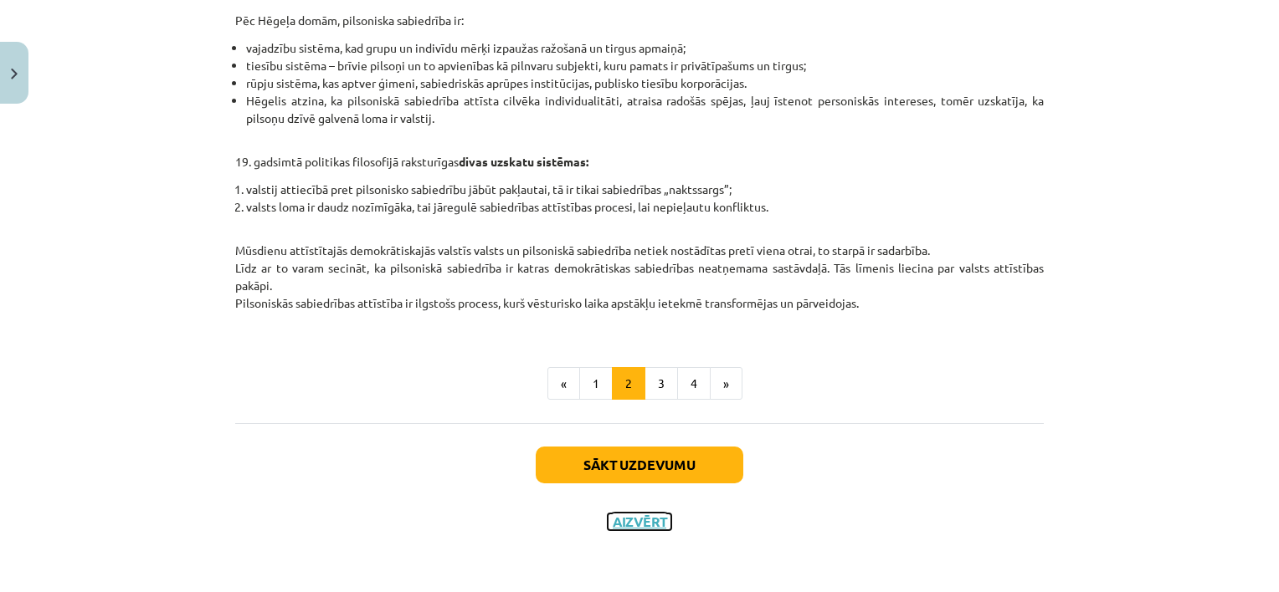
click at [613, 518] on button "Aizvērt" at bounding box center [640, 522] width 64 height 17
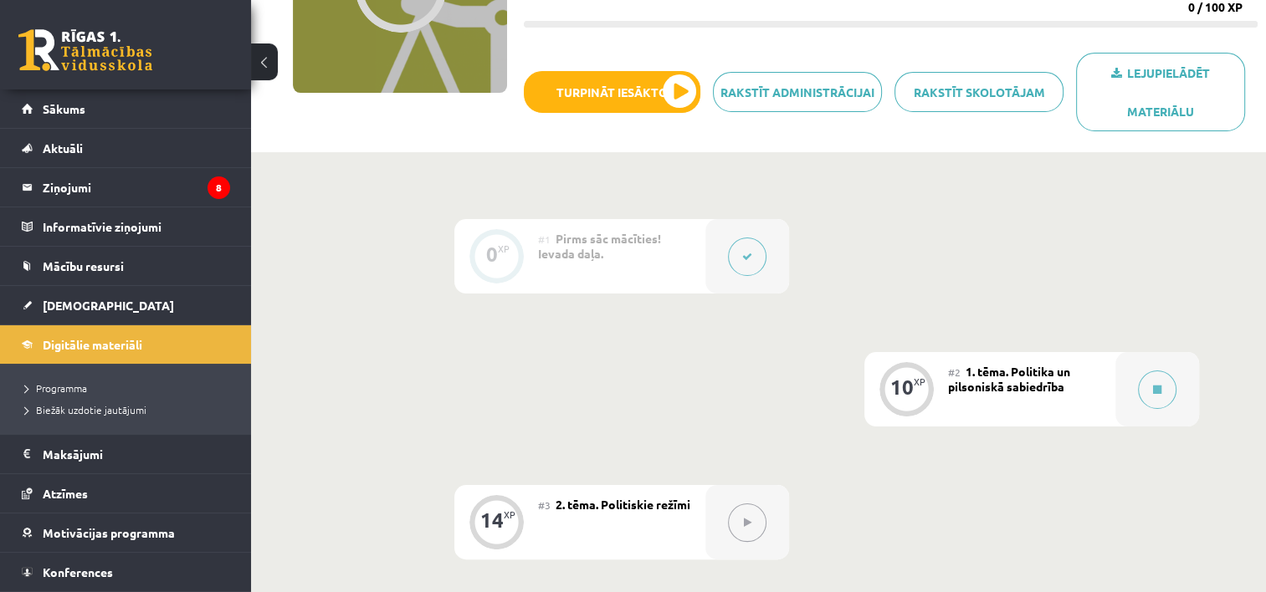
scroll to position [241, 0]
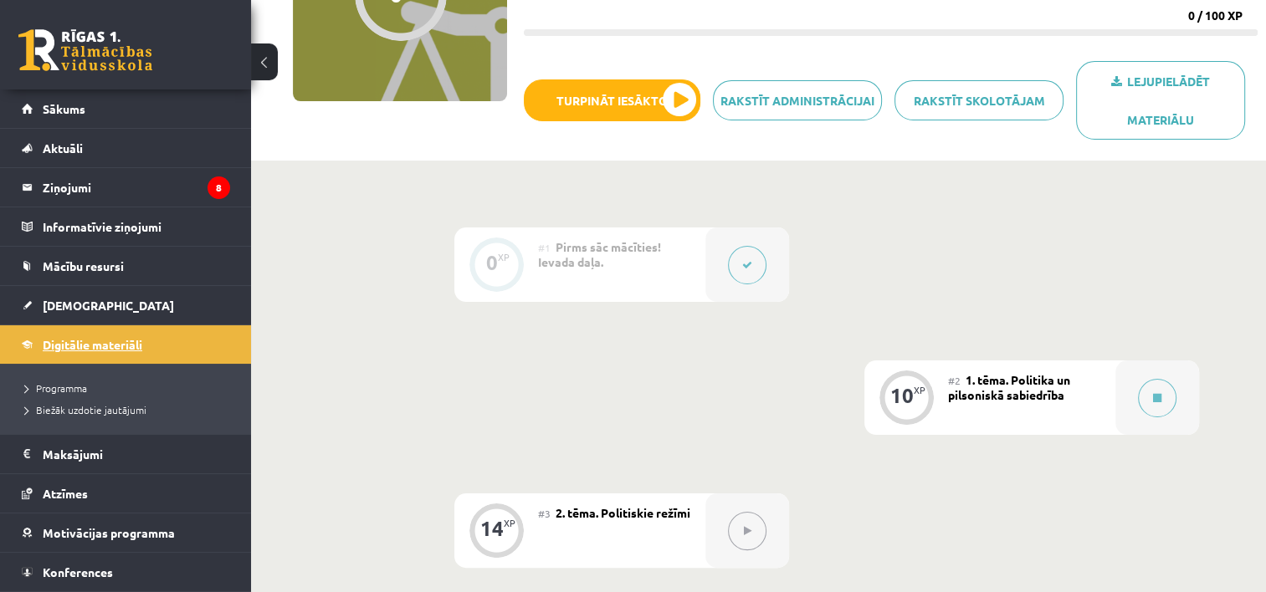
click at [93, 338] on span "Digitālie materiāli" at bounding box center [93, 344] width 100 height 15
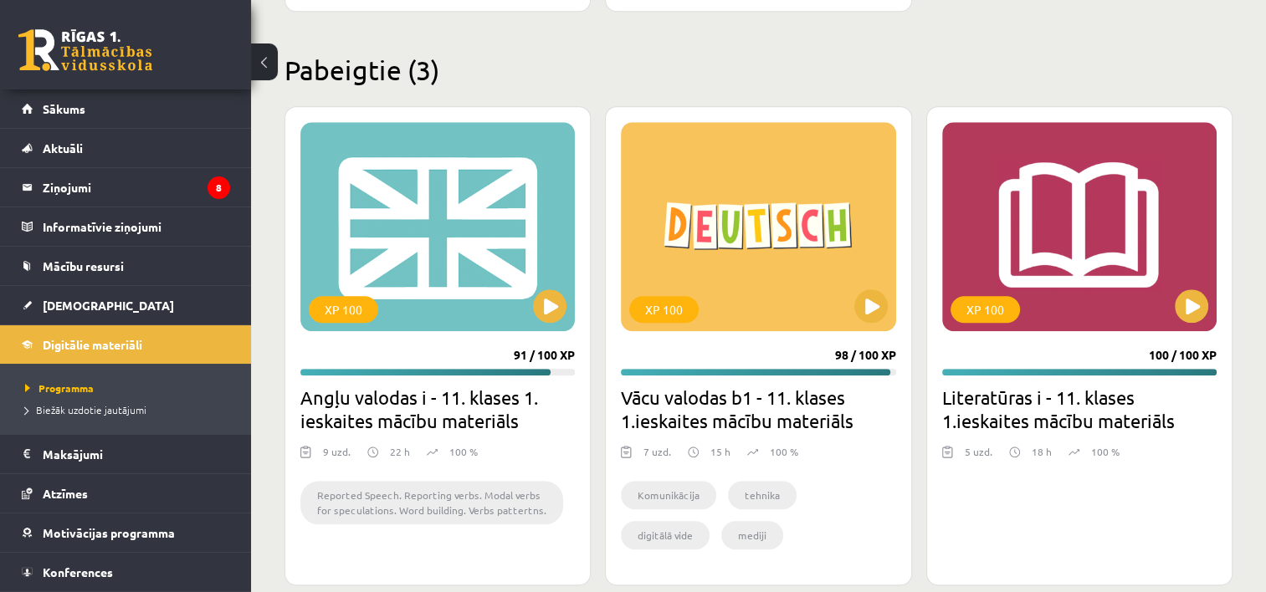
scroll to position [1537, 0]
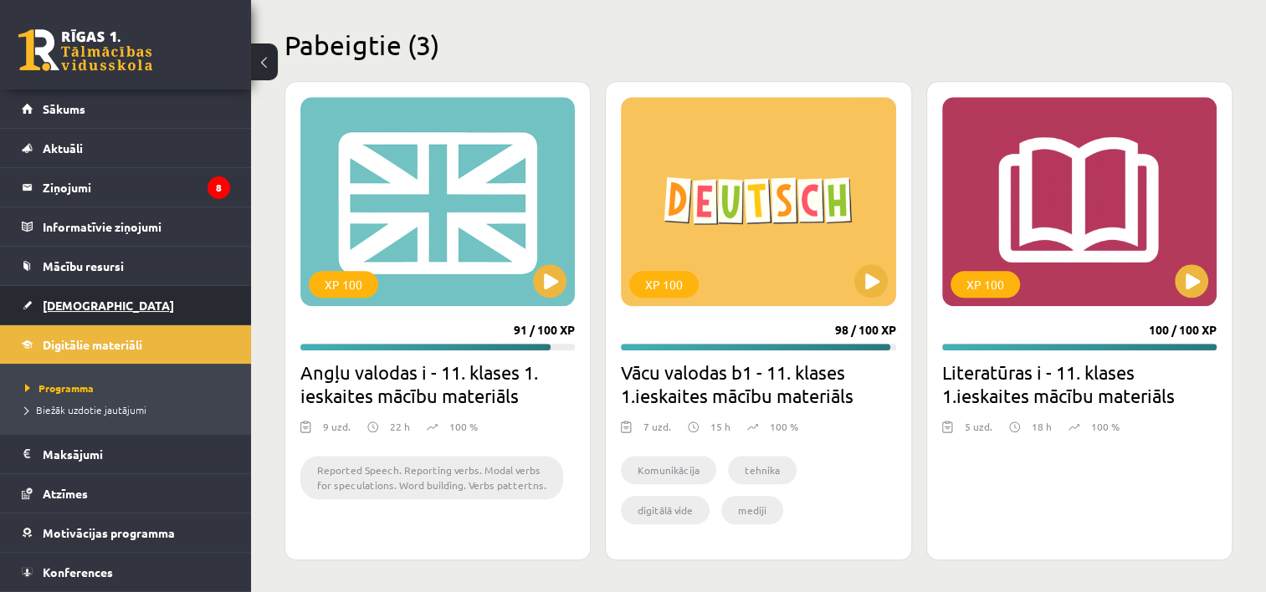
click at [90, 296] on link "[DEMOGRAPHIC_DATA]" at bounding box center [126, 305] width 208 height 38
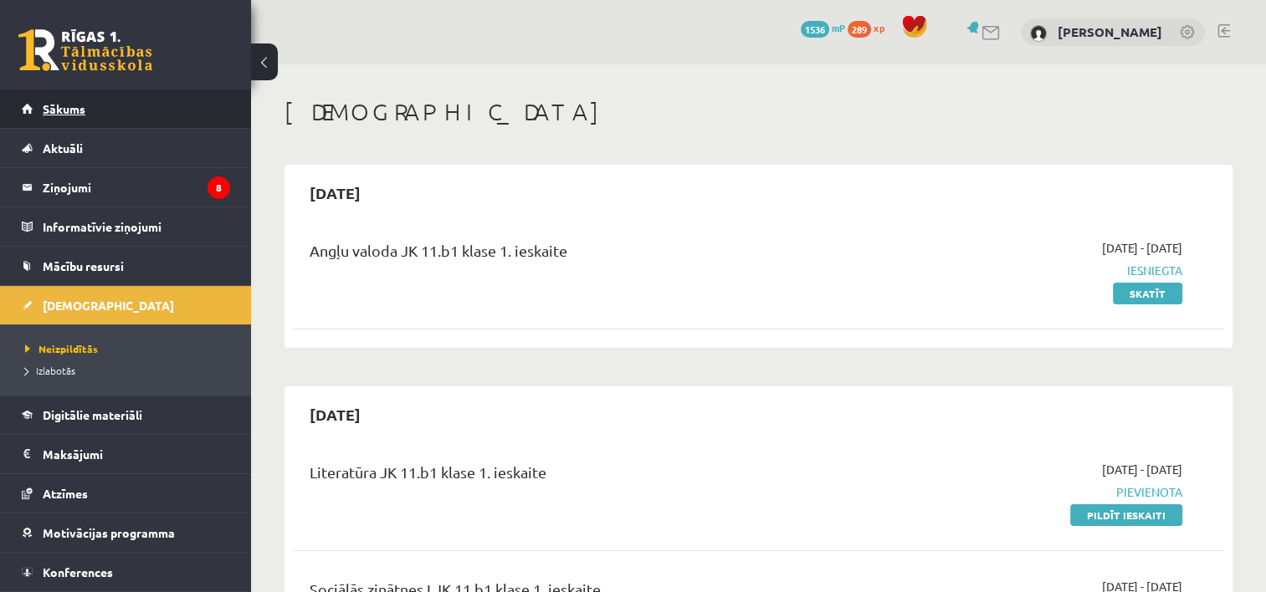
click at [168, 110] on link "Sākums" at bounding box center [126, 109] width 208 height 38
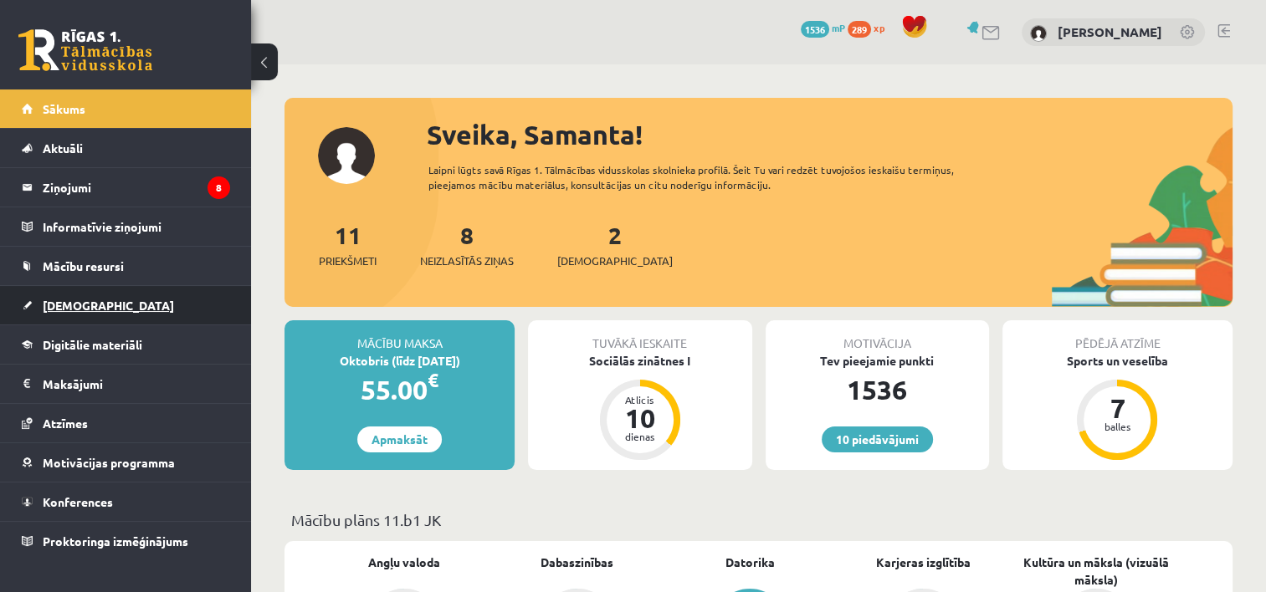
click at [70, 308] on span "[DEMOGRAPHIC_DATA]" at bounding box center [108, 305] width 131 height 15
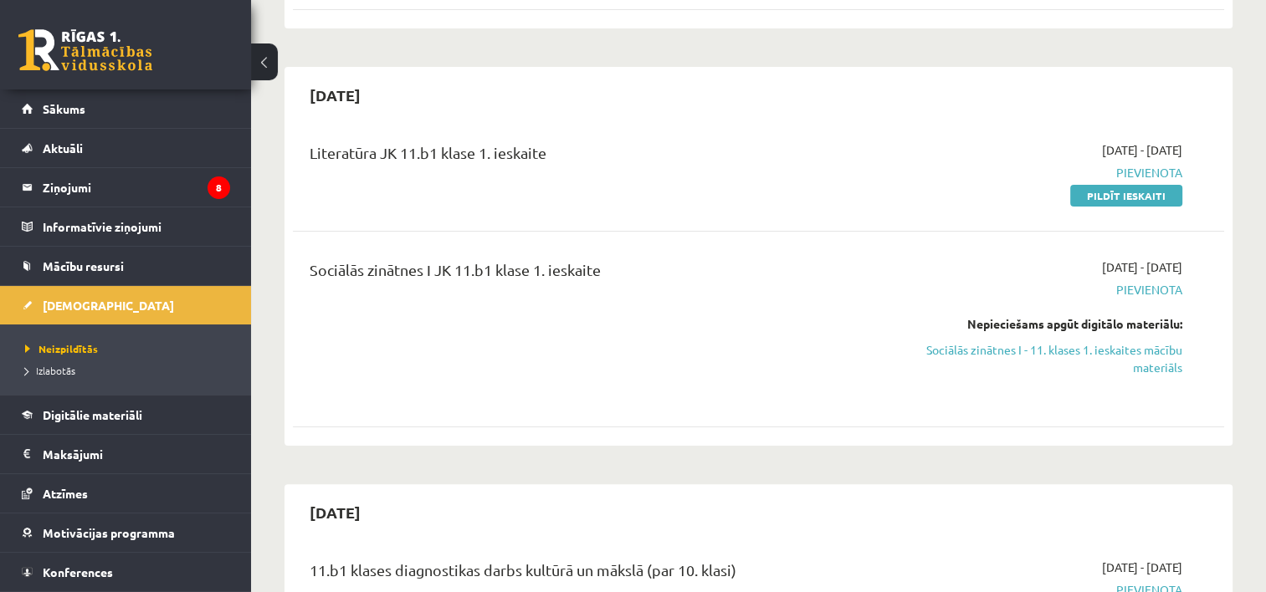
scroll to position [213, 0]
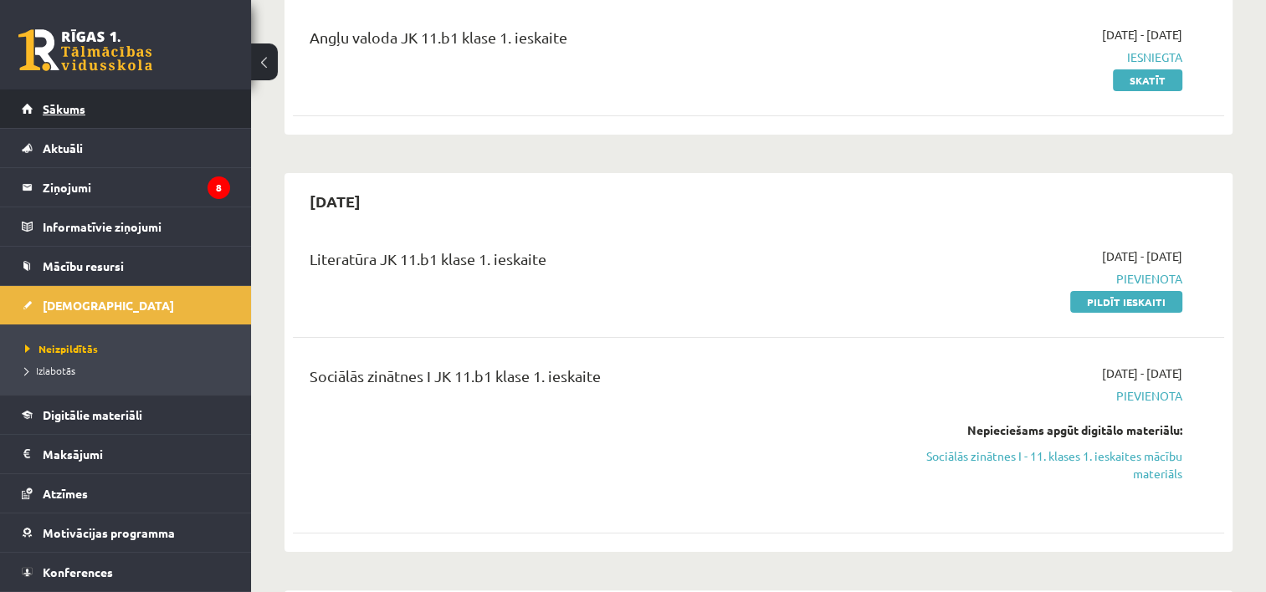
click at [167, 98] on link "Sākums" at bounding box center [126, 109] width 208 height 38
